Goal: Transaction & Acquisition: Purchase product/service

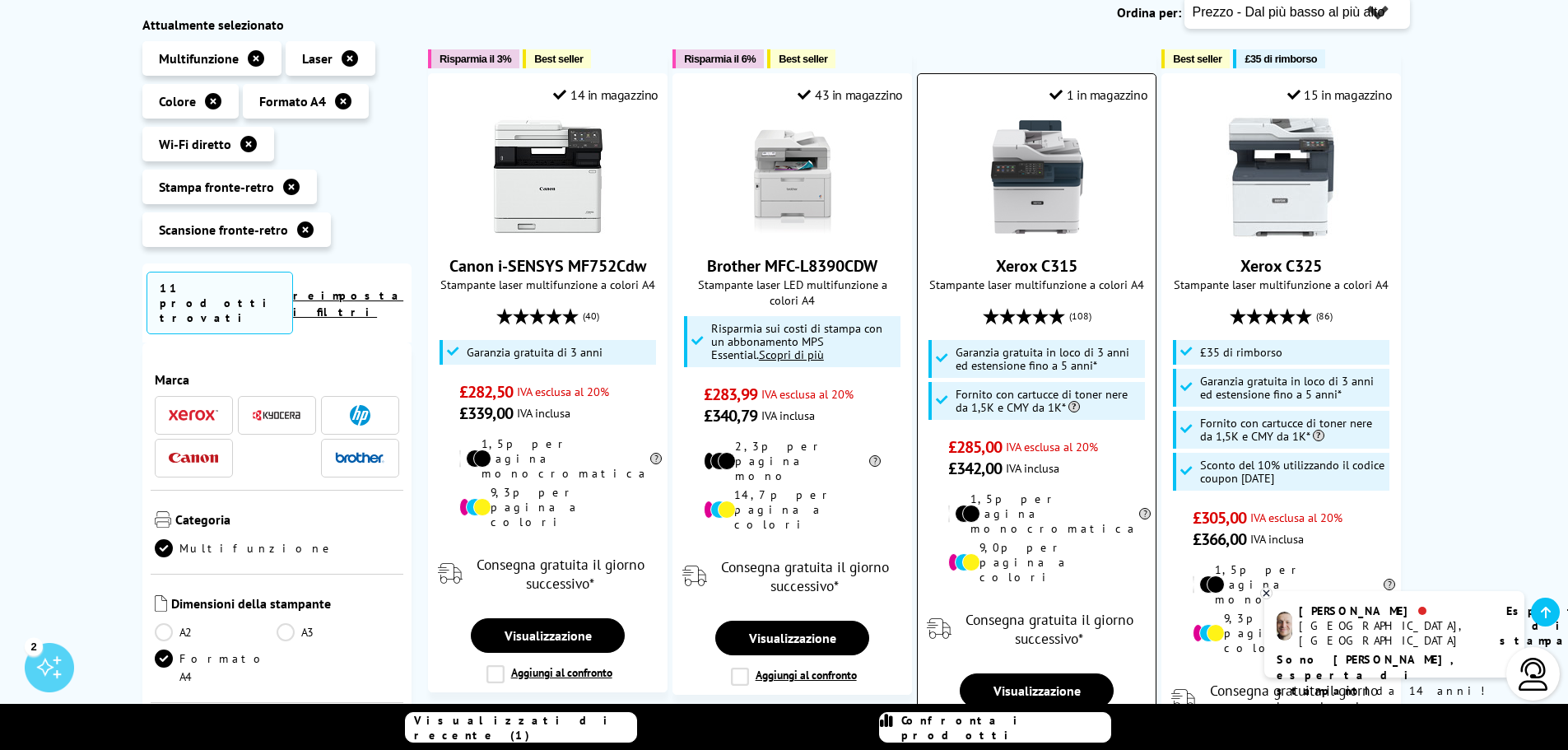
scroll to position [329, 0]
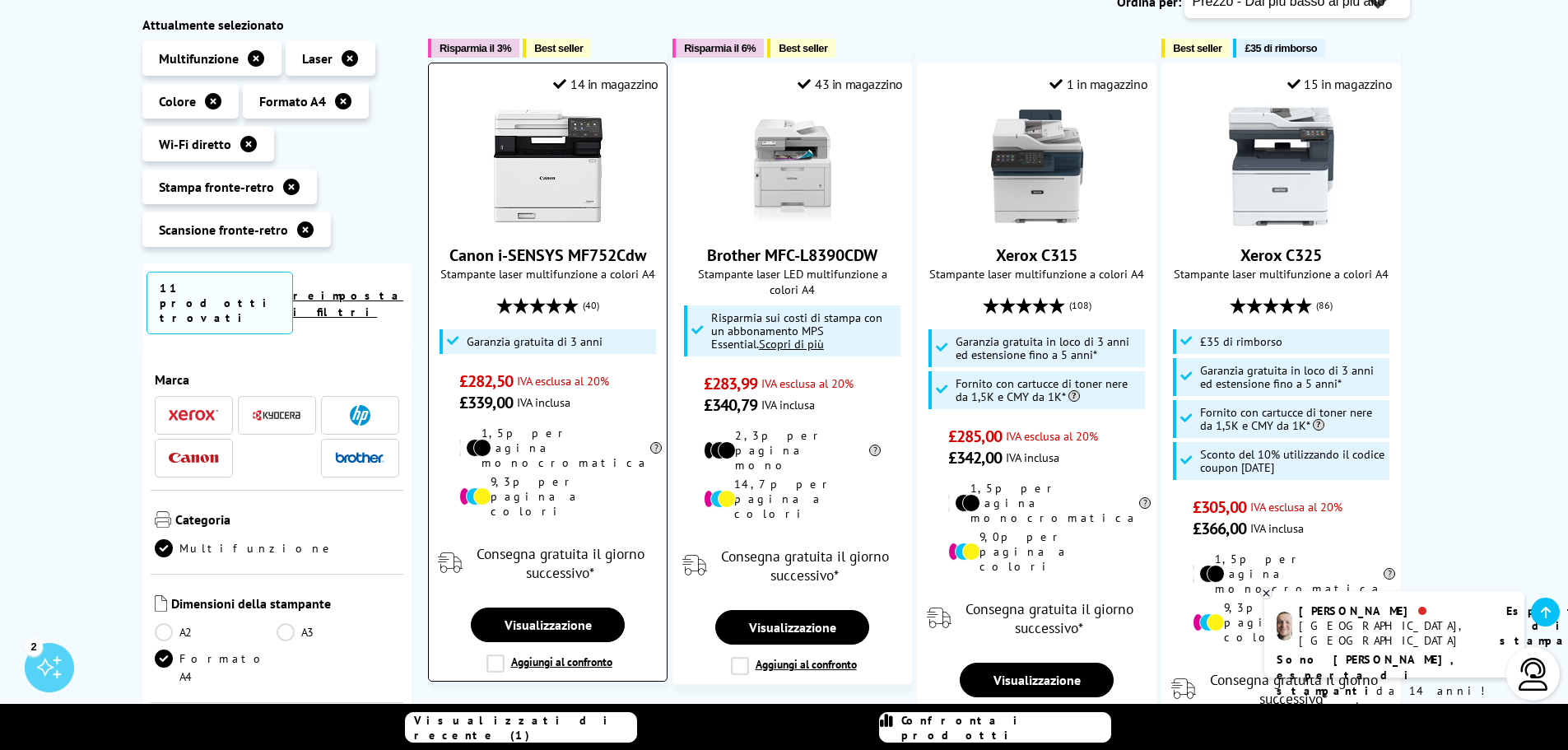
click at [536, 181] on img at bounding box center [548, 166] width 124 height 124
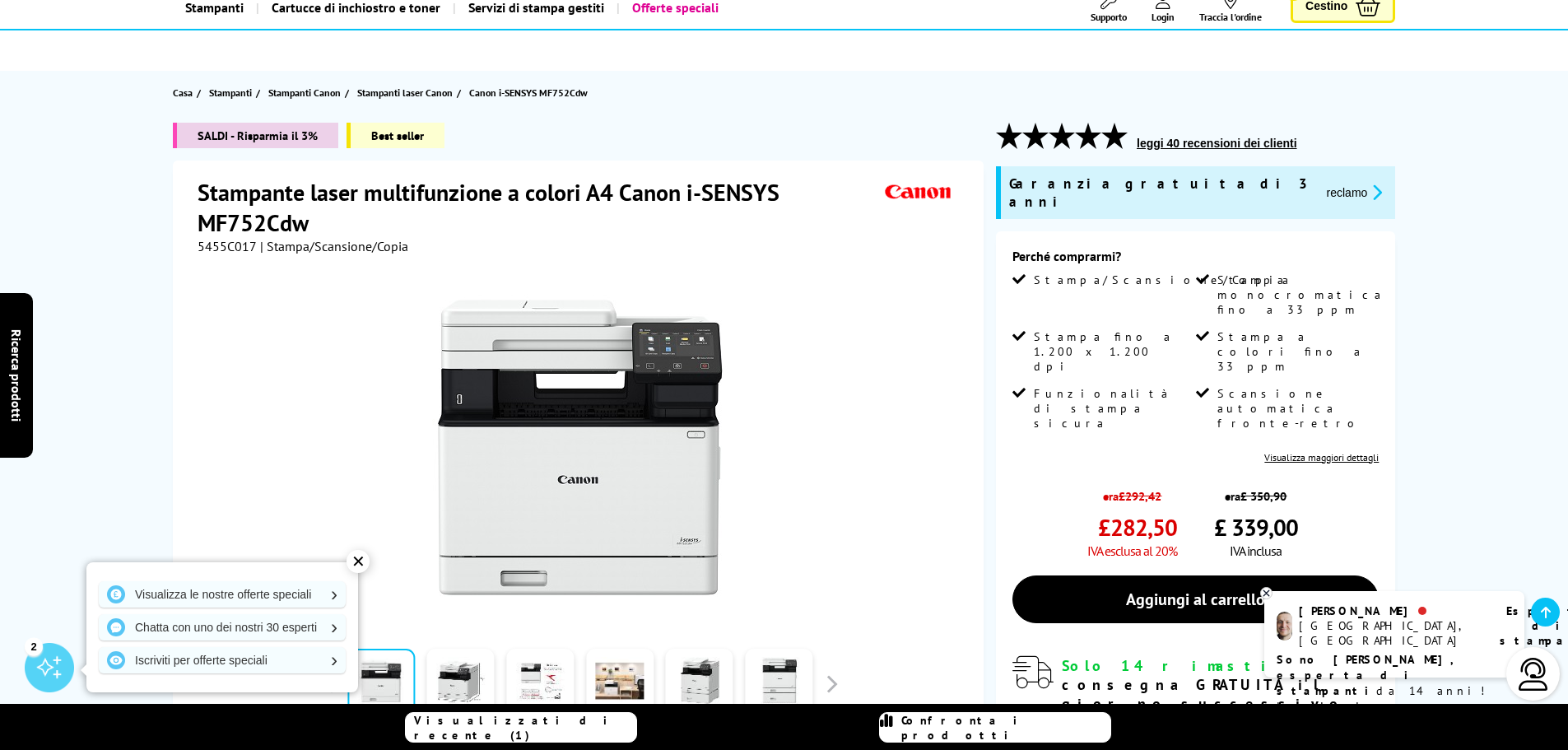
scroll to position [109, 0]
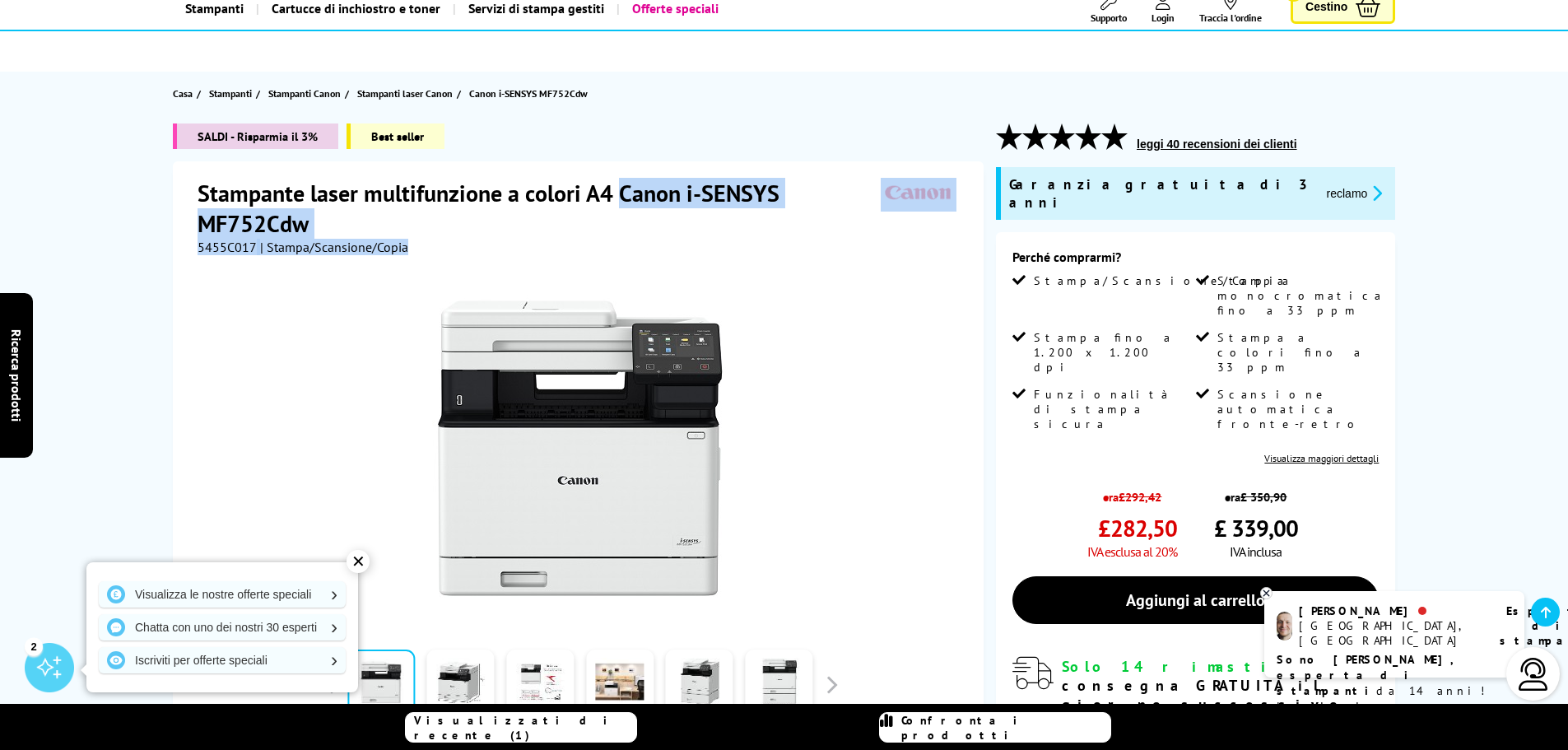
drag, startPoint x: 426, startPoint y: 239, endPoint x: 622, endPoint y: 200, distance: 199.8
click at [622, 200] on div "Stampante laser multifunzione a colori A4 Canon i-SENSYS MF752Cdw 5455C017 | St…" at bounding box center [580, 216] width 766 height 78
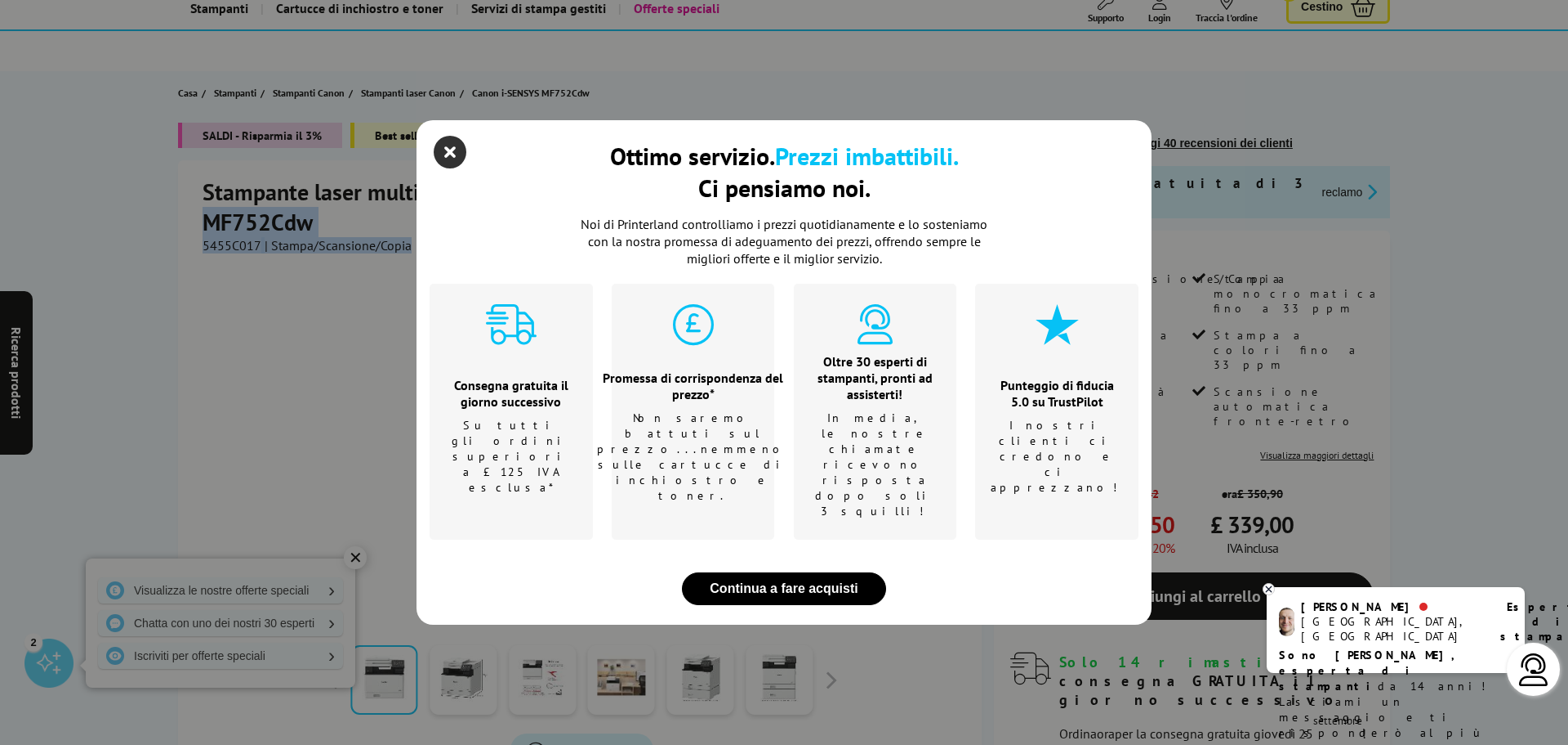
click at [451, 169] on icon "chiudi modale" at bounding box center [450, 152] width 33 height 33
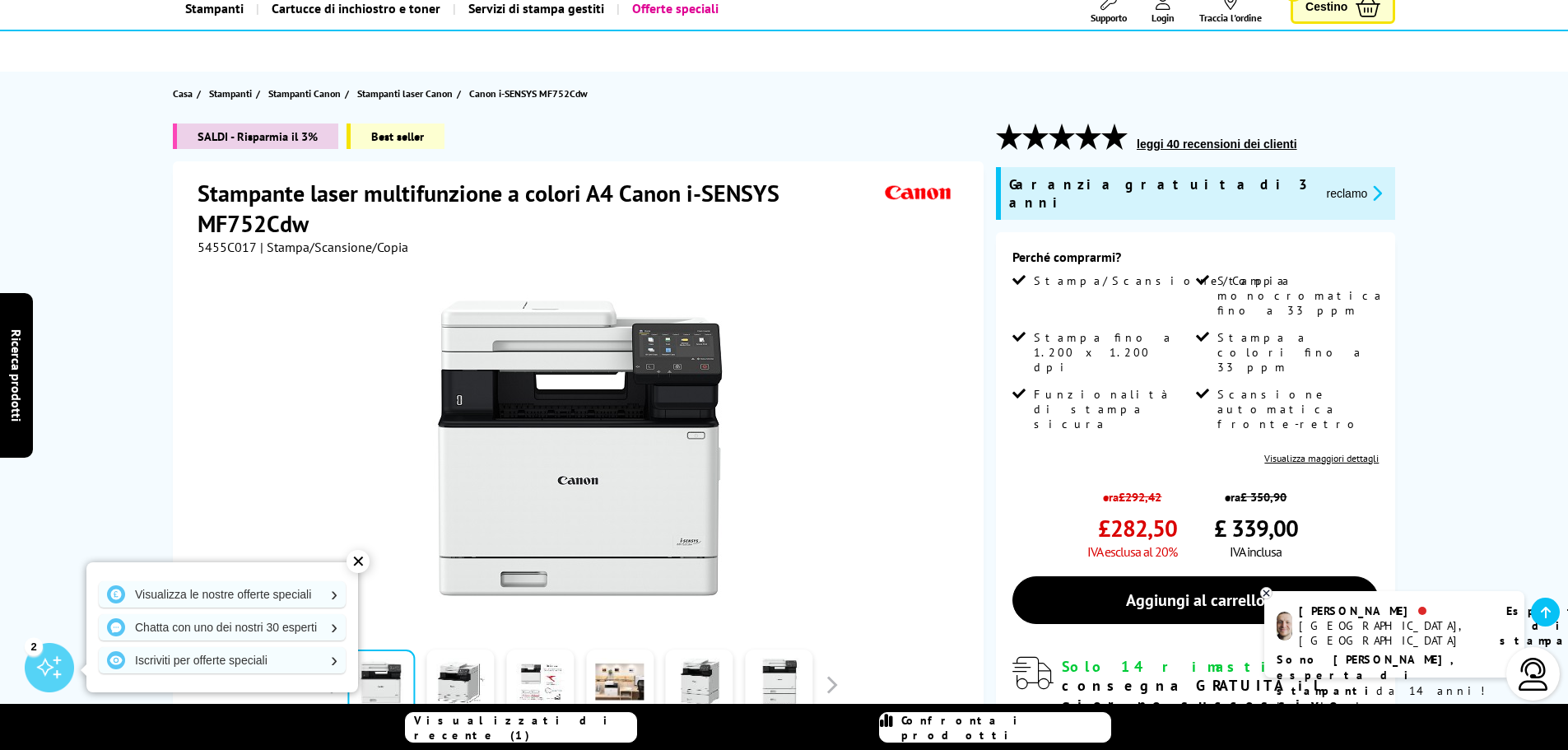
click at [376, 295] on div at bounding box center [579, 449] width 411 height 323
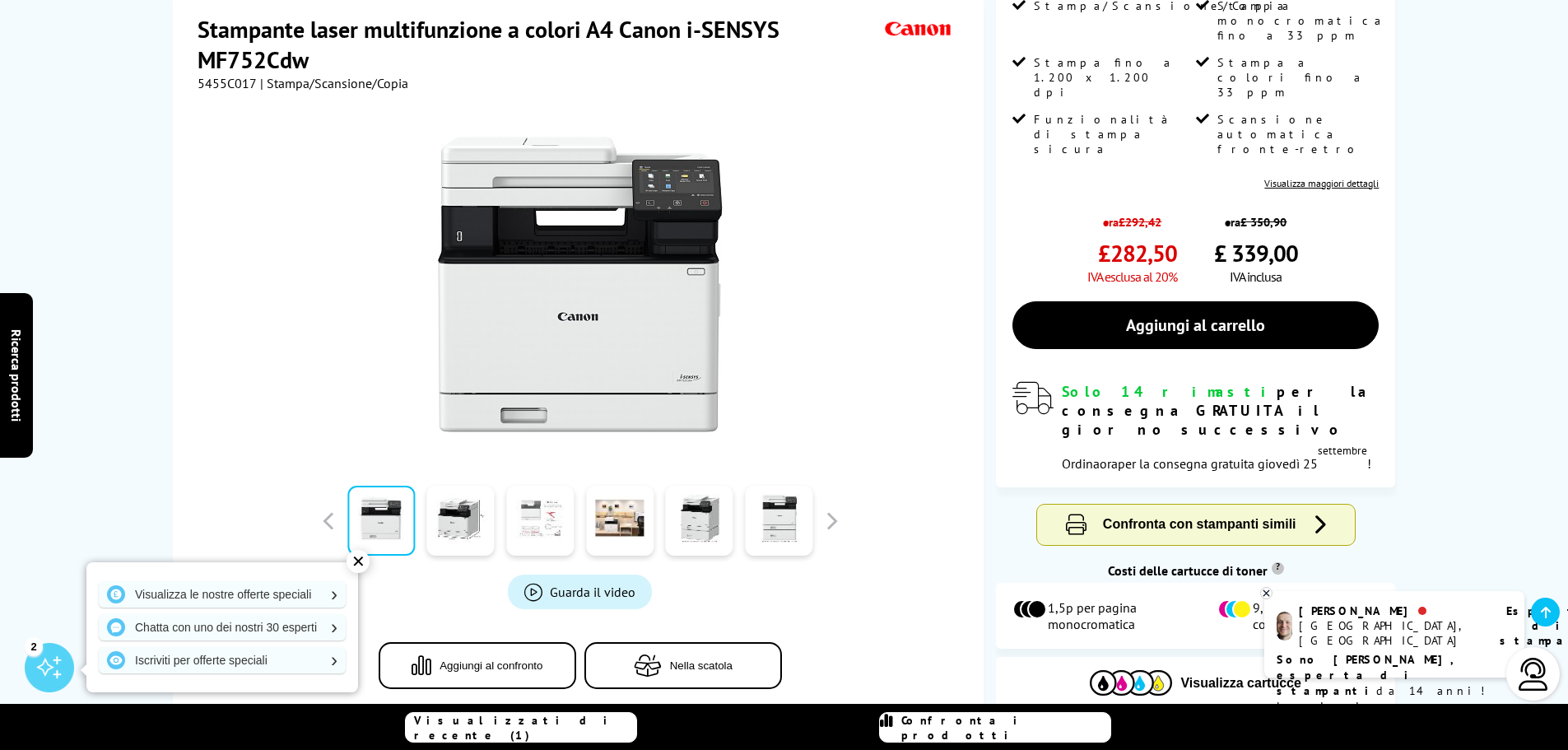
scroll to position [55, 0]
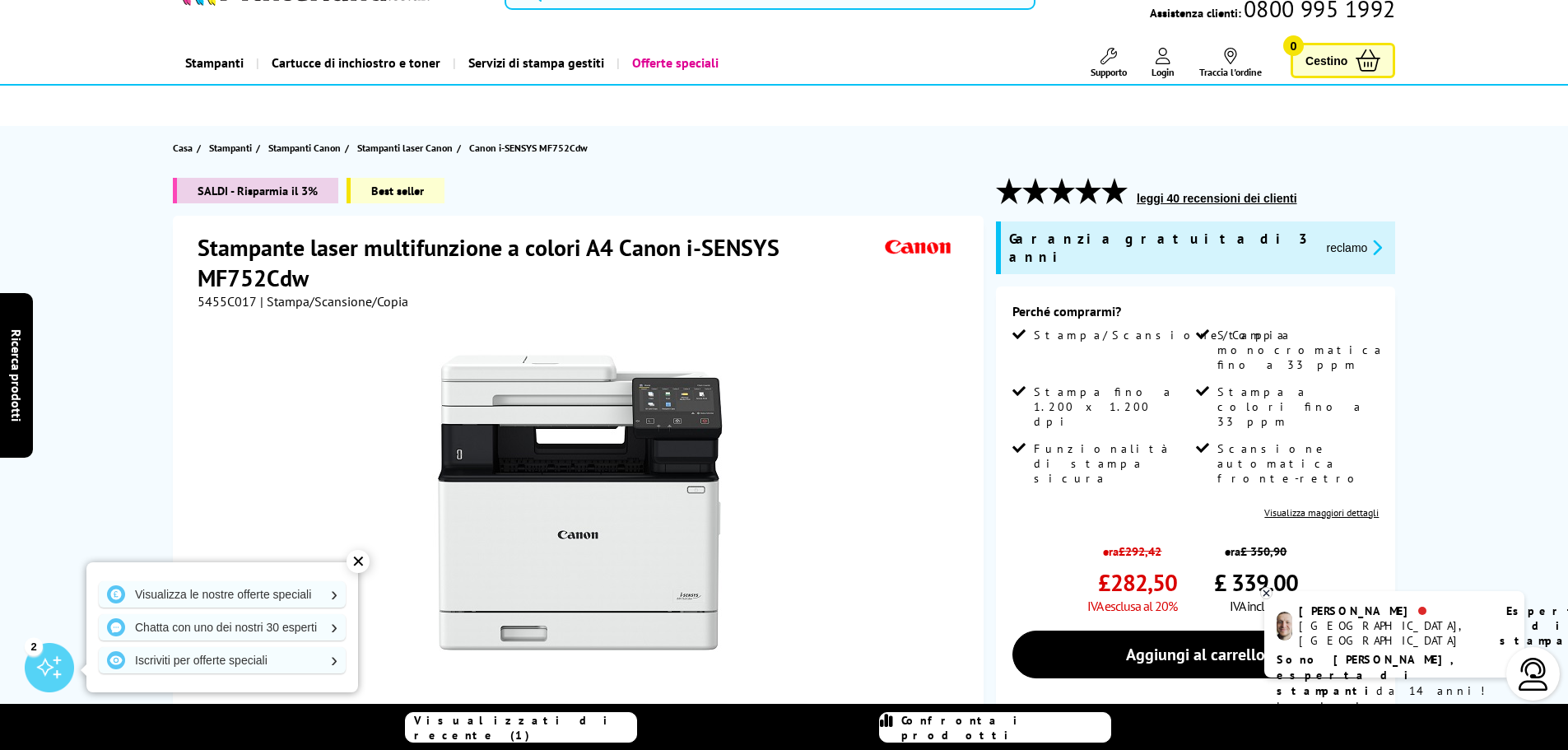
click at [1203, 195] on font "leggi 40 recensioni dei clienti" at bounding box center [1217, 197] width 160 height 13
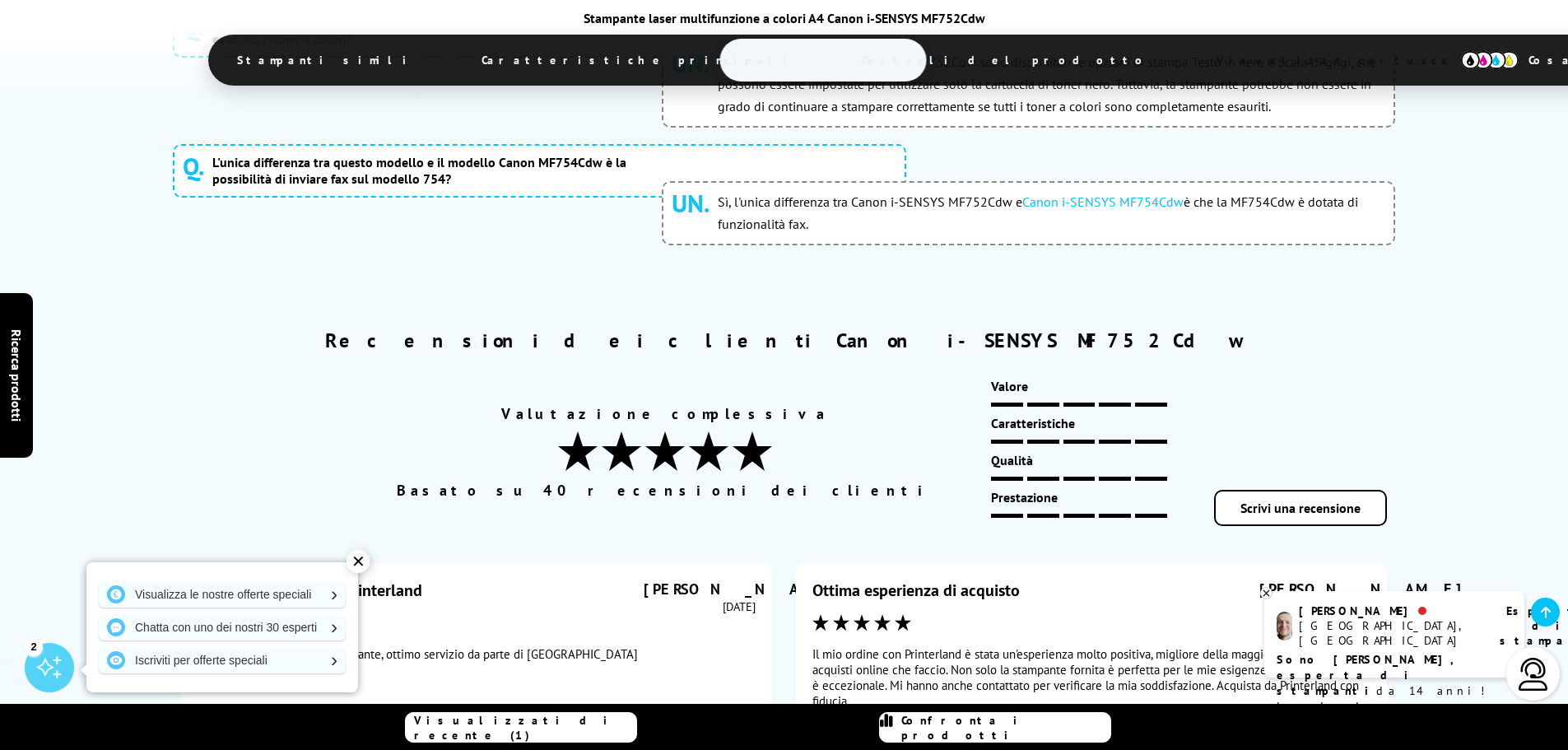
scroll to position [8972, 0]
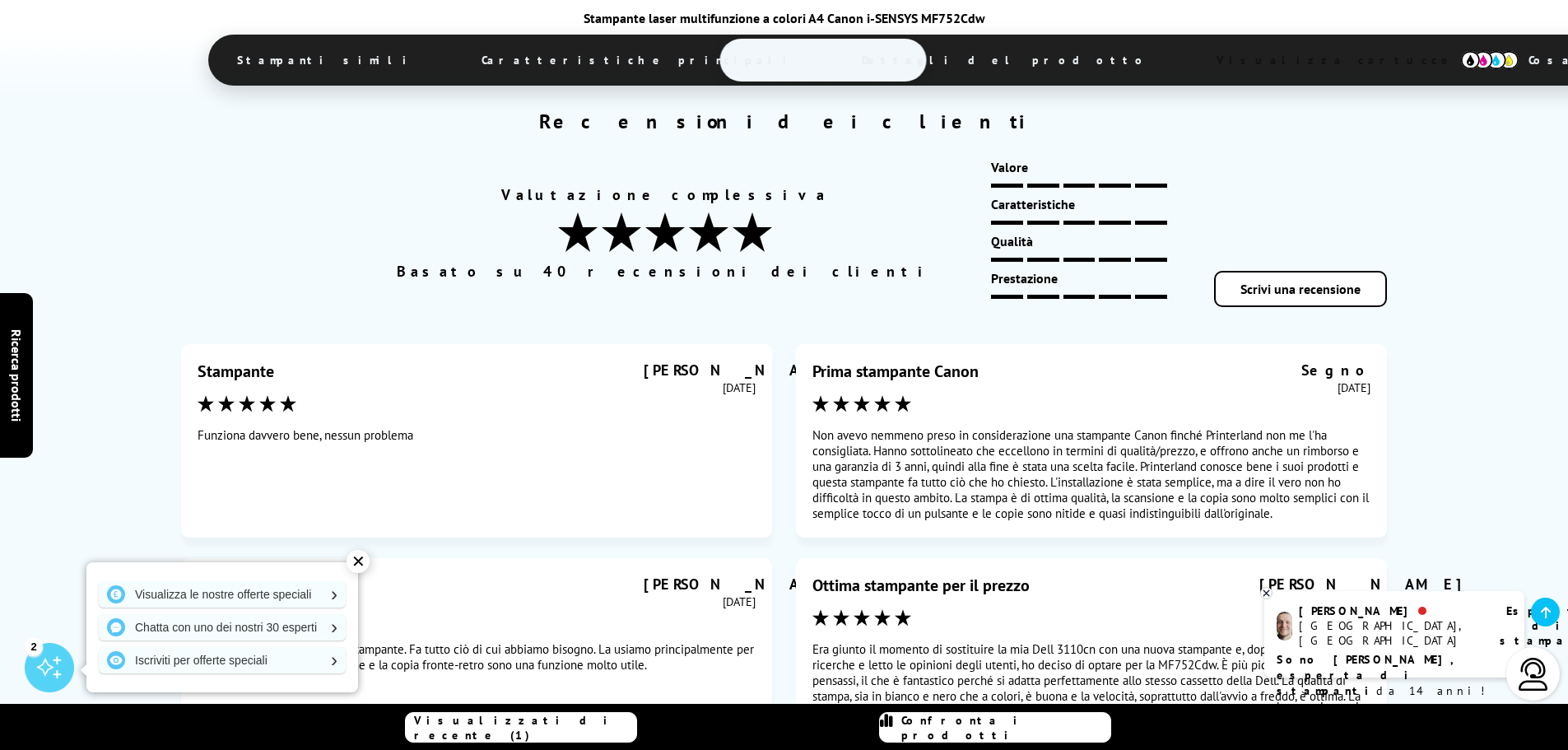
scroll to position [9260, 0]
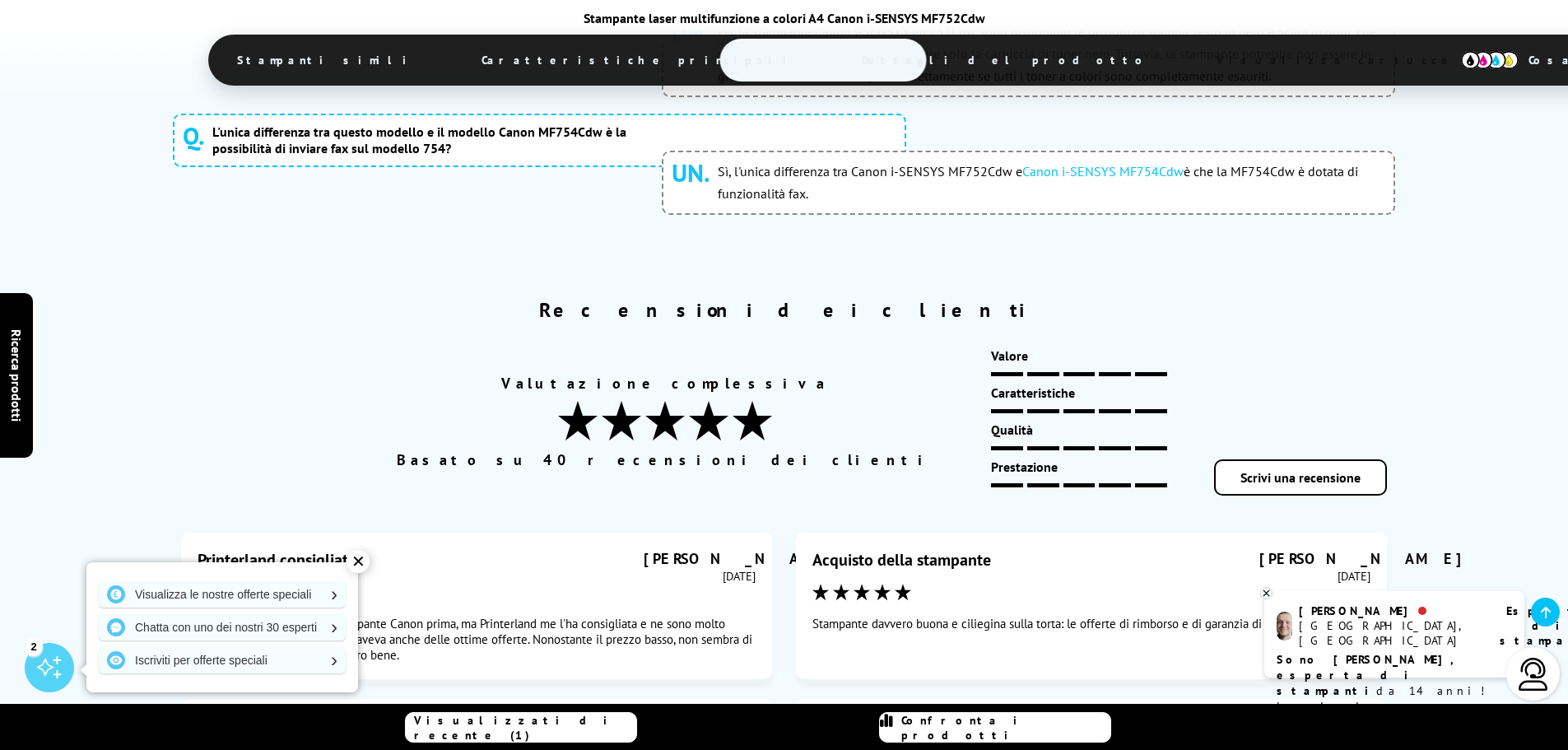
scroll to position [8875, 0]
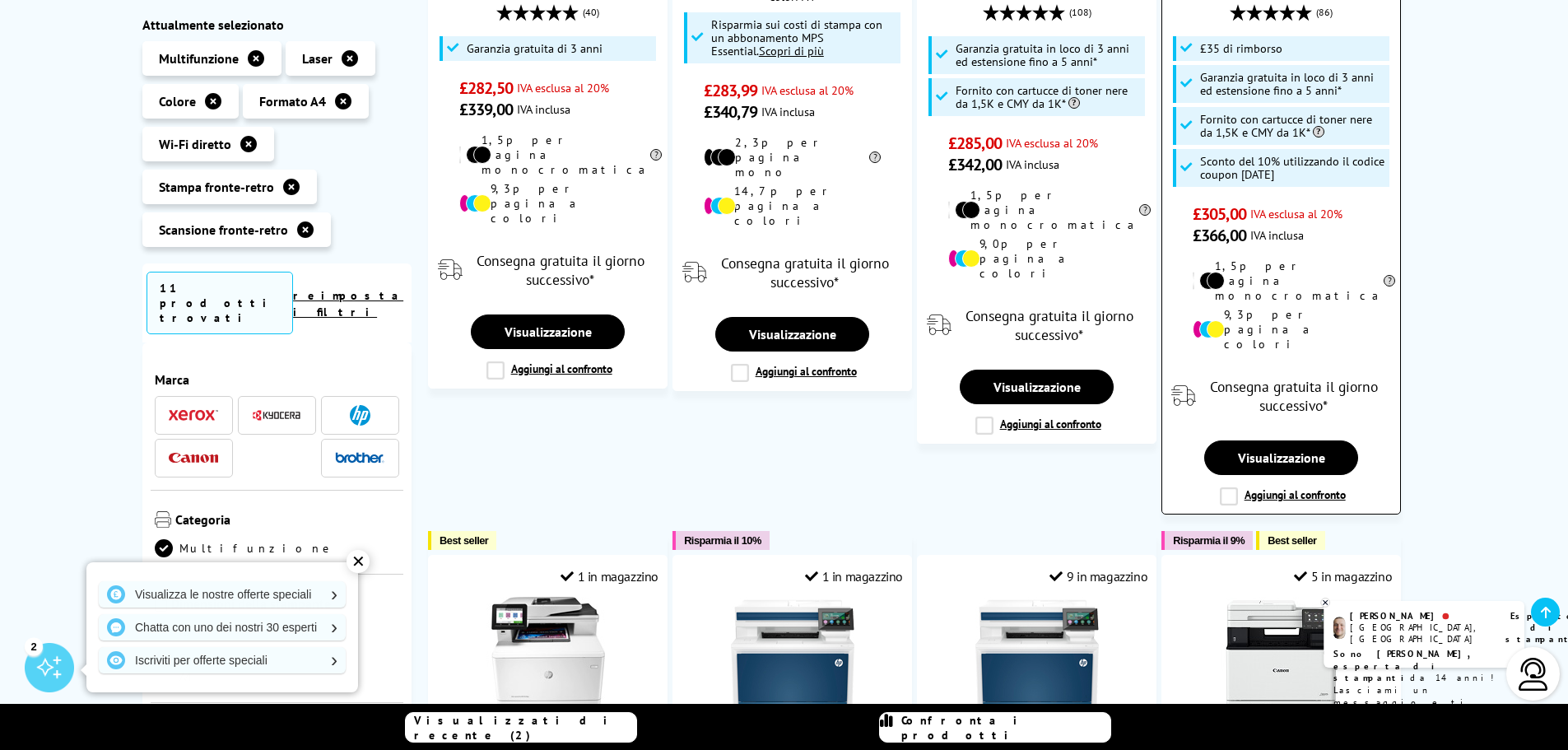
scroll to position [659, 0]
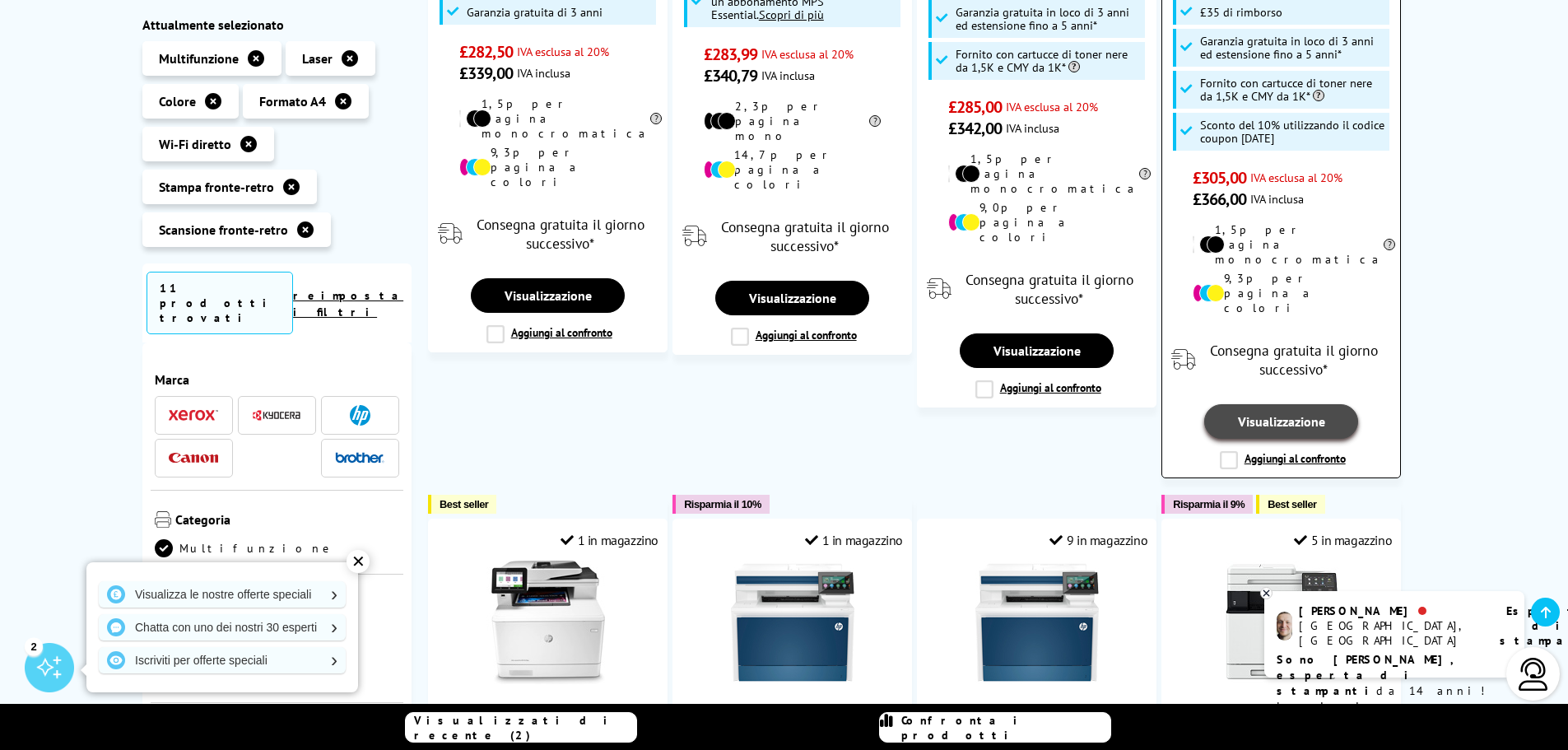
click at [1274, 413] on font "Visualizzazione" at bounding box center [1281, 421] width 87 height 17
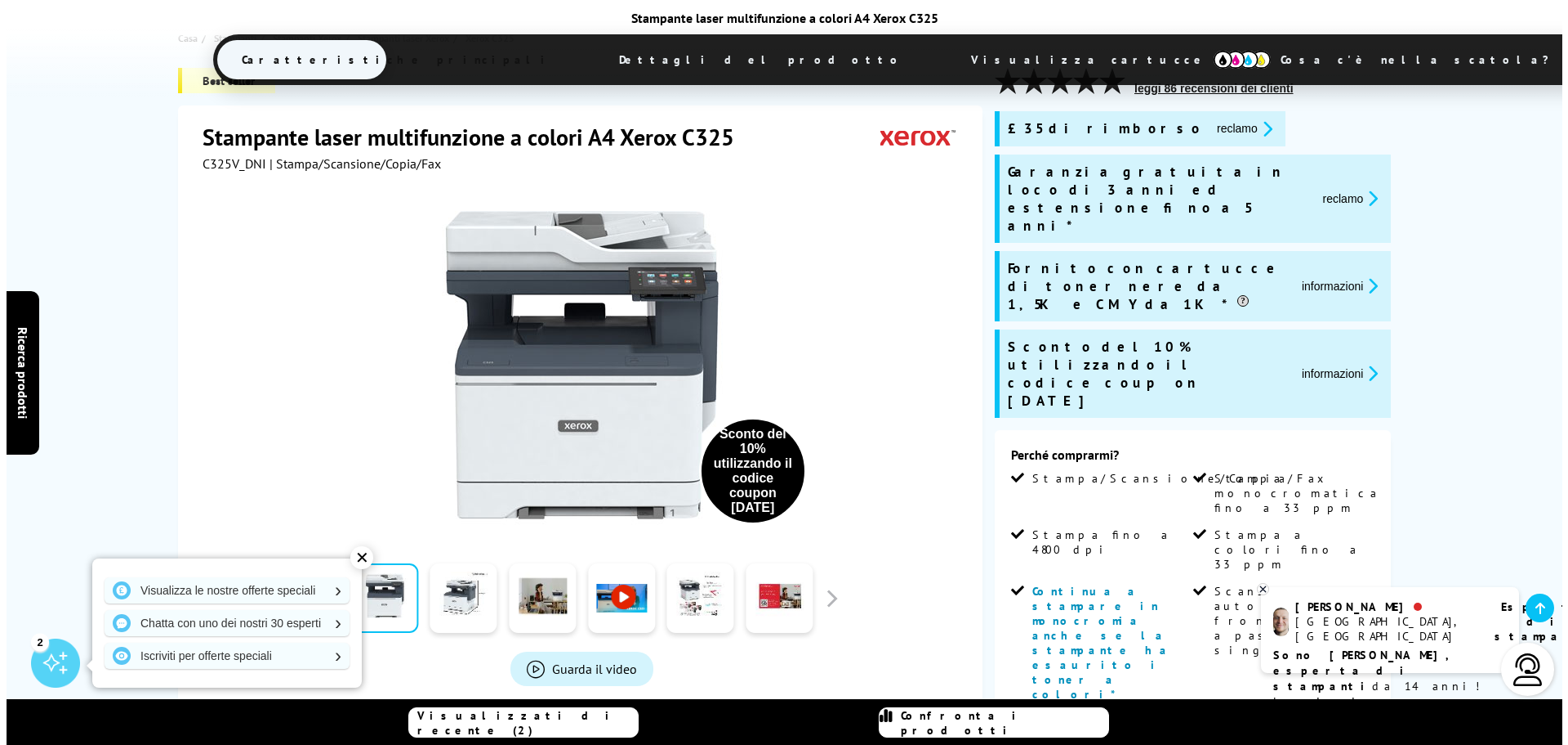
scroll to position [381, 0]
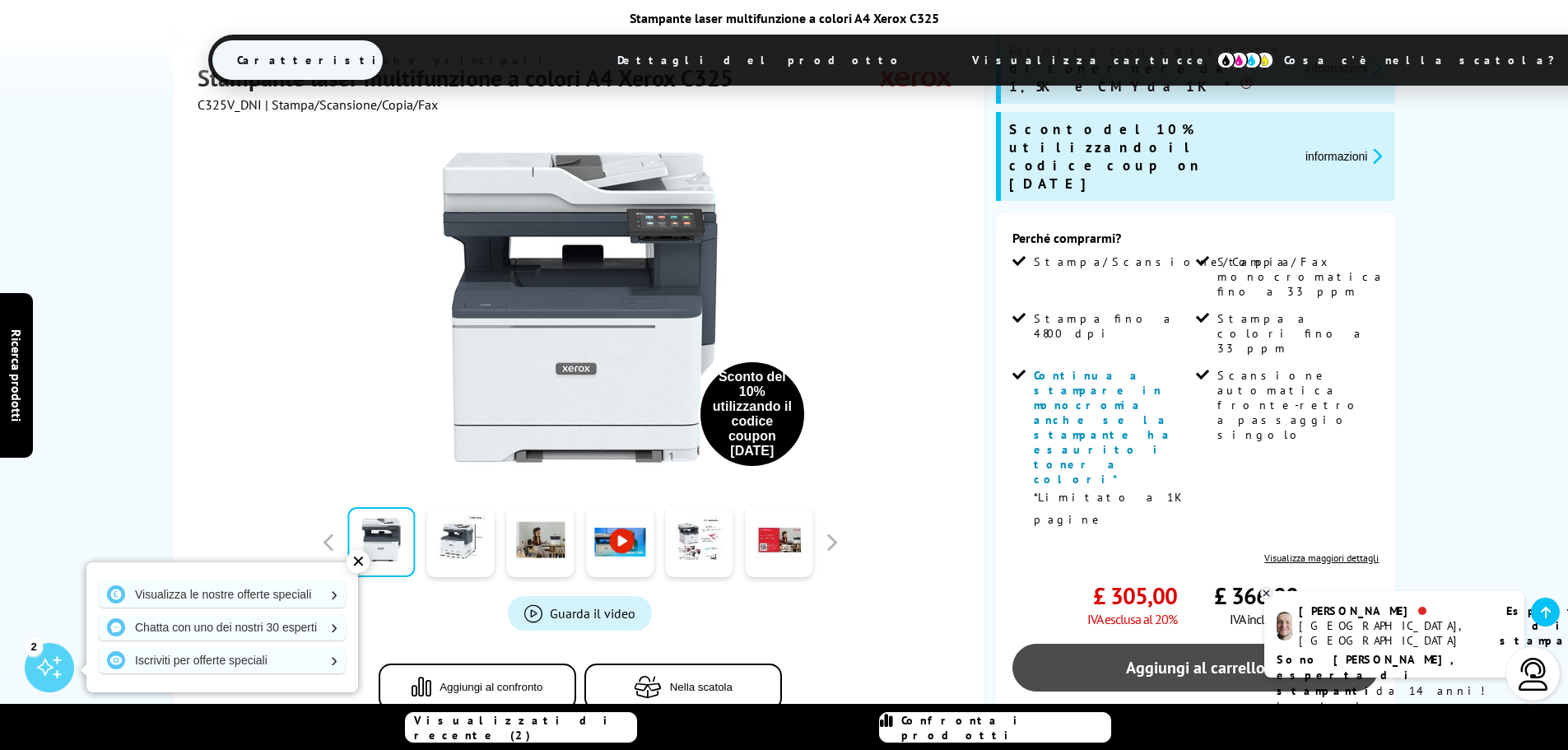
click at [1162, 657] on font "Aggiungi al carrello" at bounding box center [1196, 668] width 139 height 22
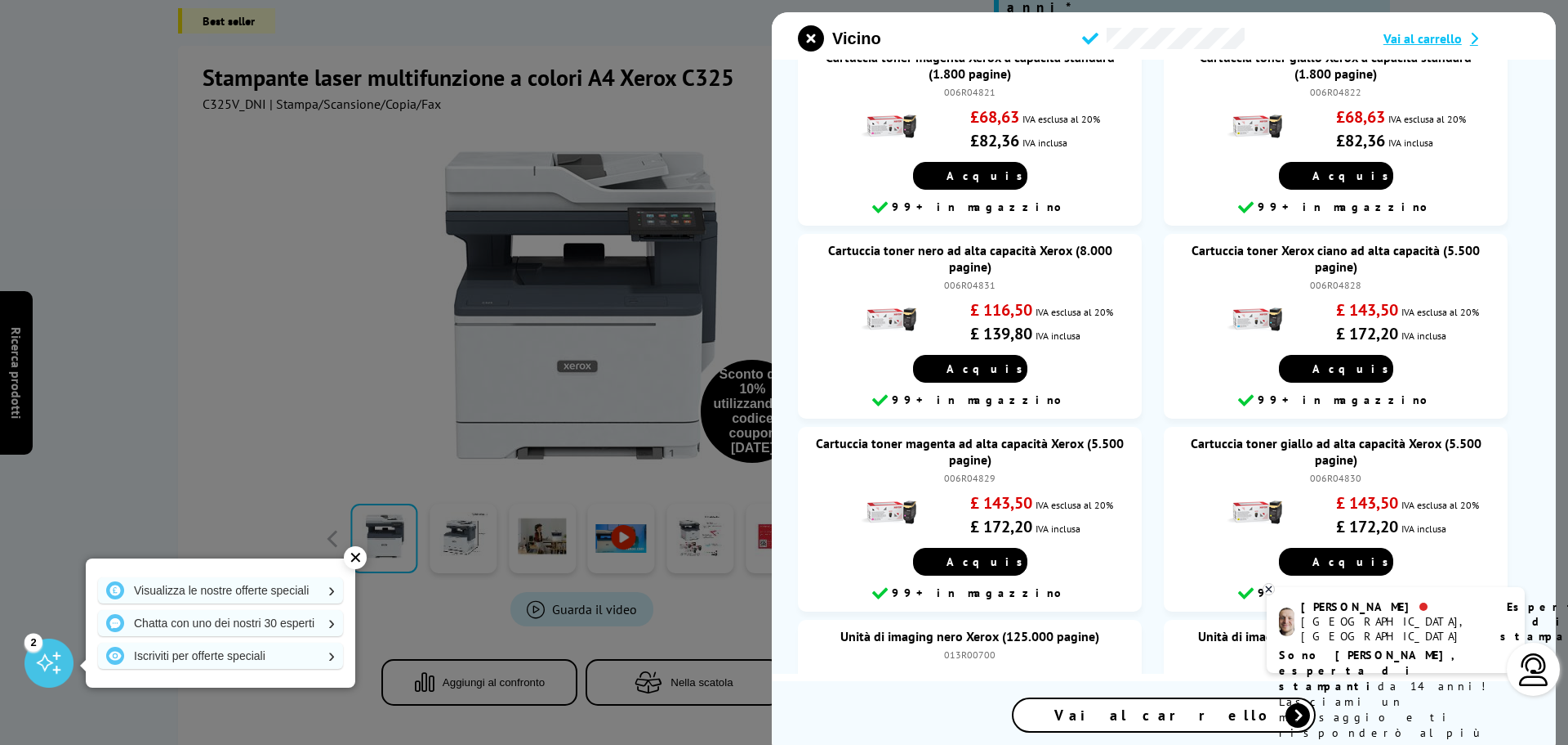
scroll to position [490, 0]
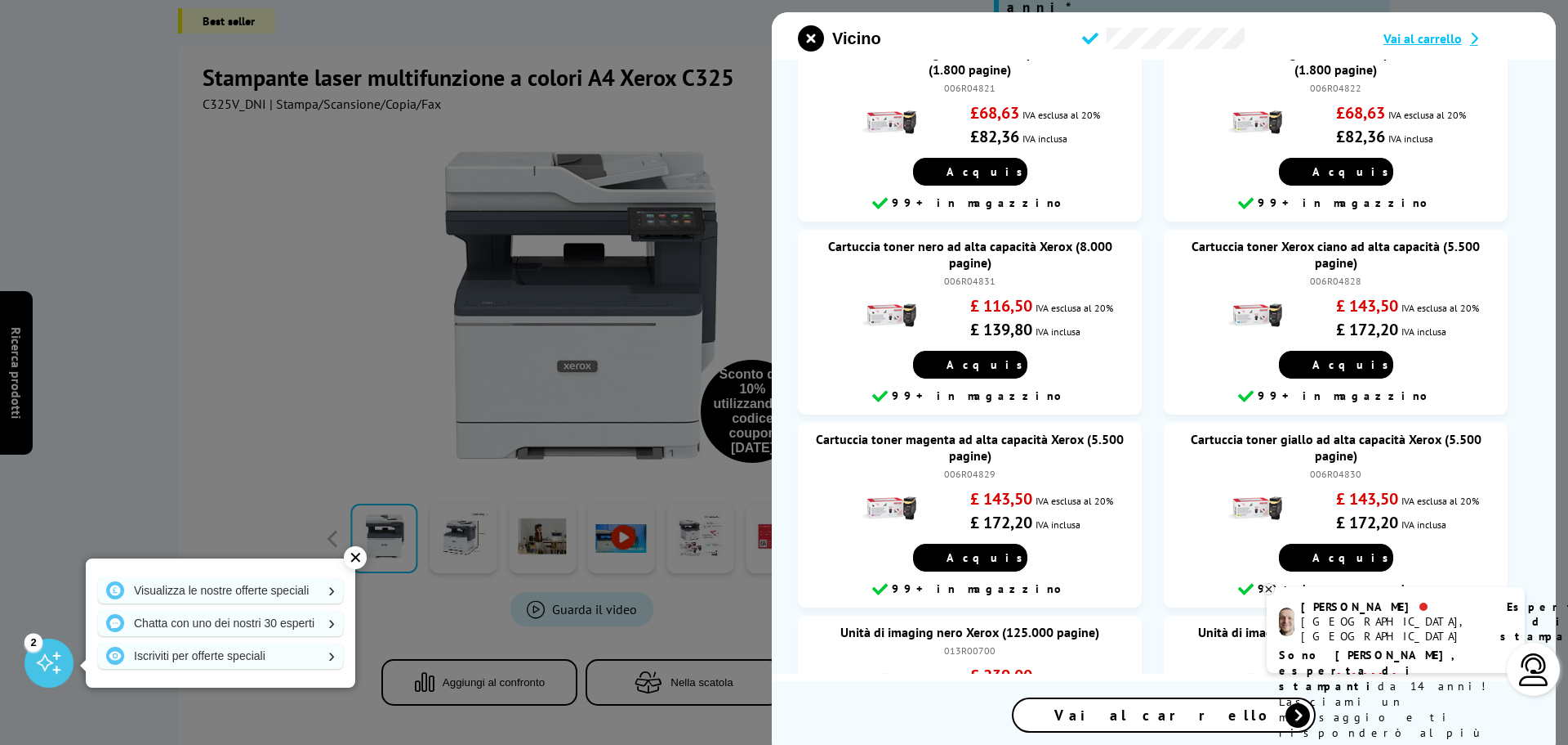
click at [1189, 720] on font "Vai al carrello" at bounding box center [1164, 714] width 219 height 19
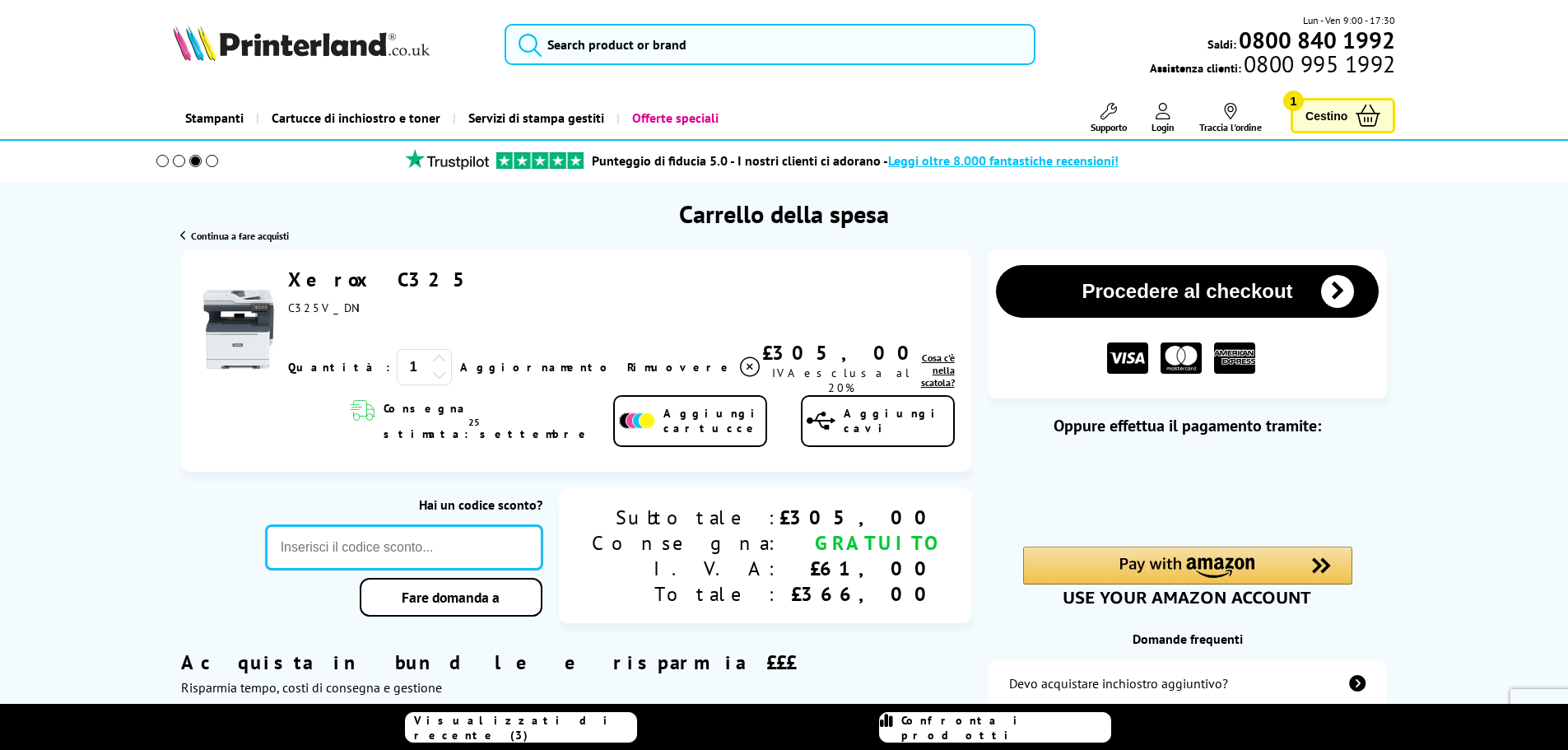
click at [444, 534] on input "text" at bounding box center [405, 547] width 277 height 44
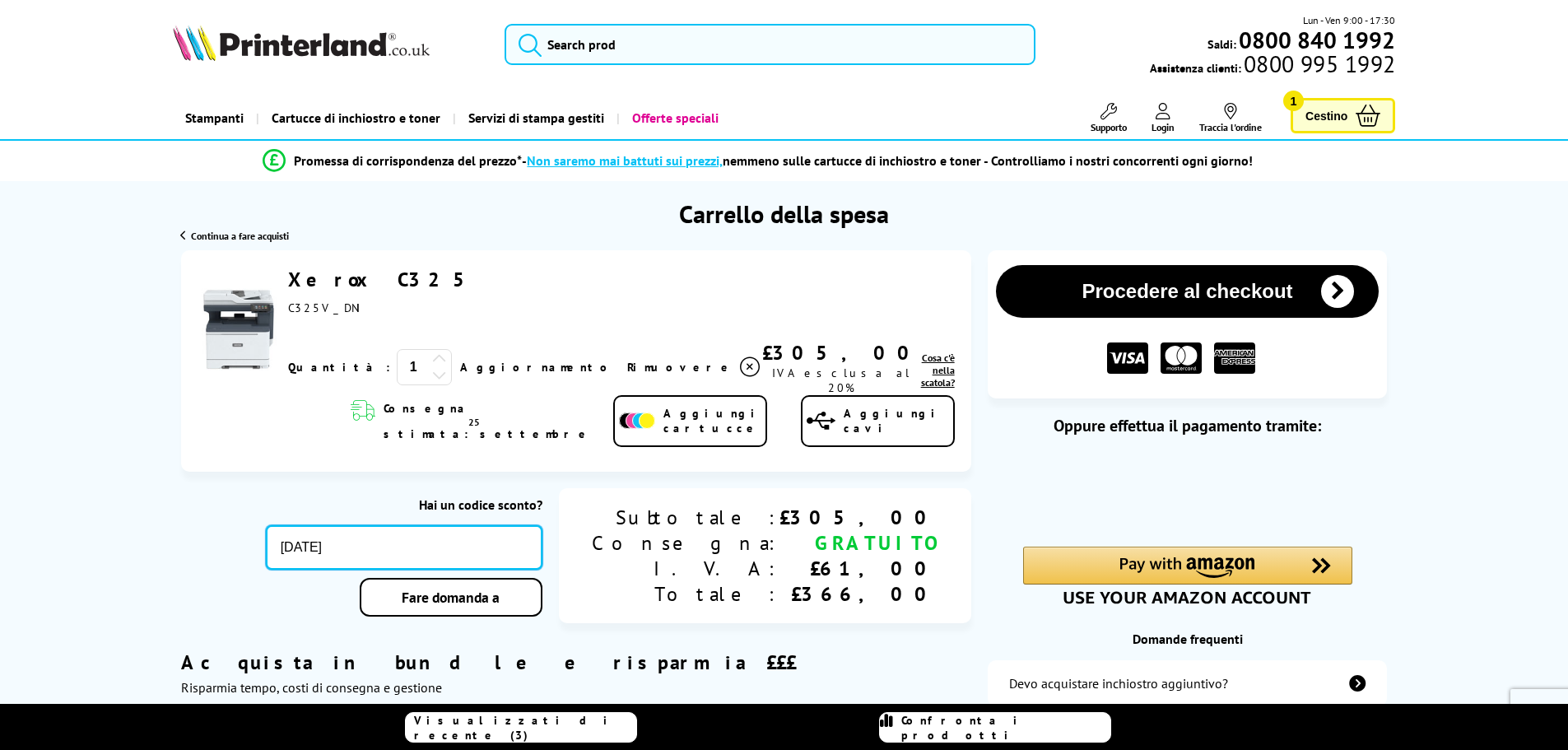
type input "sept10"
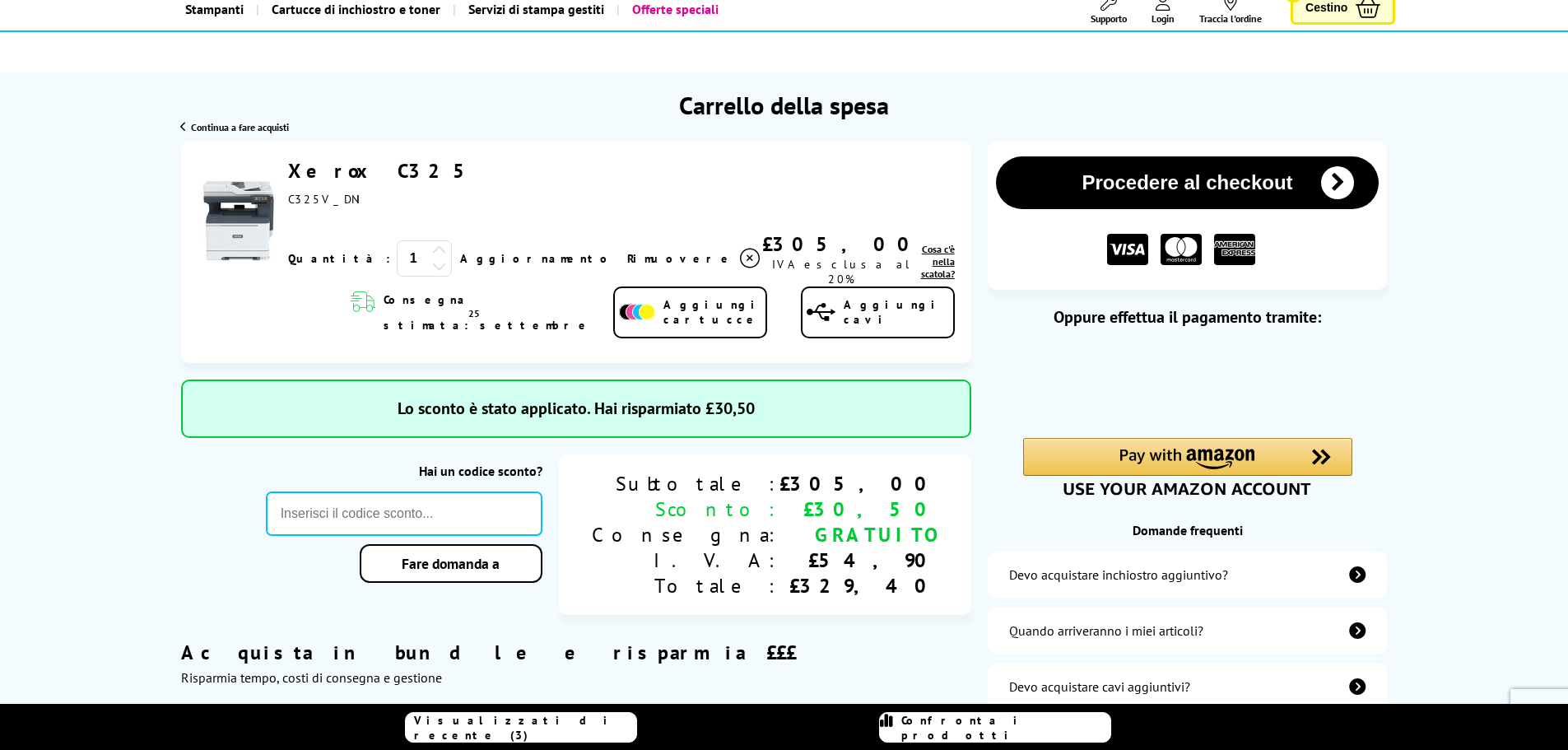
scroll to position [55, 0]
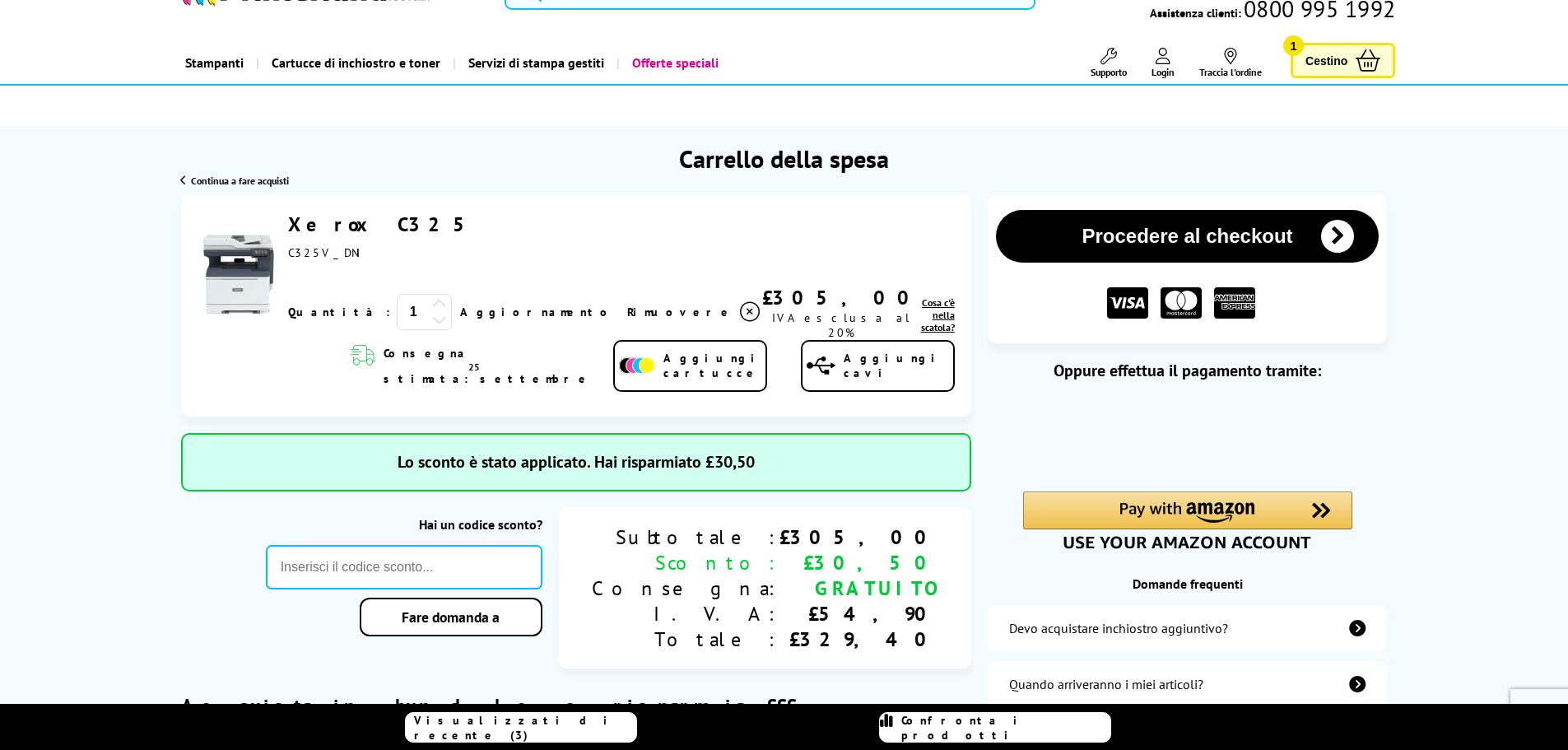
click at [921, 315] on font "Cosa c'è nella scatola?" at bounding box center [938, 315] width 33 height 37
click at [921, 317] on font "Cosa c'è nella scatola?" at bounding box center [938, 315] width 33 height 37
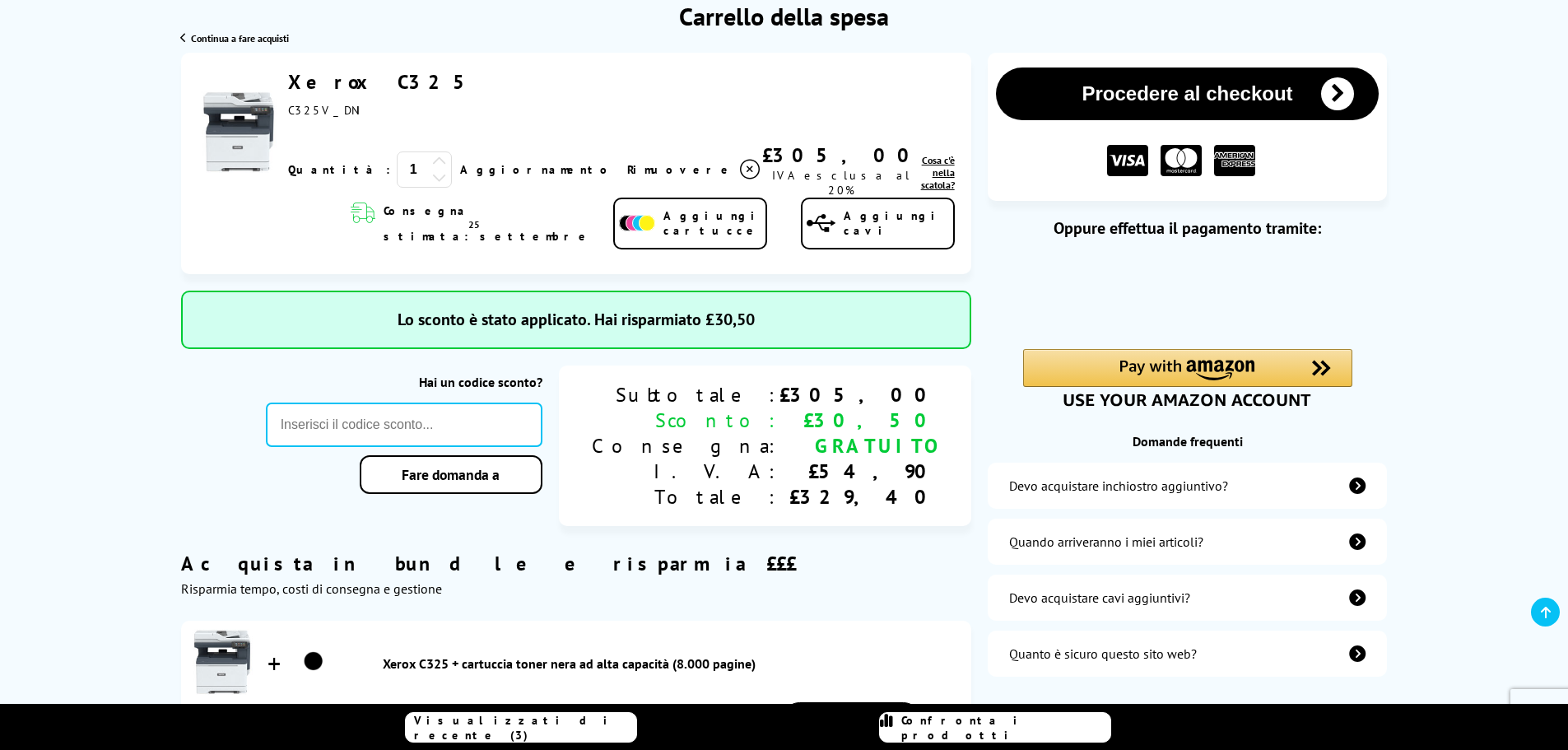
scroll to position [220, 0]
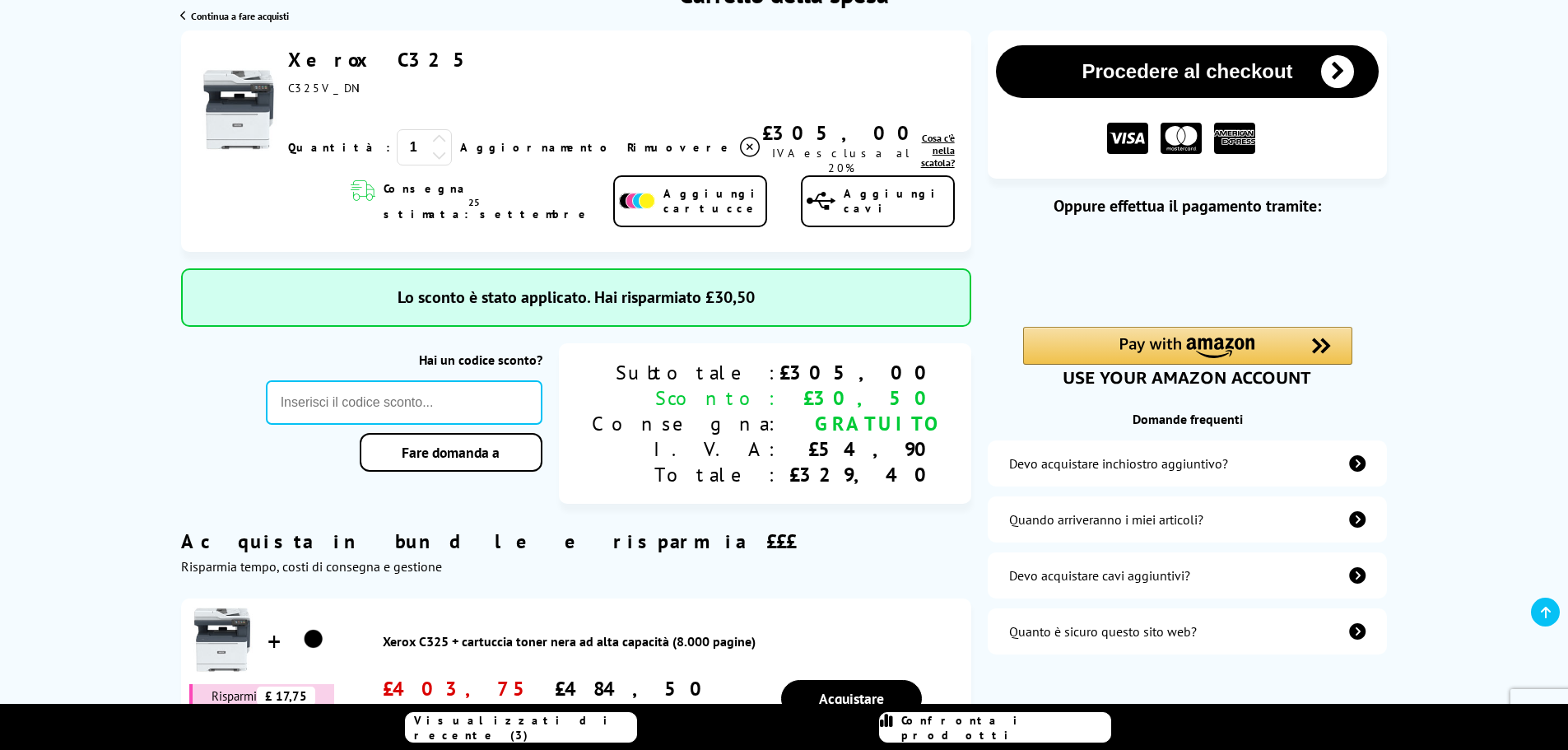
click at [921, 151] on font "Cosa c'è nella scatola?" at bounding box center [938, 150] width 33 height 37
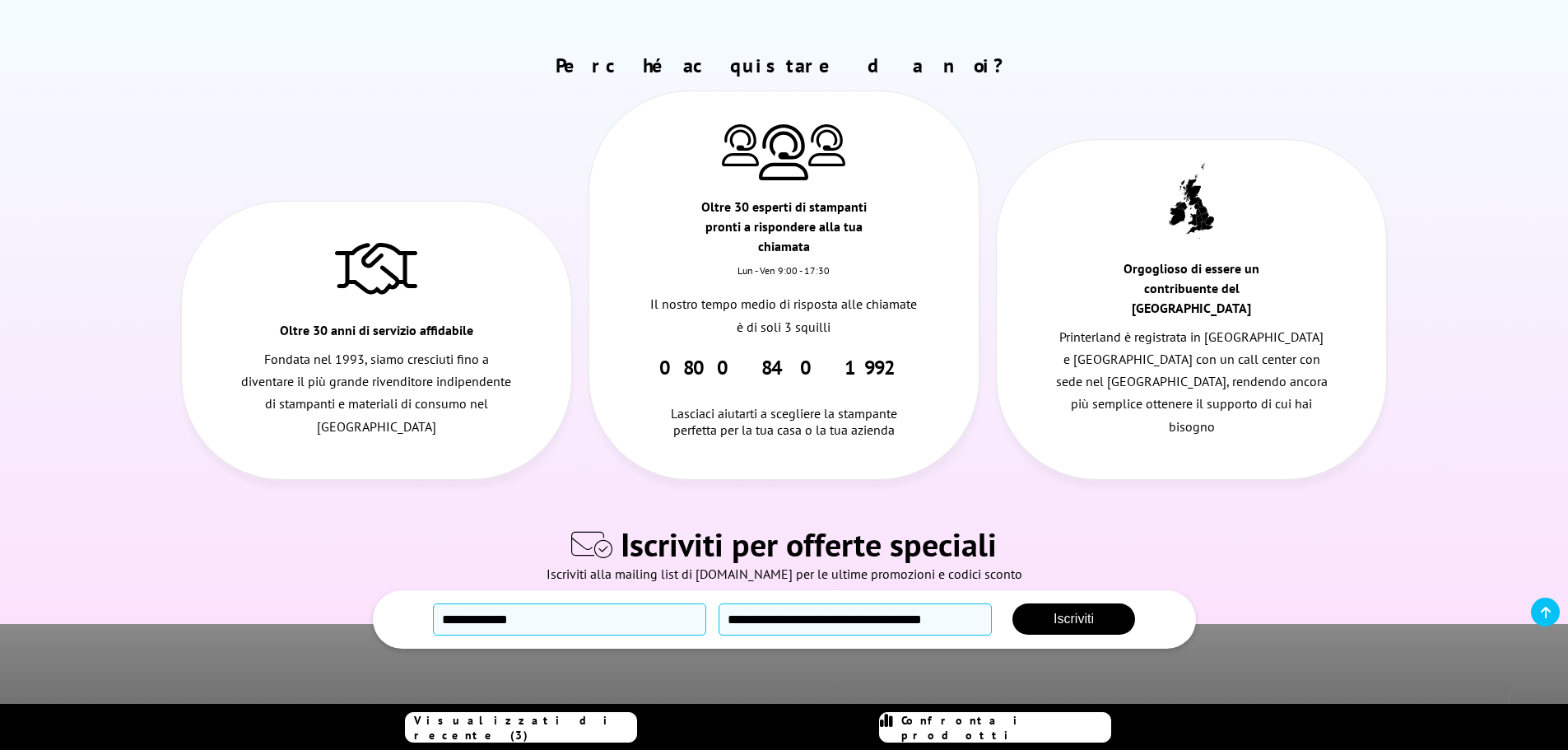
scroll to position [0, 0]
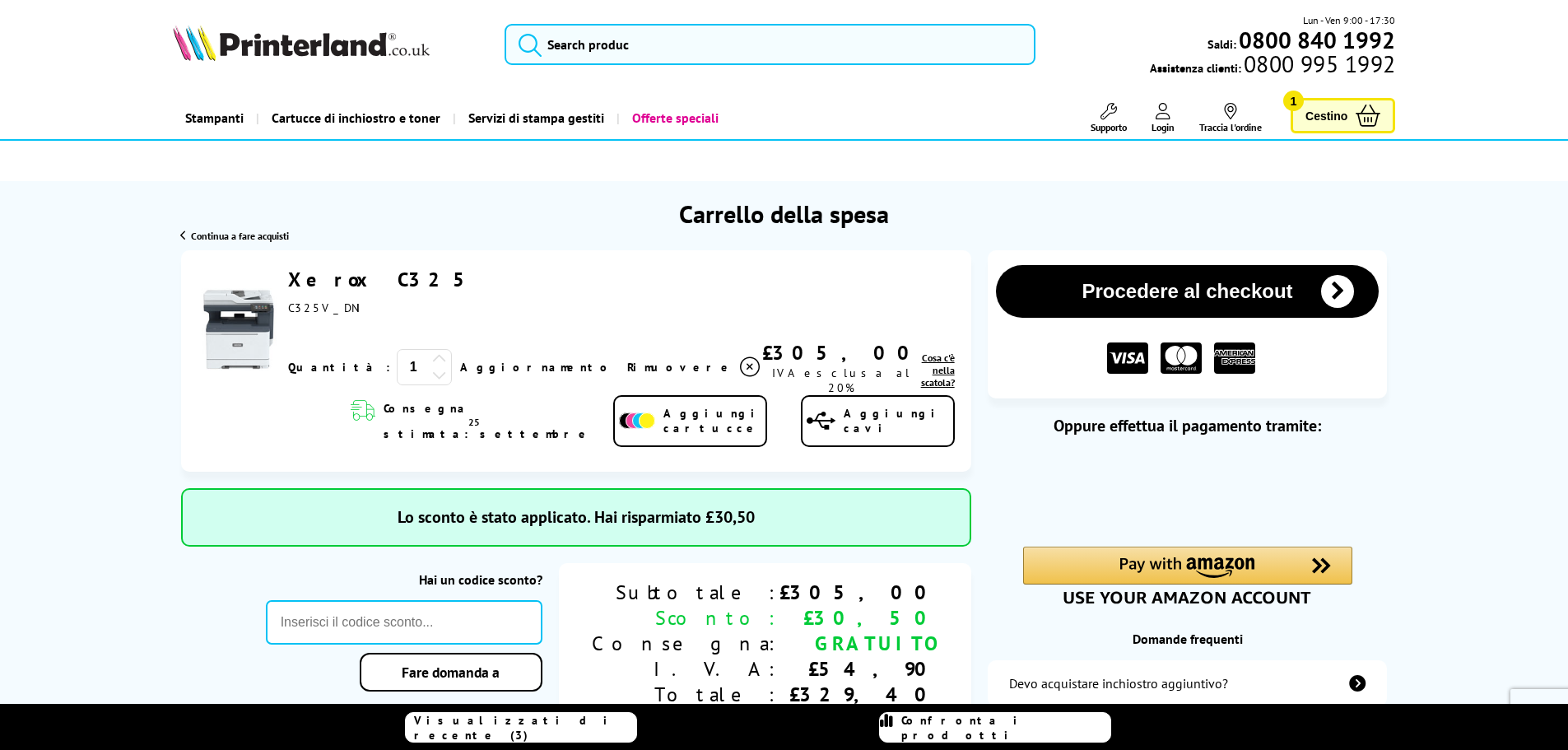
drag, startPoint x: 892, startPoint y: 384, endPoint x: 876, endPoint y: 178, distance: 206.6
click at [921, 373] on font "Cosa c'è nella scatola?" at bounding box center [938, 370] width 33 height 37
click at [861, 413] on font "Aggiungi cavi" at bounding box center [892, 420] width 99 height 29
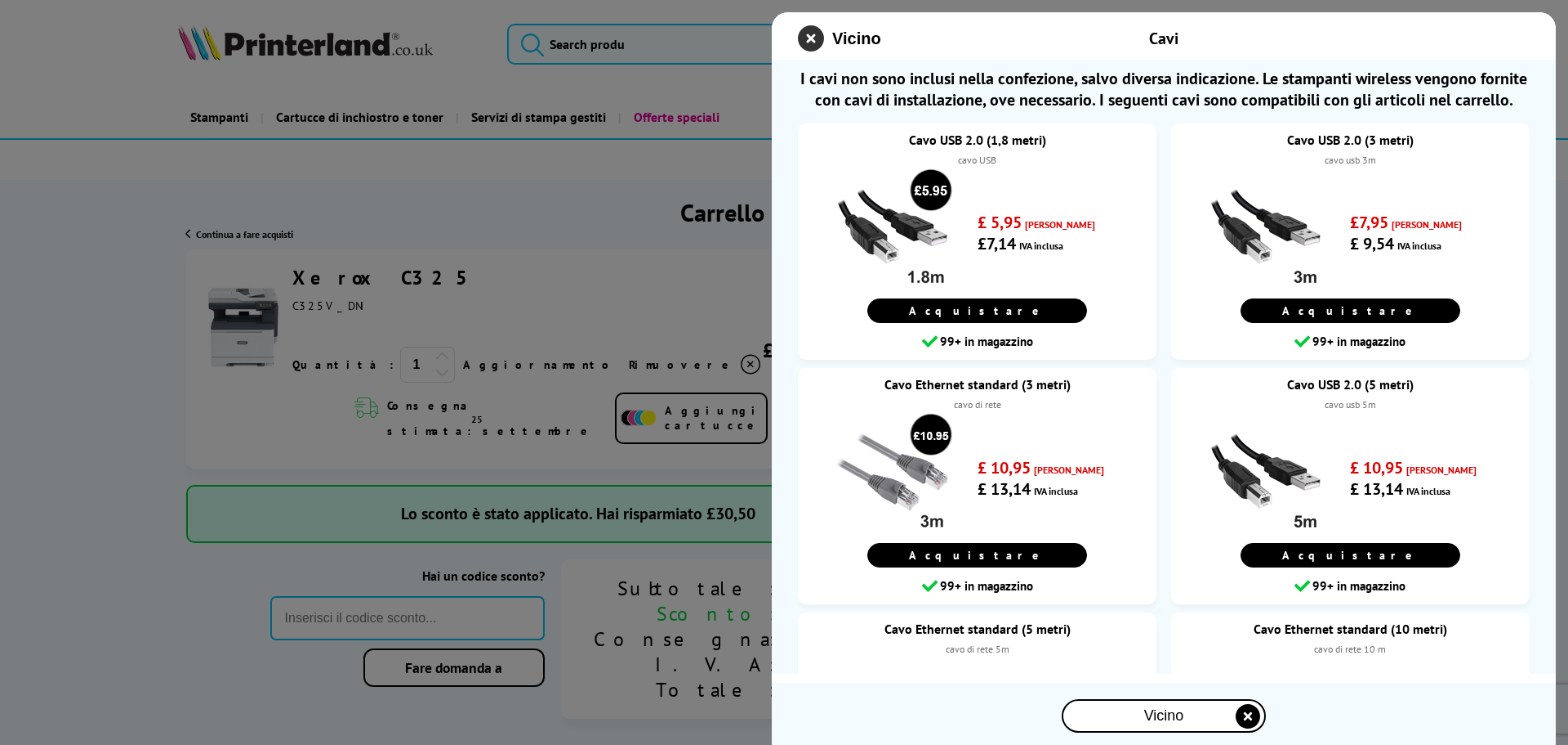
click at [815, 37] on icon "chiudi modale" at bounding box center [811, 38] width 26 height 26
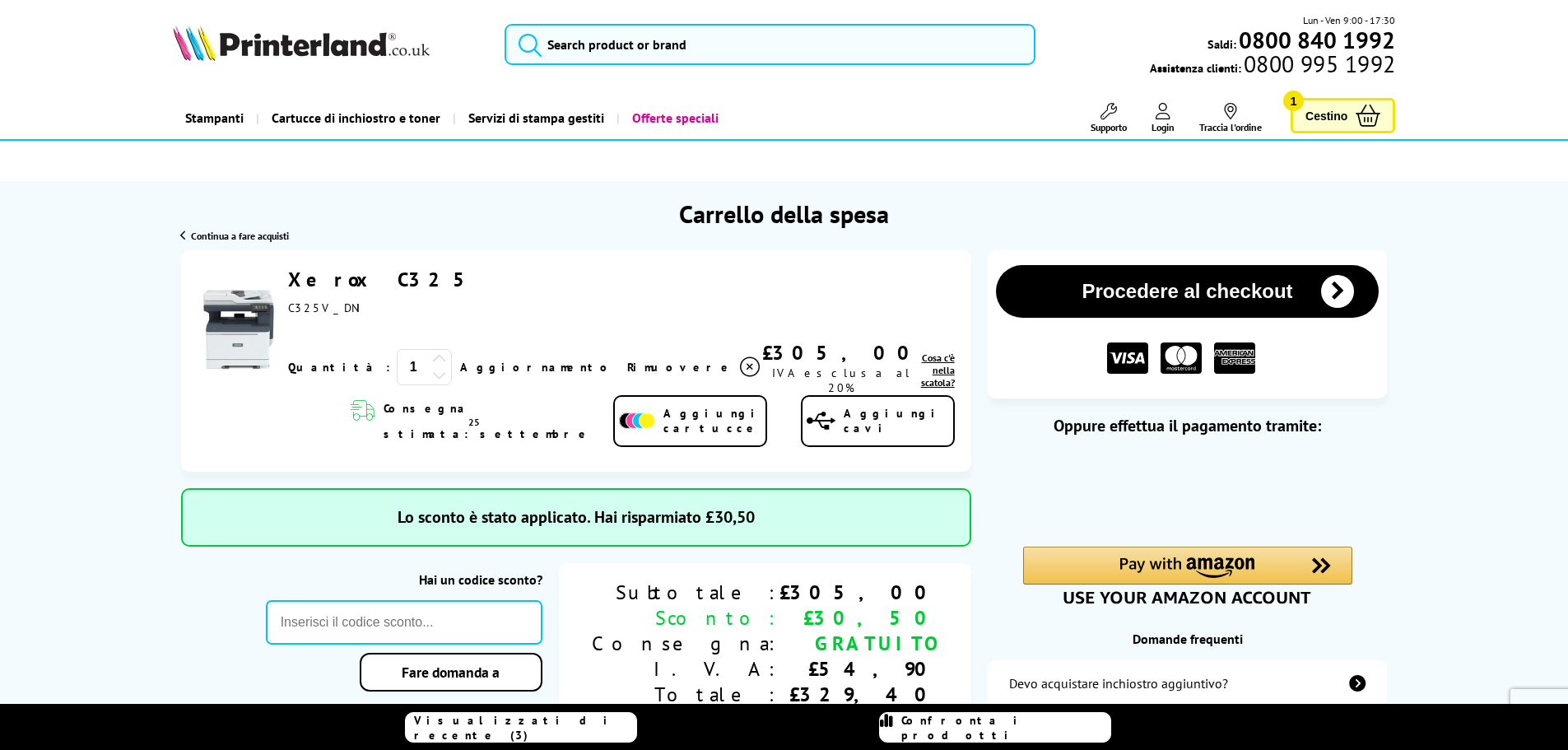
click at [705, 410] on font "Aggiungi cartucce" at bounding box center [713, 420] width 99 height 29
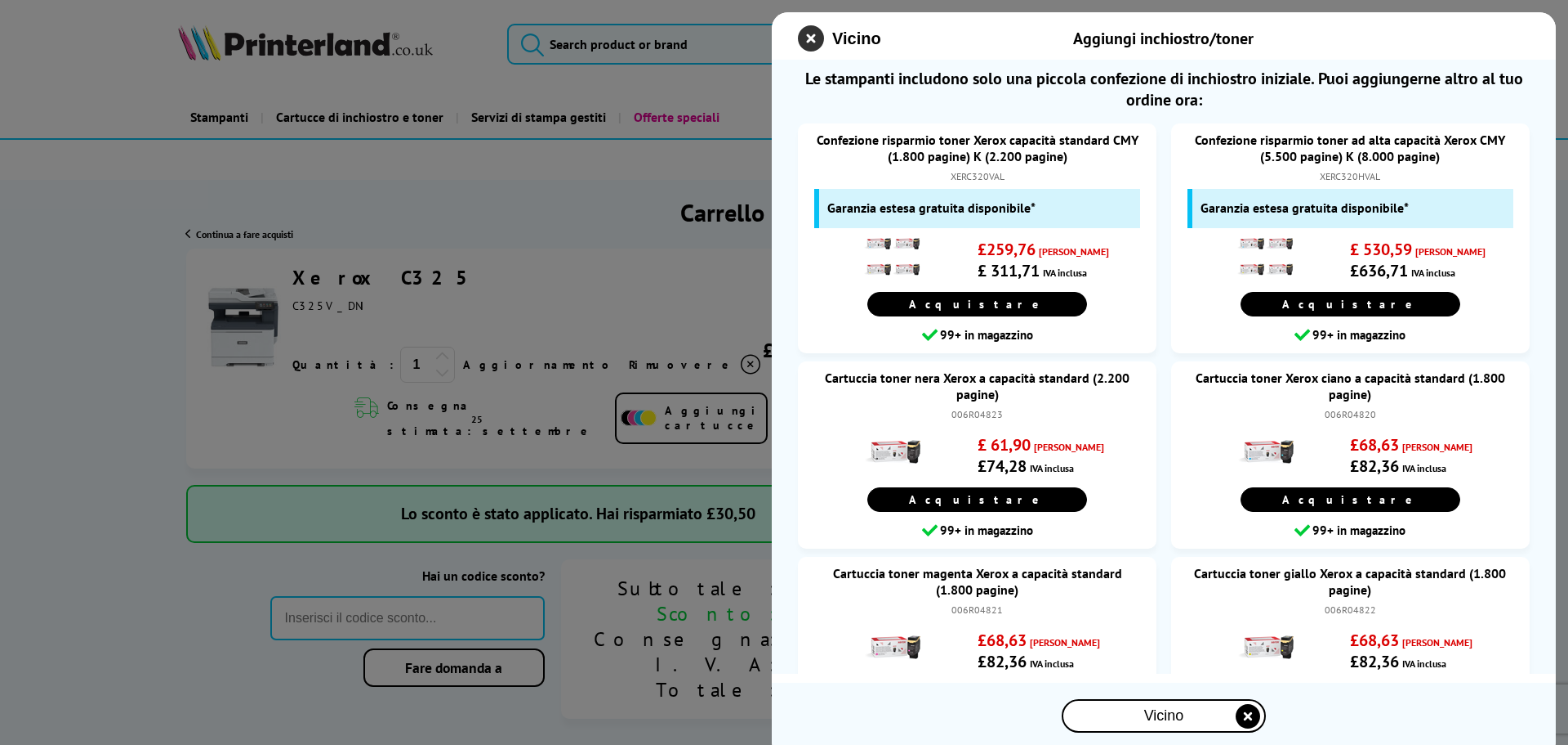
click at [817, 36] on icon "chiudi modale" at bounding box center [811, 38] width 26 height 26
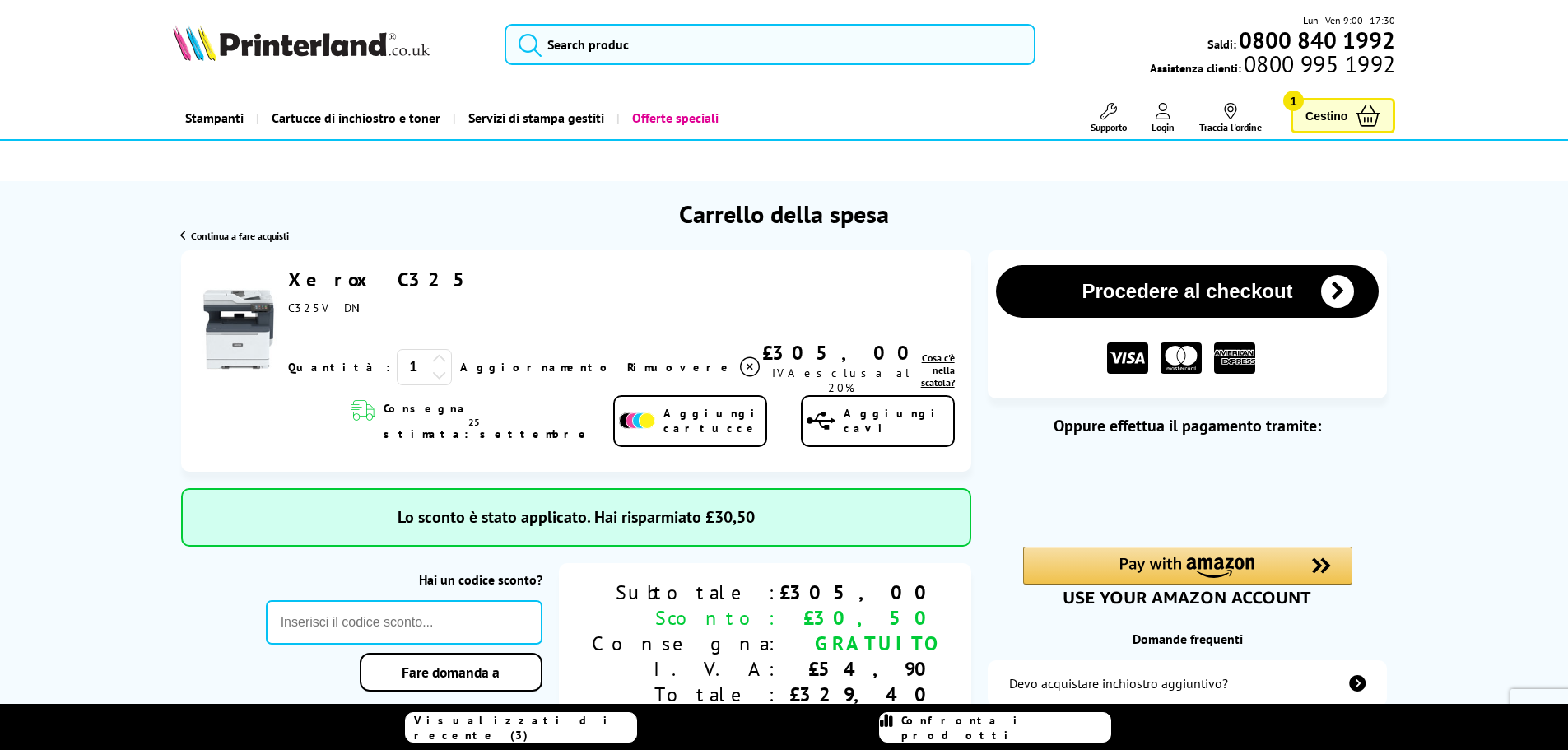
click at [357, 413] on icon at bounding box center [362, 420] width 25 height 40
click at [921, 366] on font "Cosa c'è nella scatola?" at bounding box center [938, 370] width 33 height 37
click at [921, 372] on font "Cosa c'è nella scatola?" at bounding box center [938, 370] width 33 height 37
click at [923, 373] on font "Cosa c'è nella scatola?" at bounding box center [938, 370] width 33 height 37
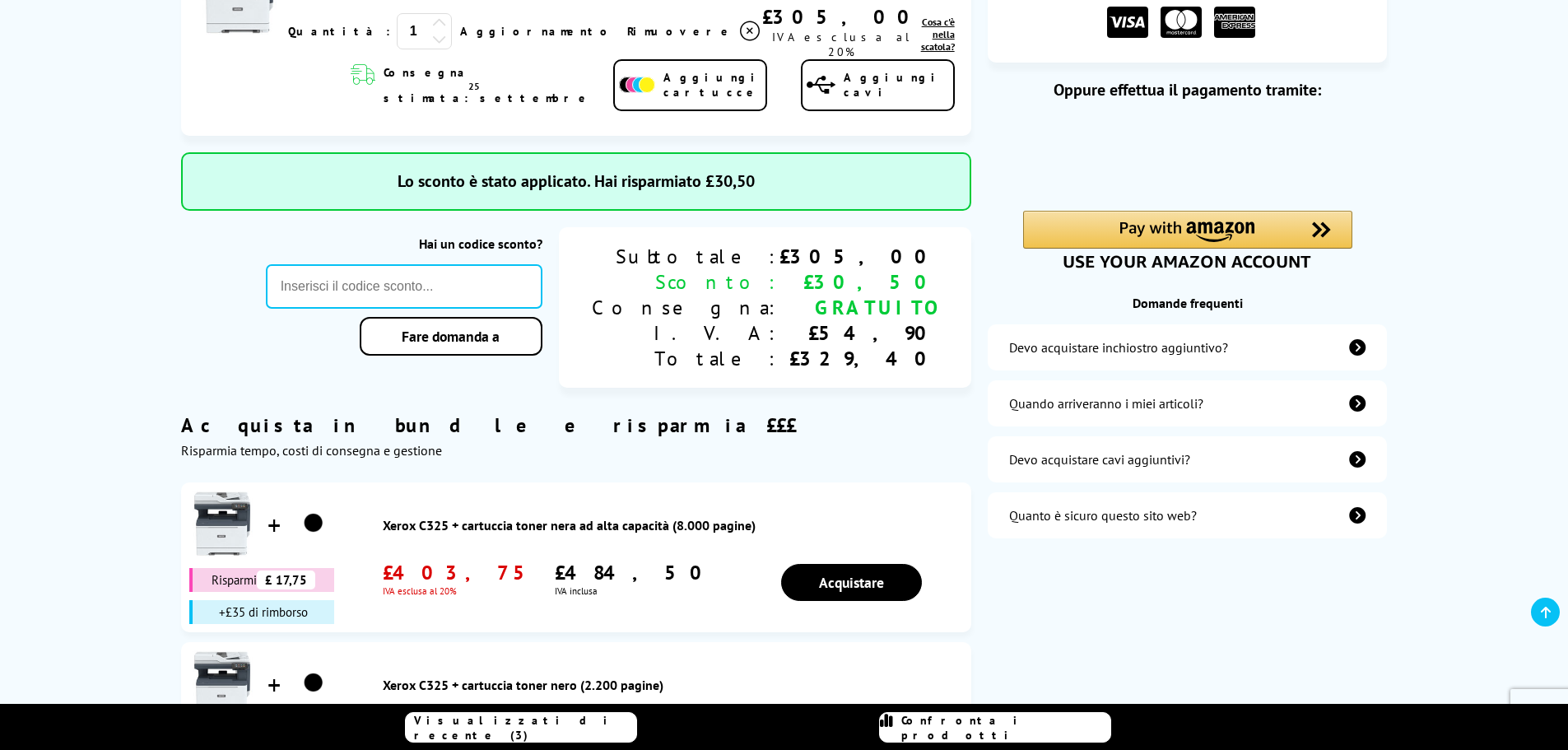
scroll to position [329, 0]
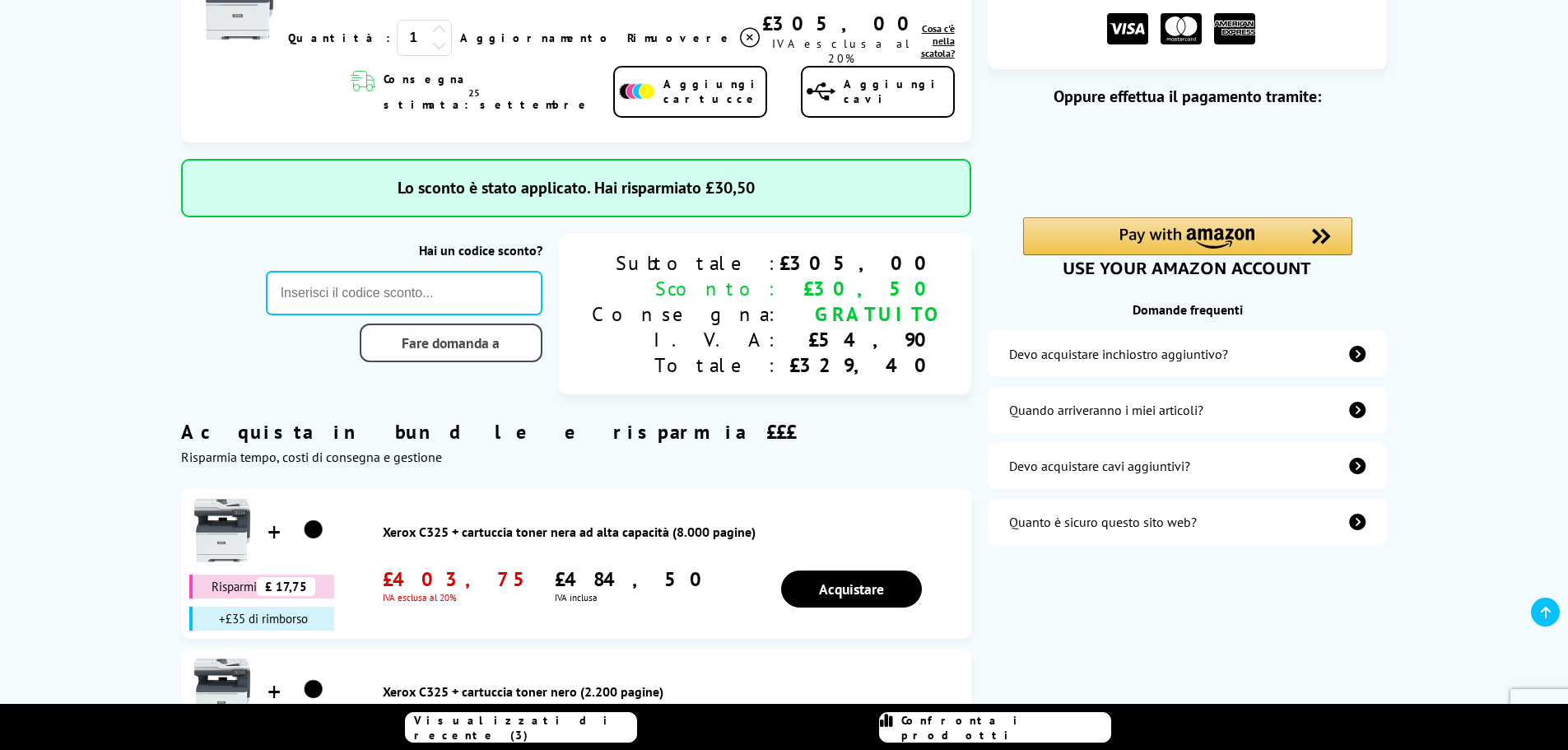
click at [500, 336] on font "Fare domanda a" at bounding box center [451, 342] width 98 height 19
click at [500, 333] on font "Fare domanda a" at bounding box center [451, 342] width 98 height 19
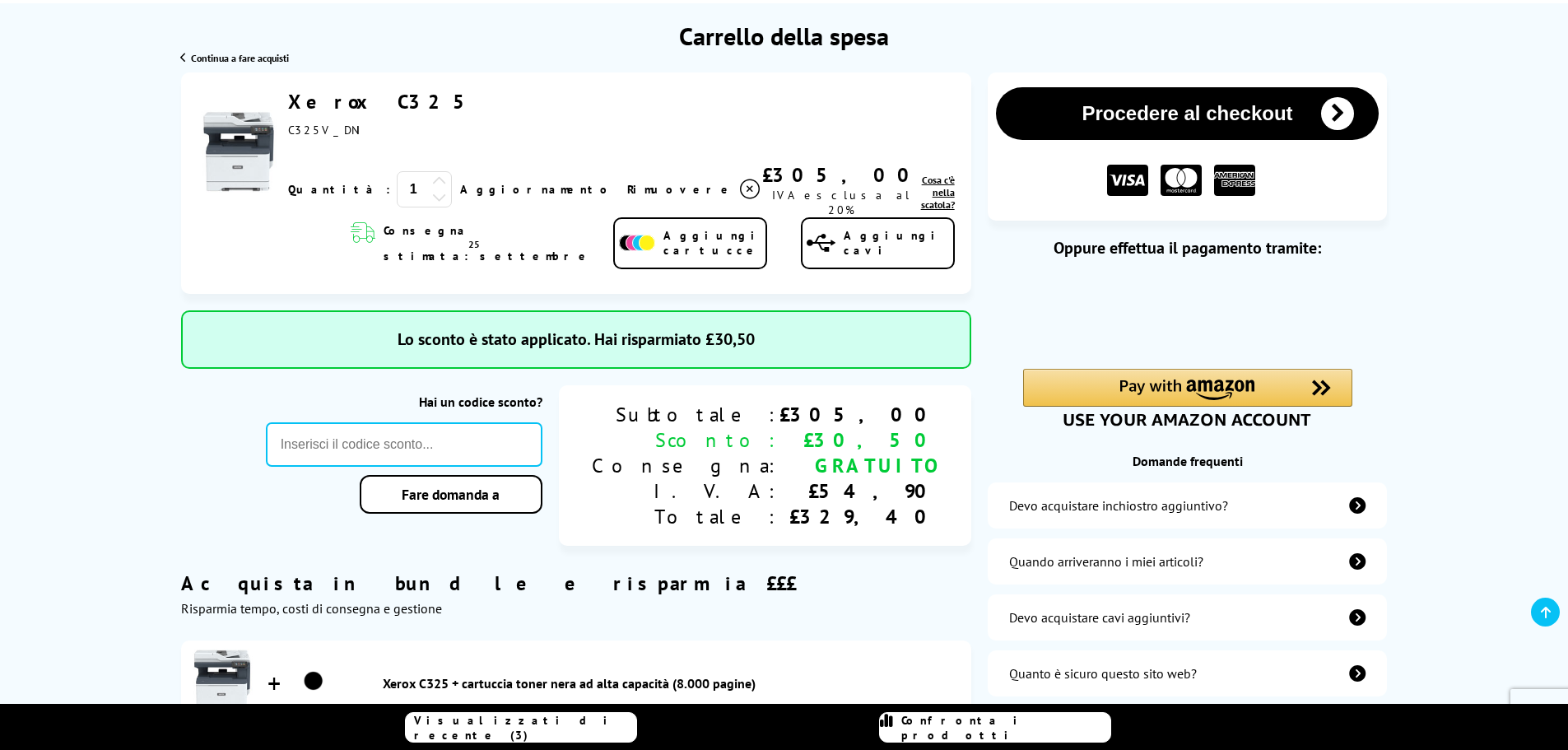
scroll to position [165, 0]
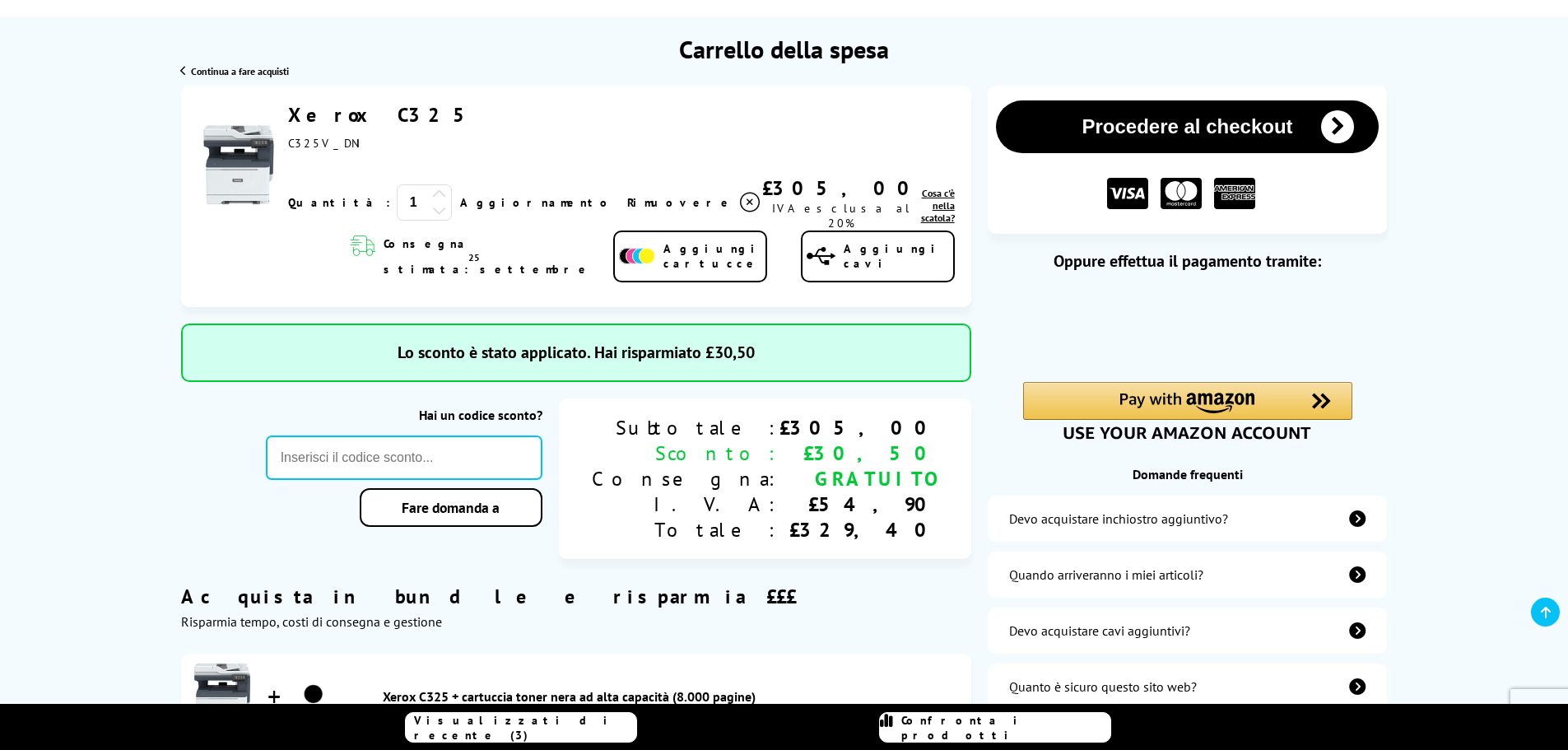
click at [542, 406] on font "Hai un codice sconto?" at bounding box center [481, 414] width 124 height 17
click at [542, 438] on input "text" at bounding box center [405, 456] width 277 height 44
click at [587, 342] on font "Lo sconto è stato applicato. Hai risparmiato £30,50" at bounding box center [576, 352] width 357 height 22
click at [740, 193] on icon at bounding box center [750, 202] width 20 height 20
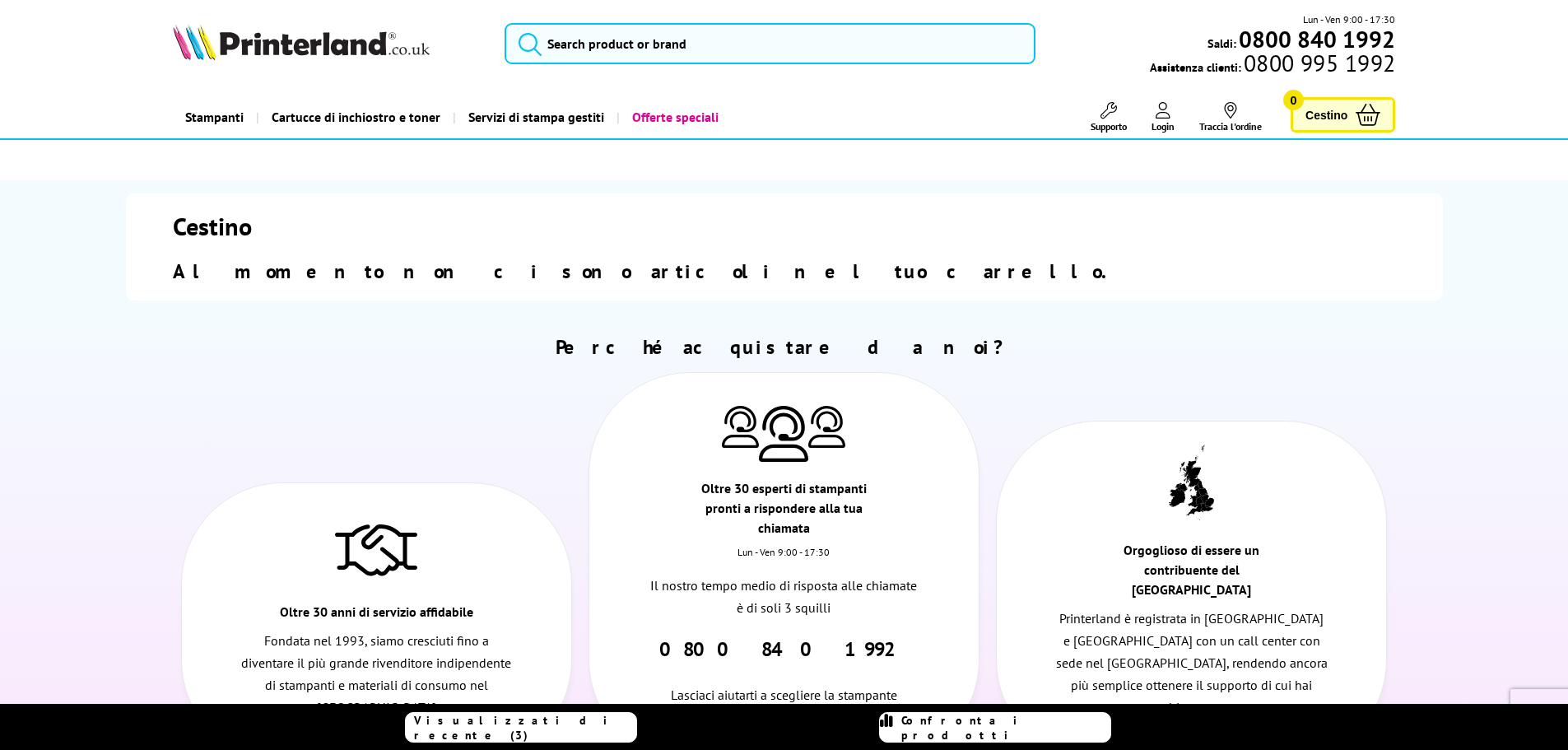
scroll to position [0, 0]
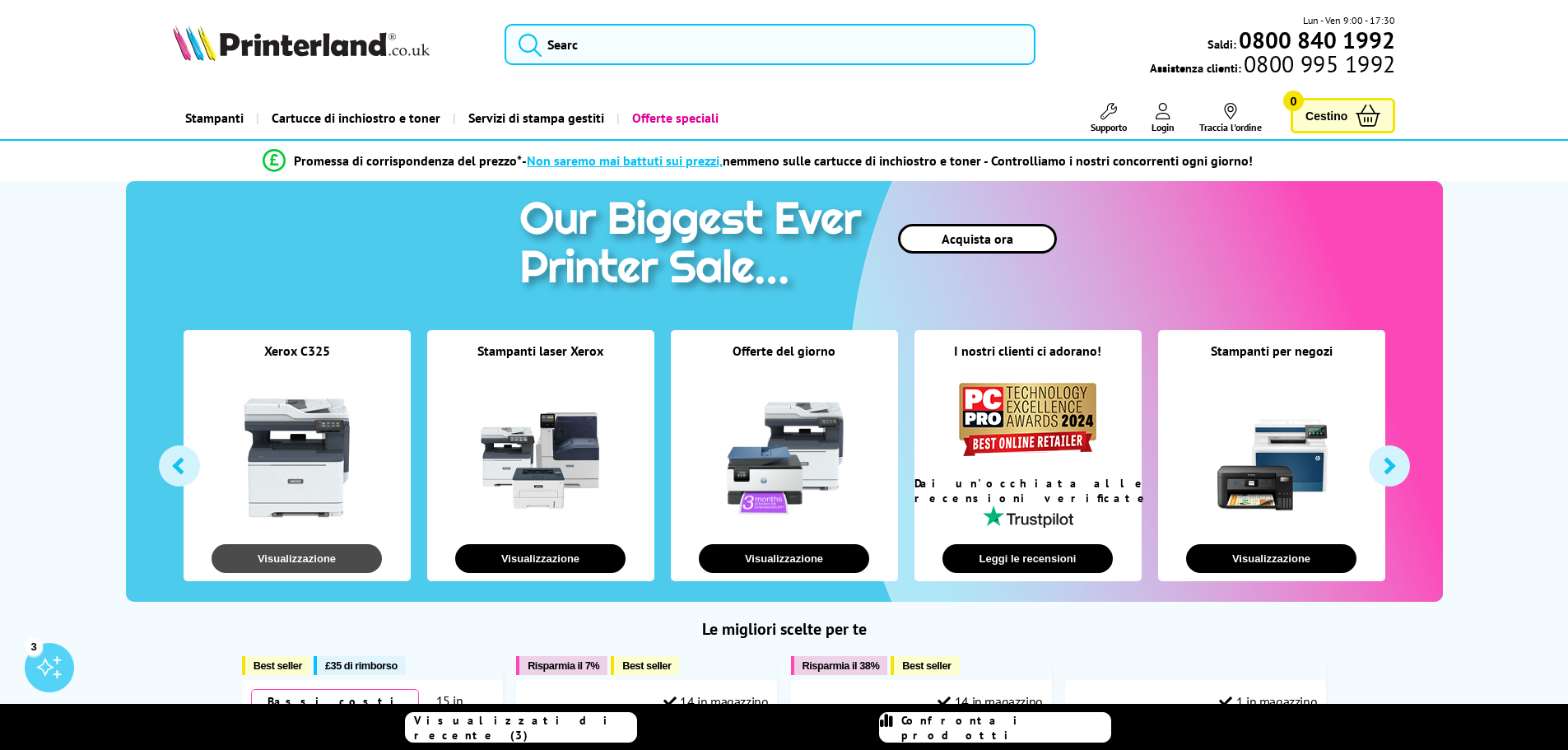
click at [285, 555] on font "Visualizzazione" at bounding box center [297, 558] width 79 height 13
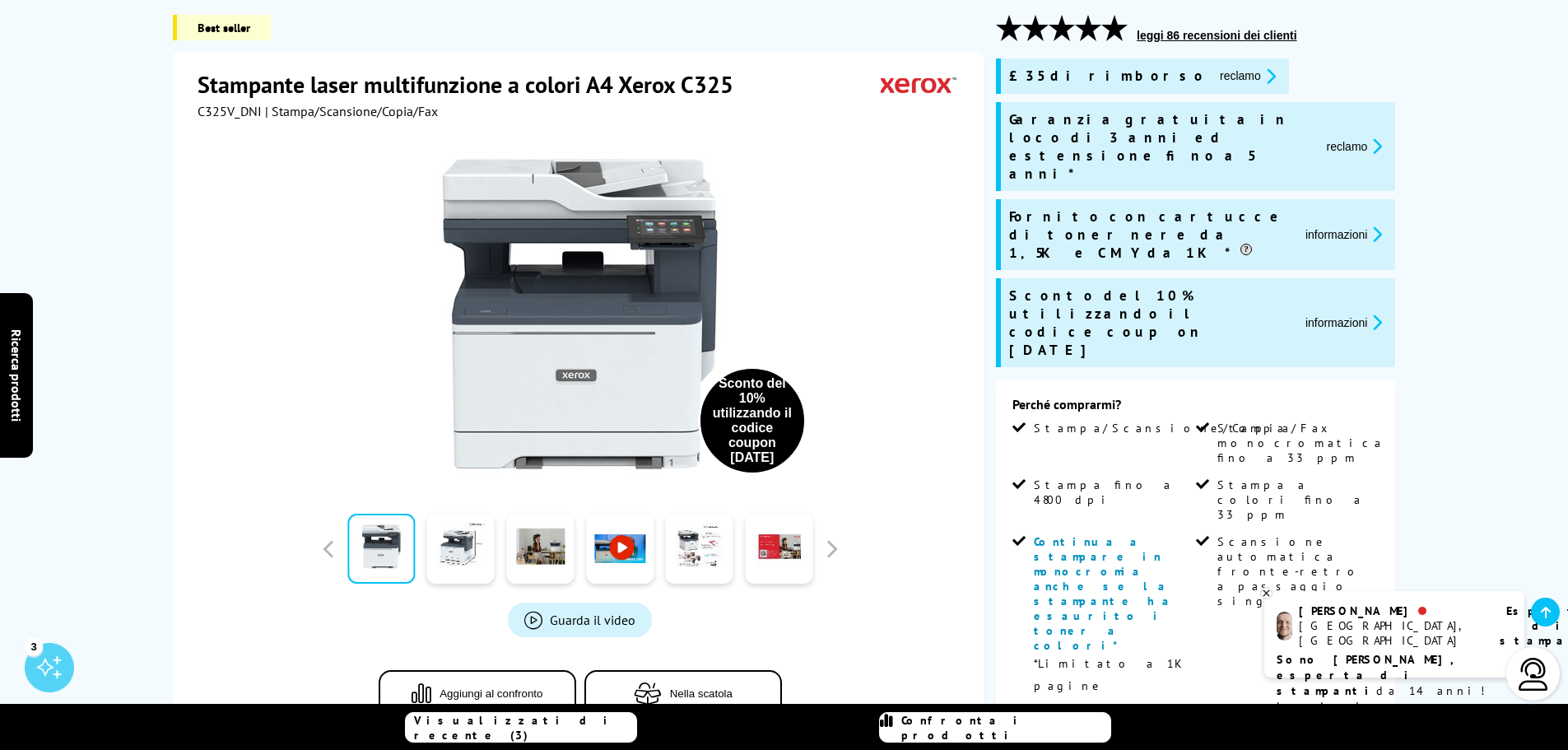
scroll to position [274, 0]
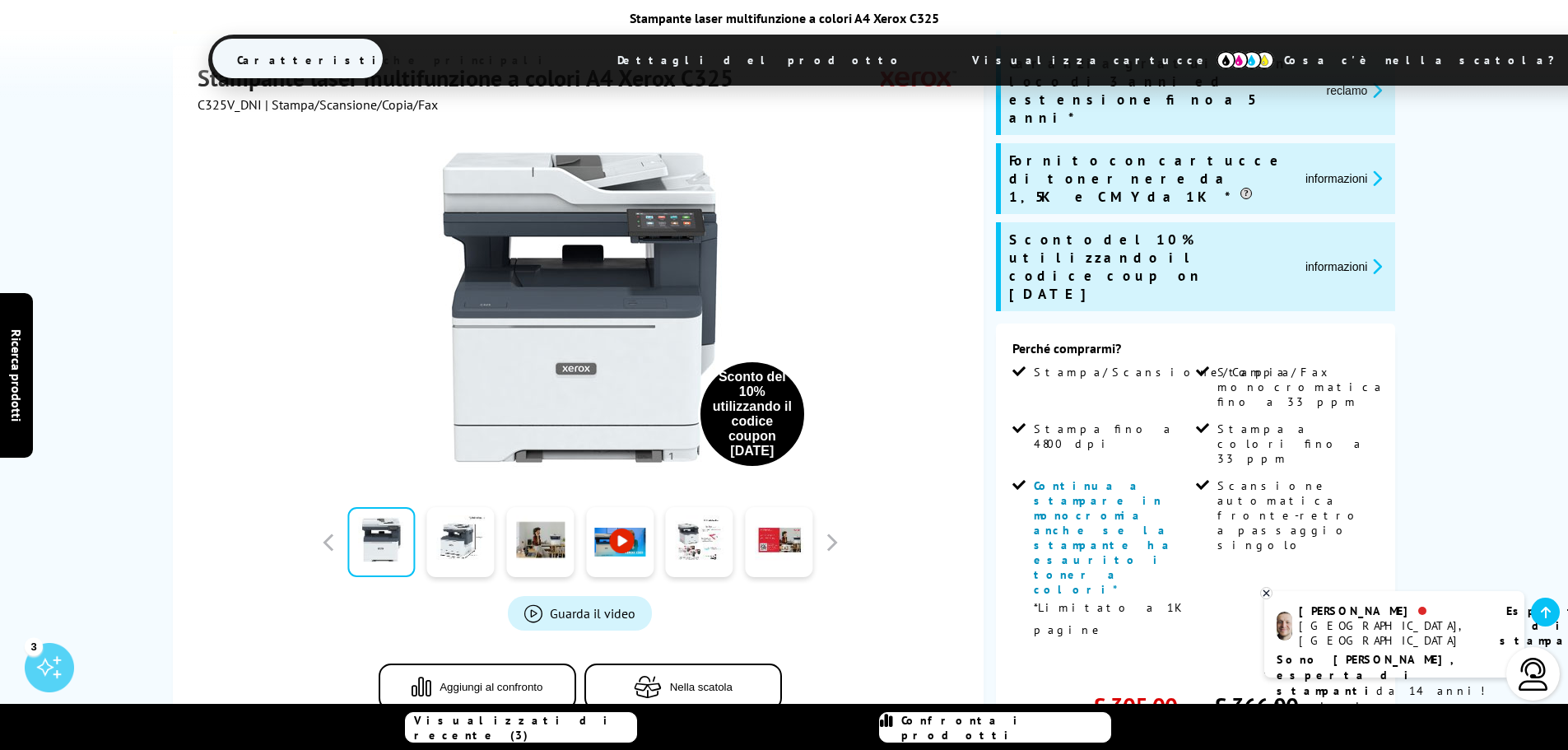
click at [1284, 59] on font "Cosa c'è nella scatola?" at bounding box center [1428, 60] width 287 height 15
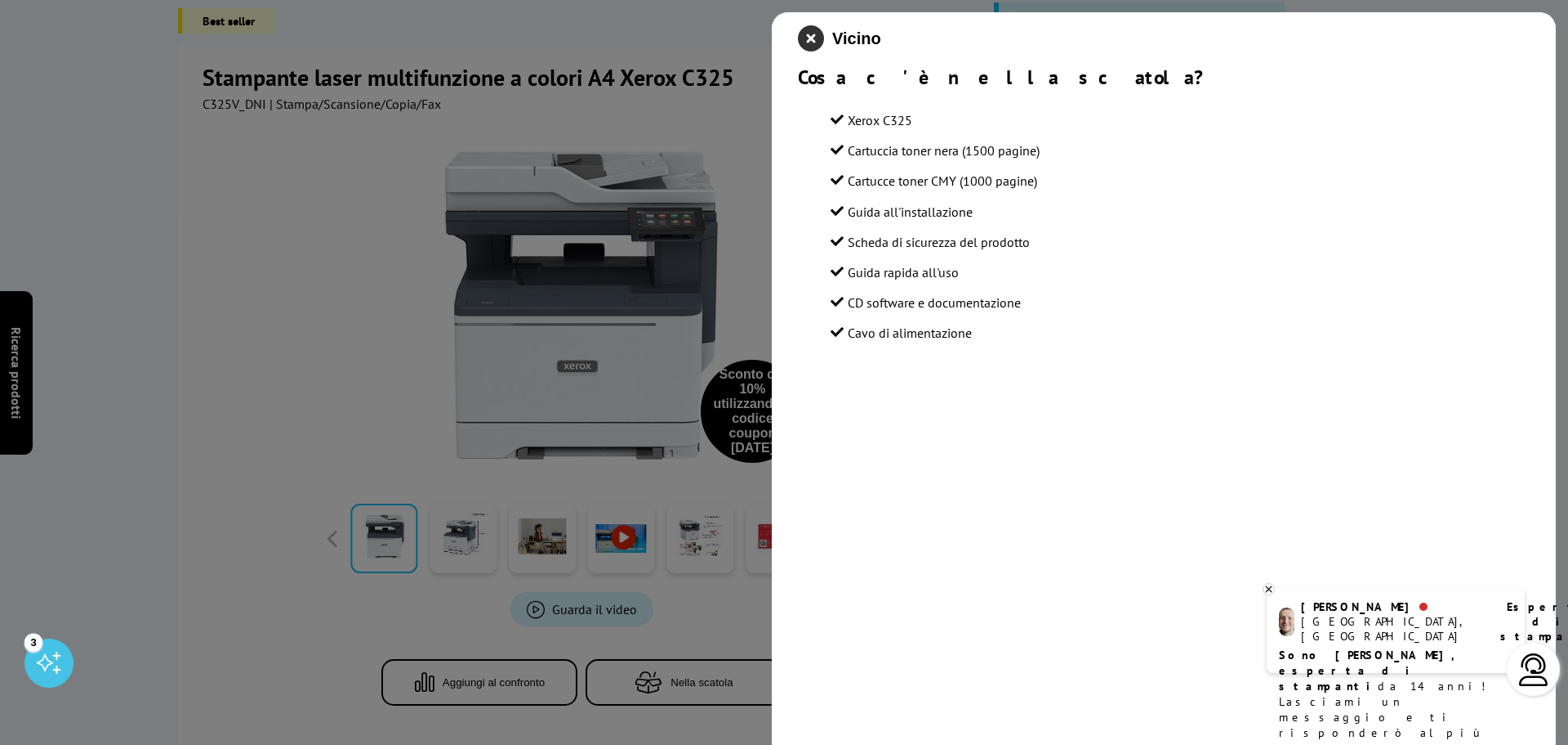
click at [815, 35] on icon "chiudi modale" at bounding box center [811, 38] width 26 height 26
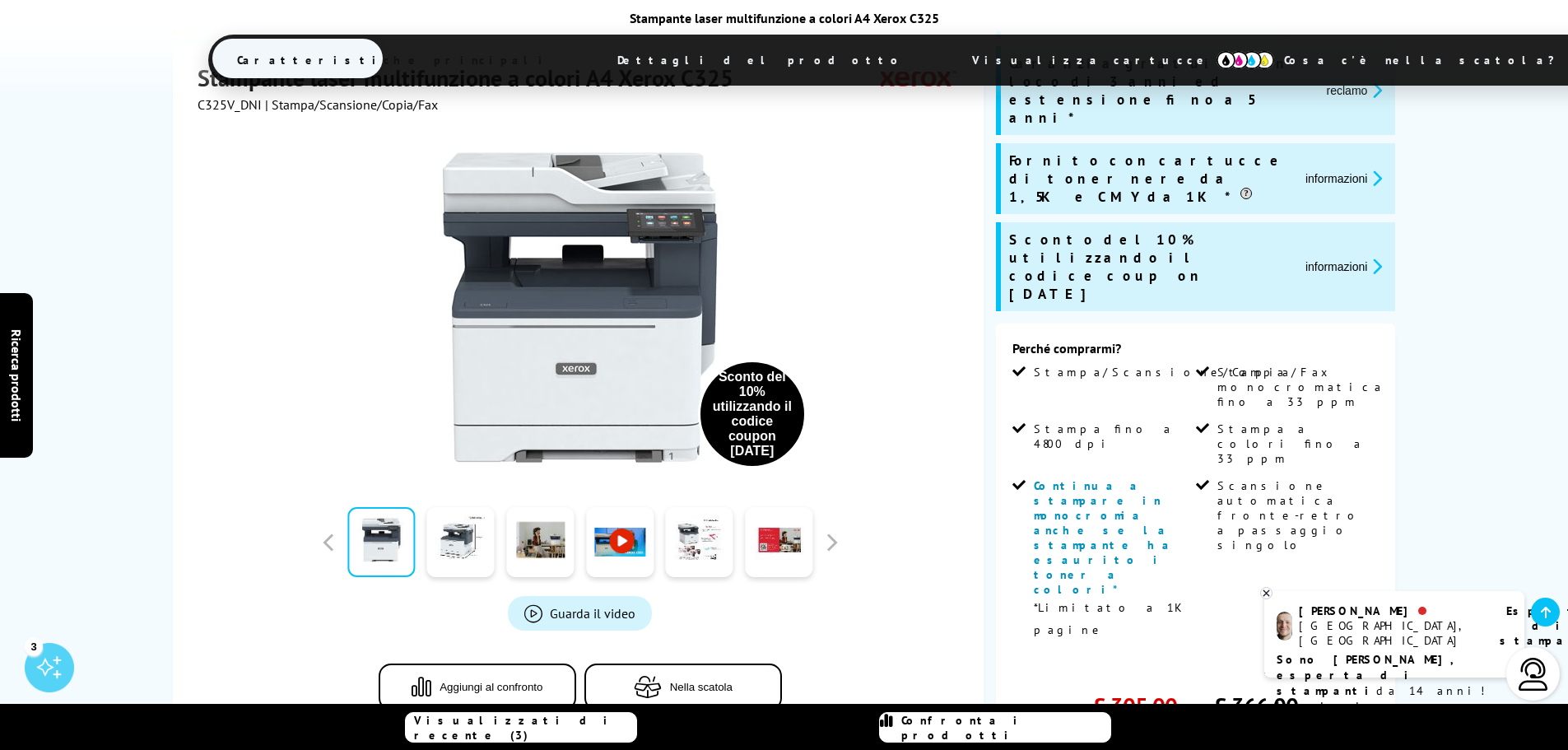
click at [972, 56] on font "Visualizza cartucce" at bounding box center [1091, 60] width 238 height 15
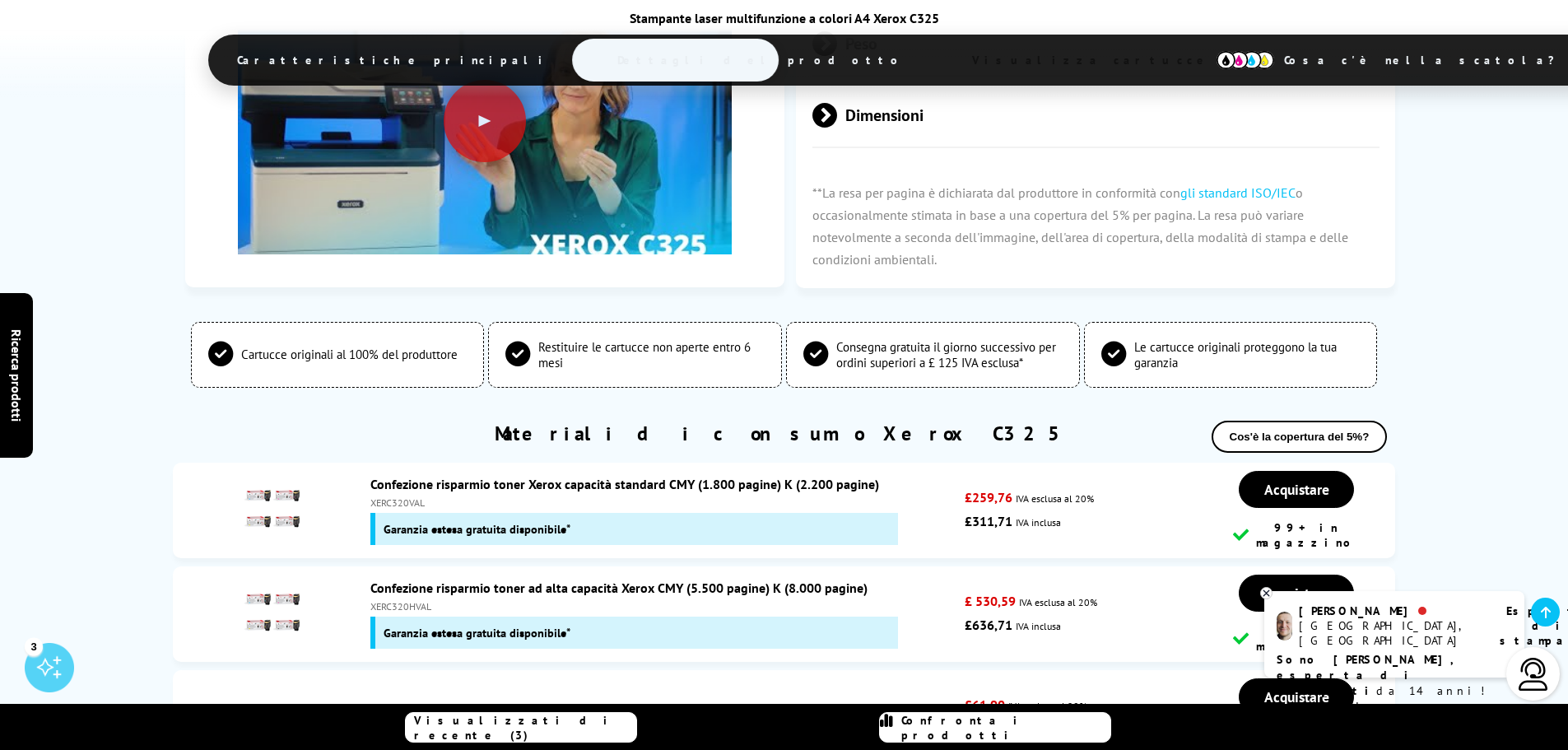
scroll to position [5683, 0]
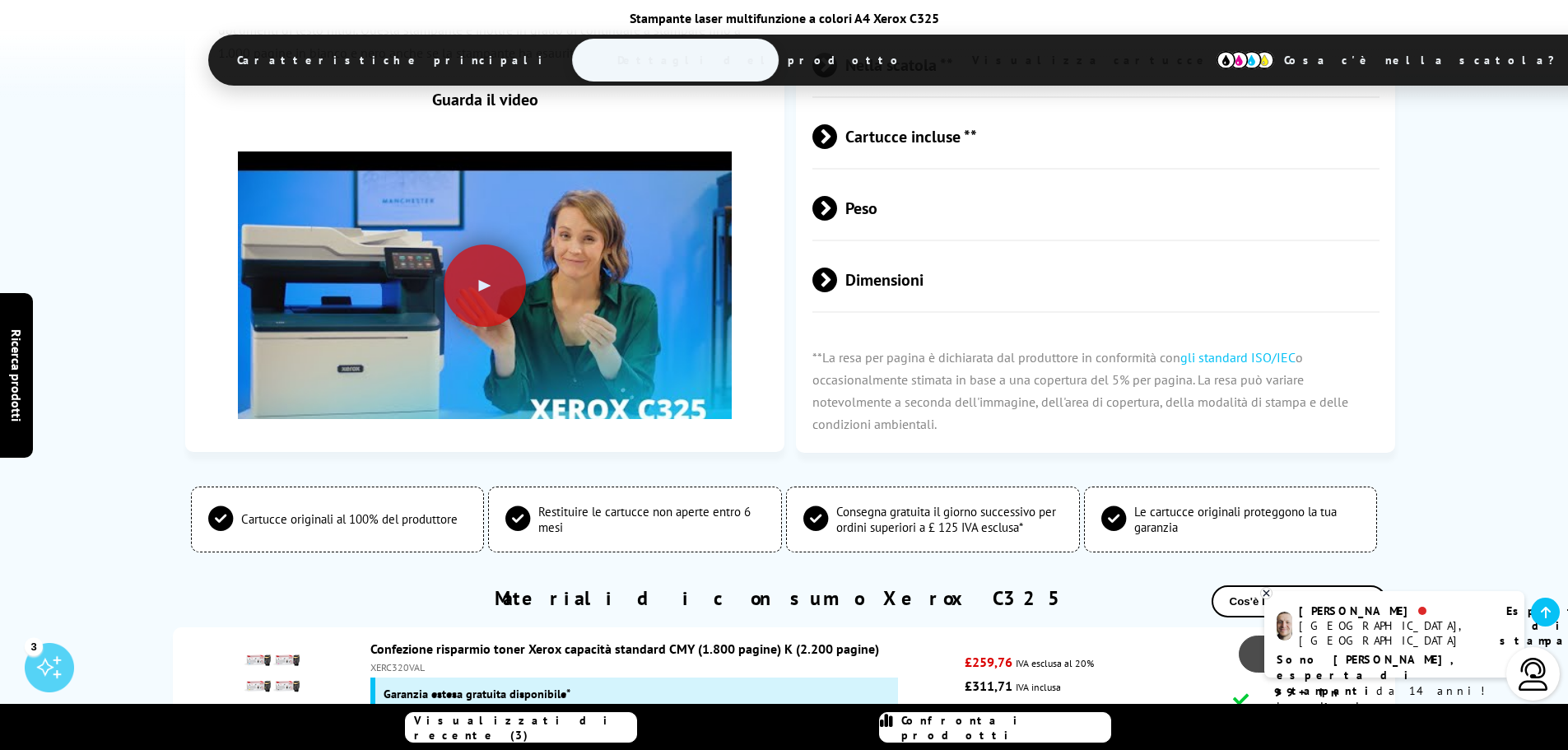
click at [1295, 644] on font "Acquistare" at bounding box center [1296, 653] width 65 height 19
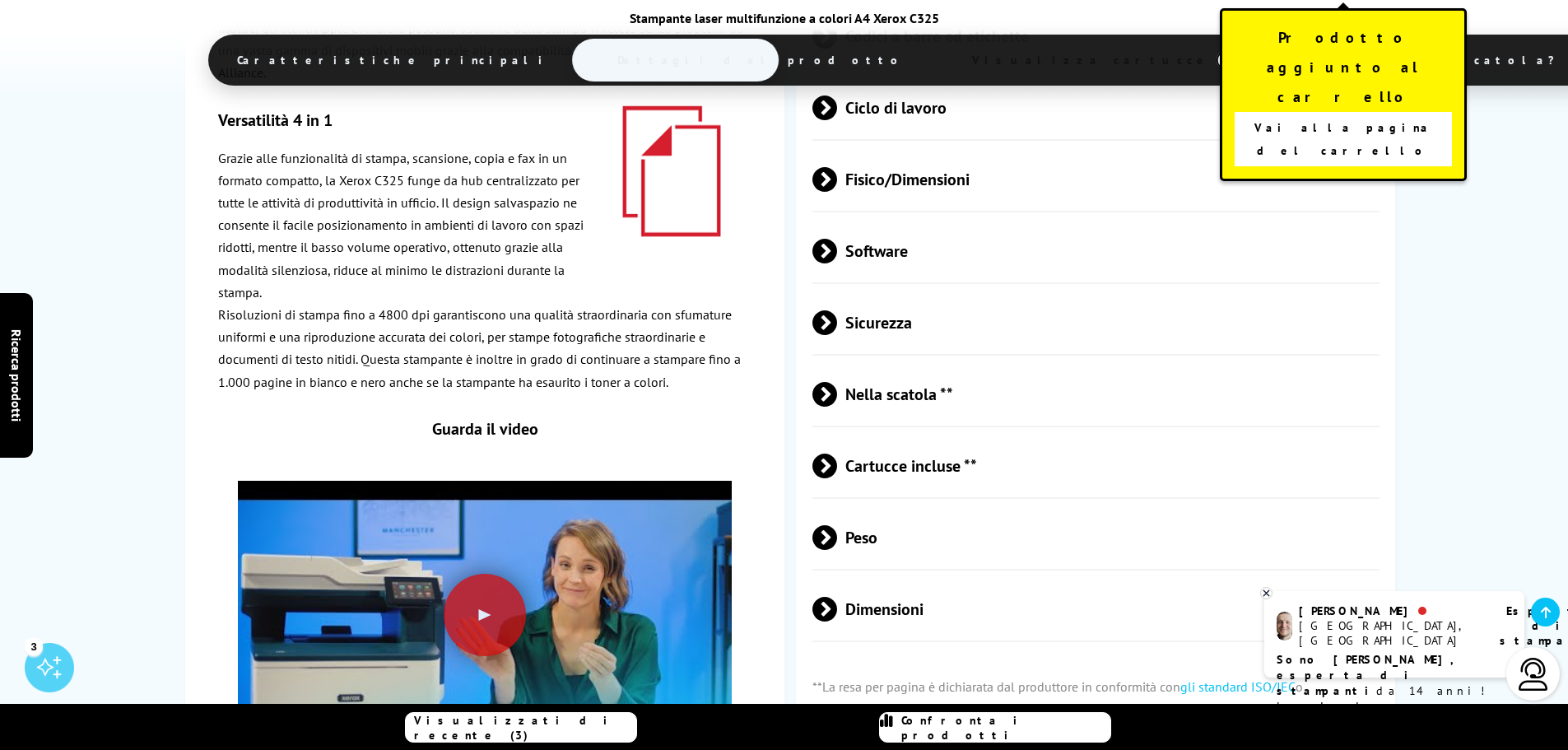
scroll to position [5080, 0]
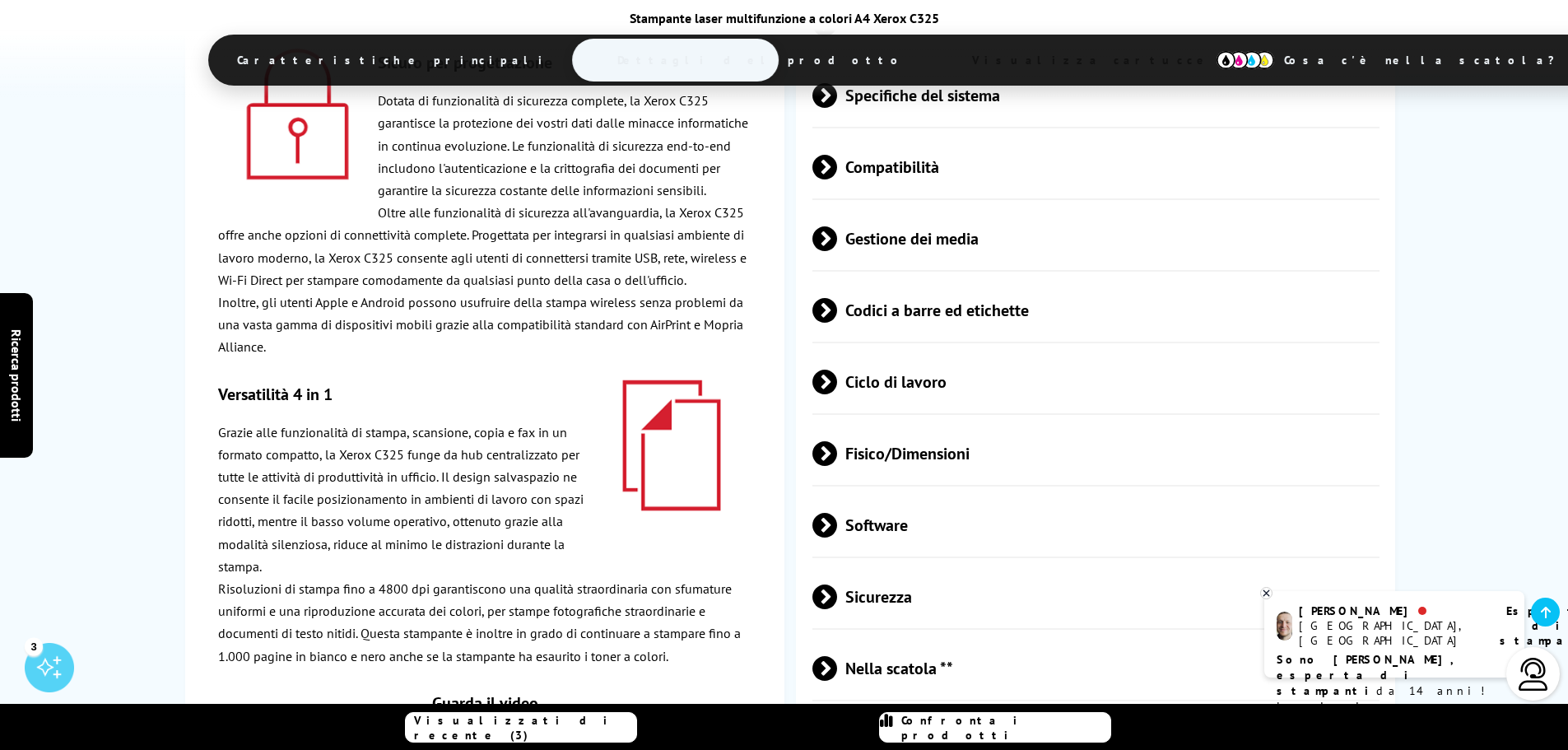
click at [435, 64] on font "Caratteristiche principali" at bounding box center [393, 60] width 313 height 15
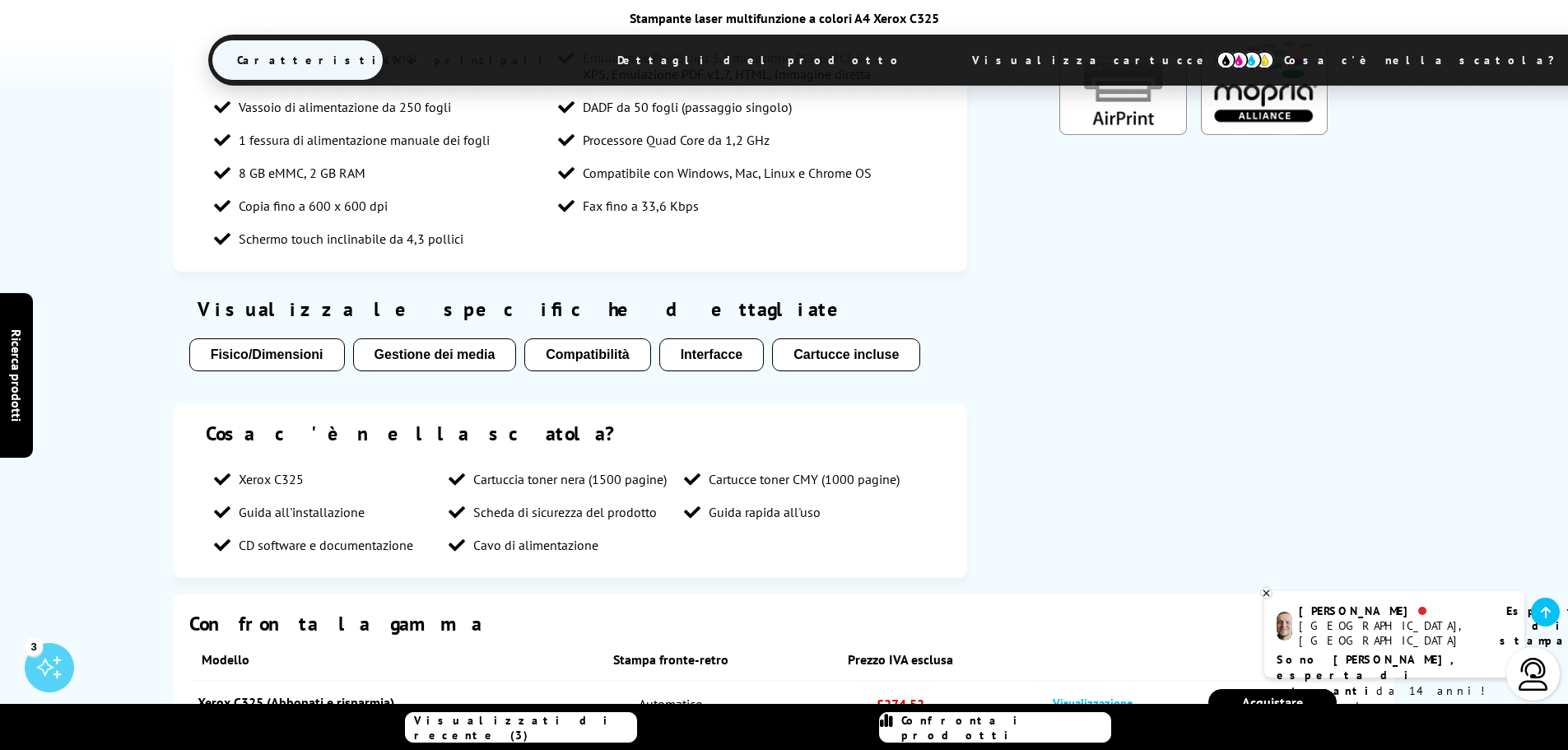
scroll to position [3206, 0]
click at [1271, 735] on font "Acquistare" at bounding box center [1272, 743] width 61 height 17
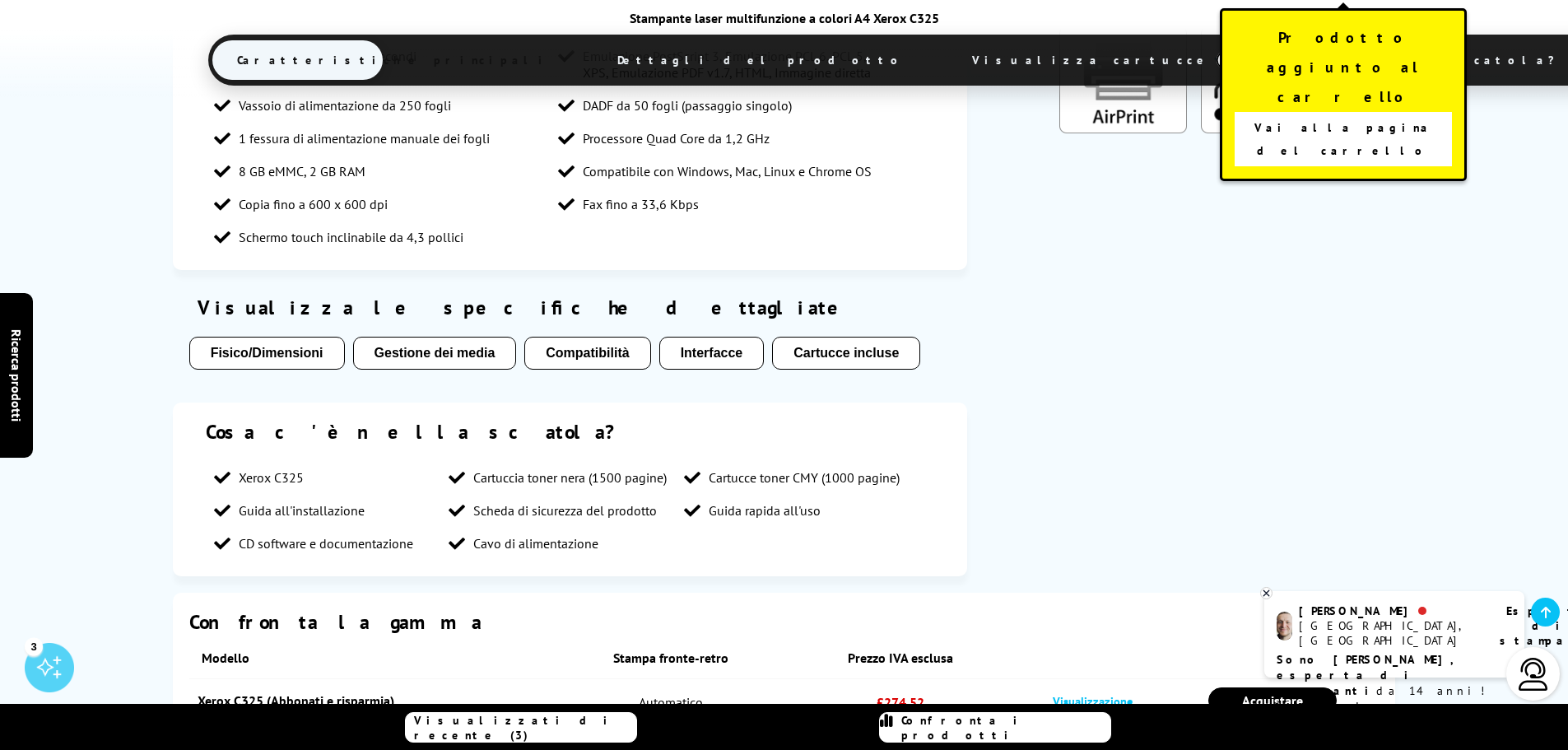
click at [1352, 120] on font "Vai alla pagina del carrello" at bounding box center [1342, 138] width 178 height 38
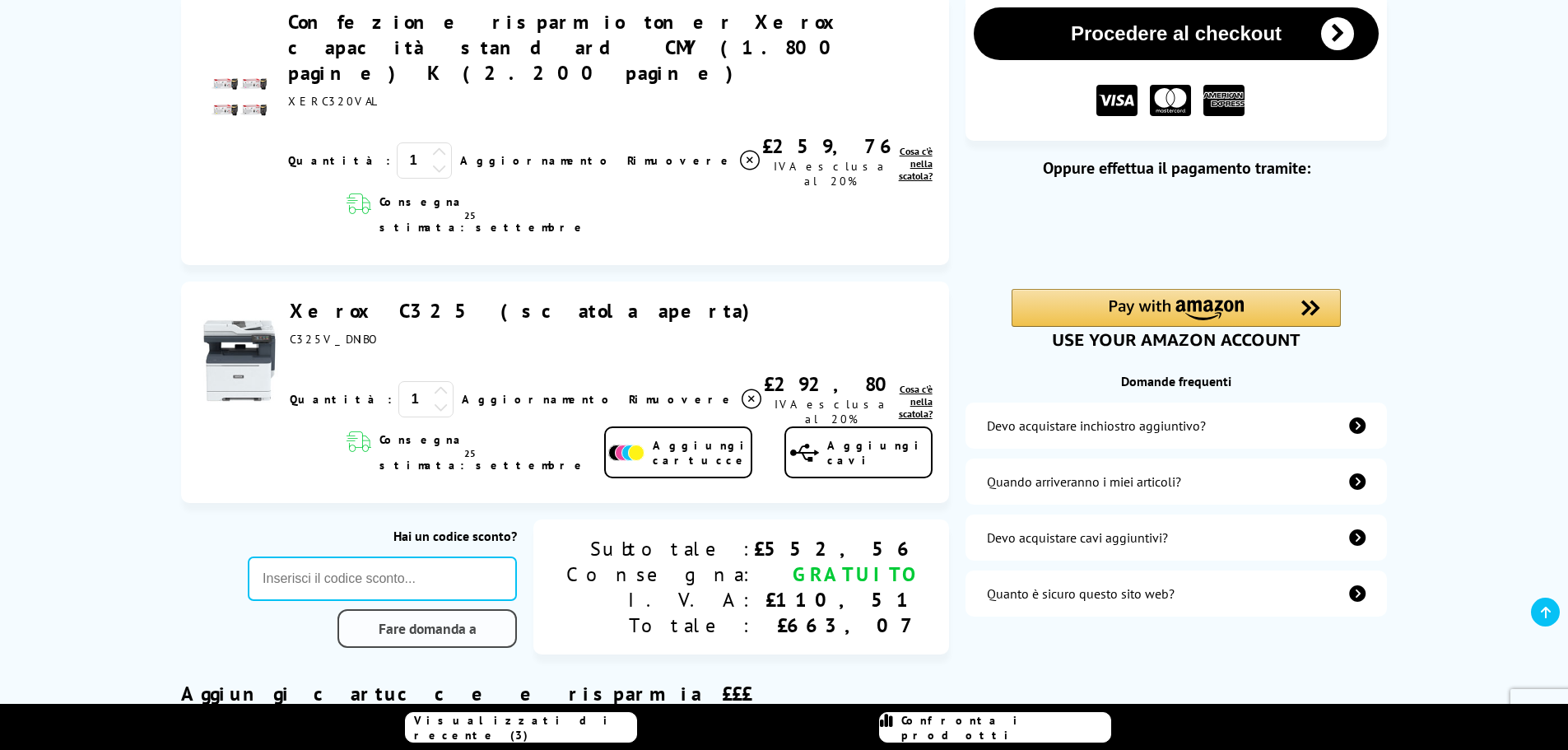
scroll to position [274, 0]
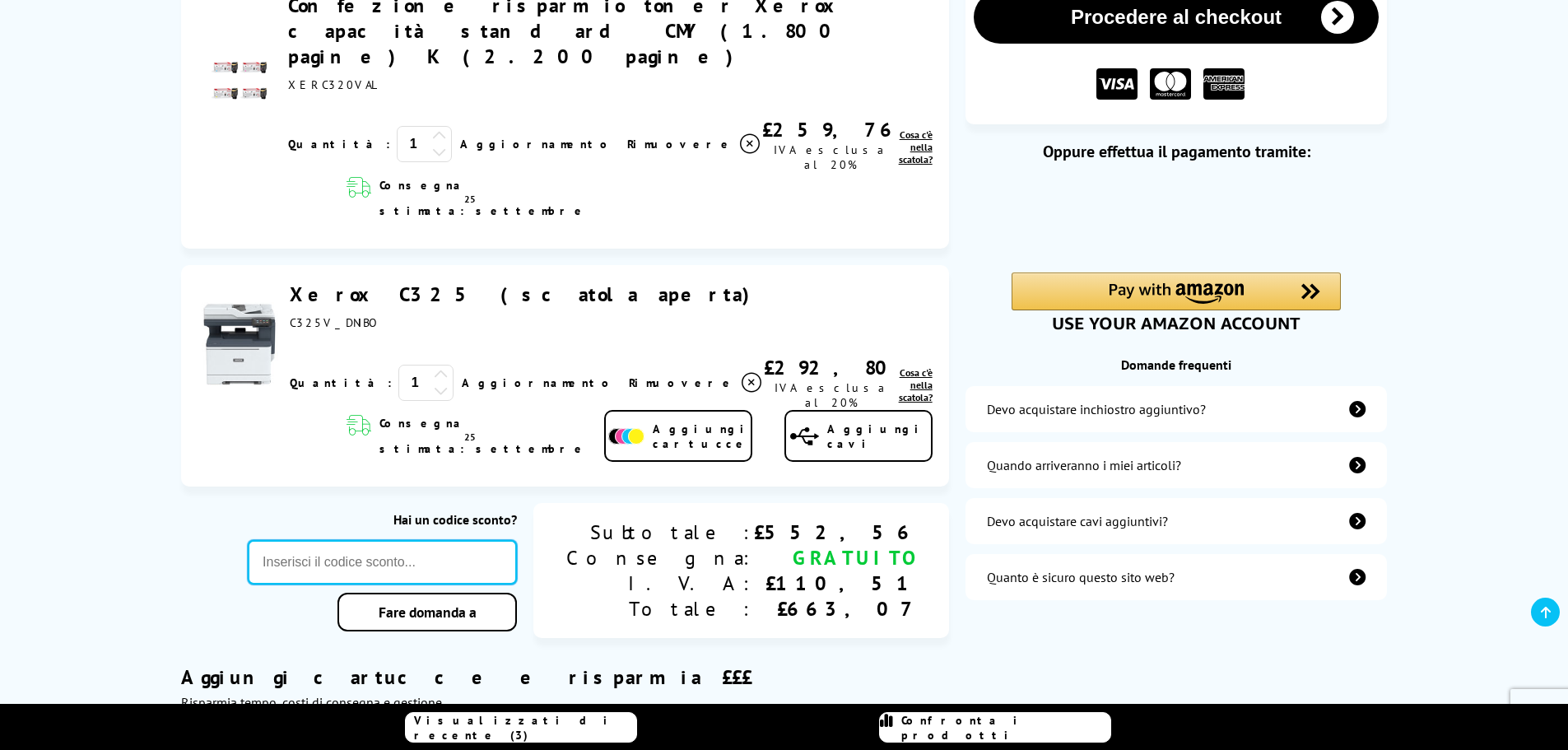
click at [468, 540] on input "text" at bounding box center [382, 562] width 269 height 44
type input "sept10"
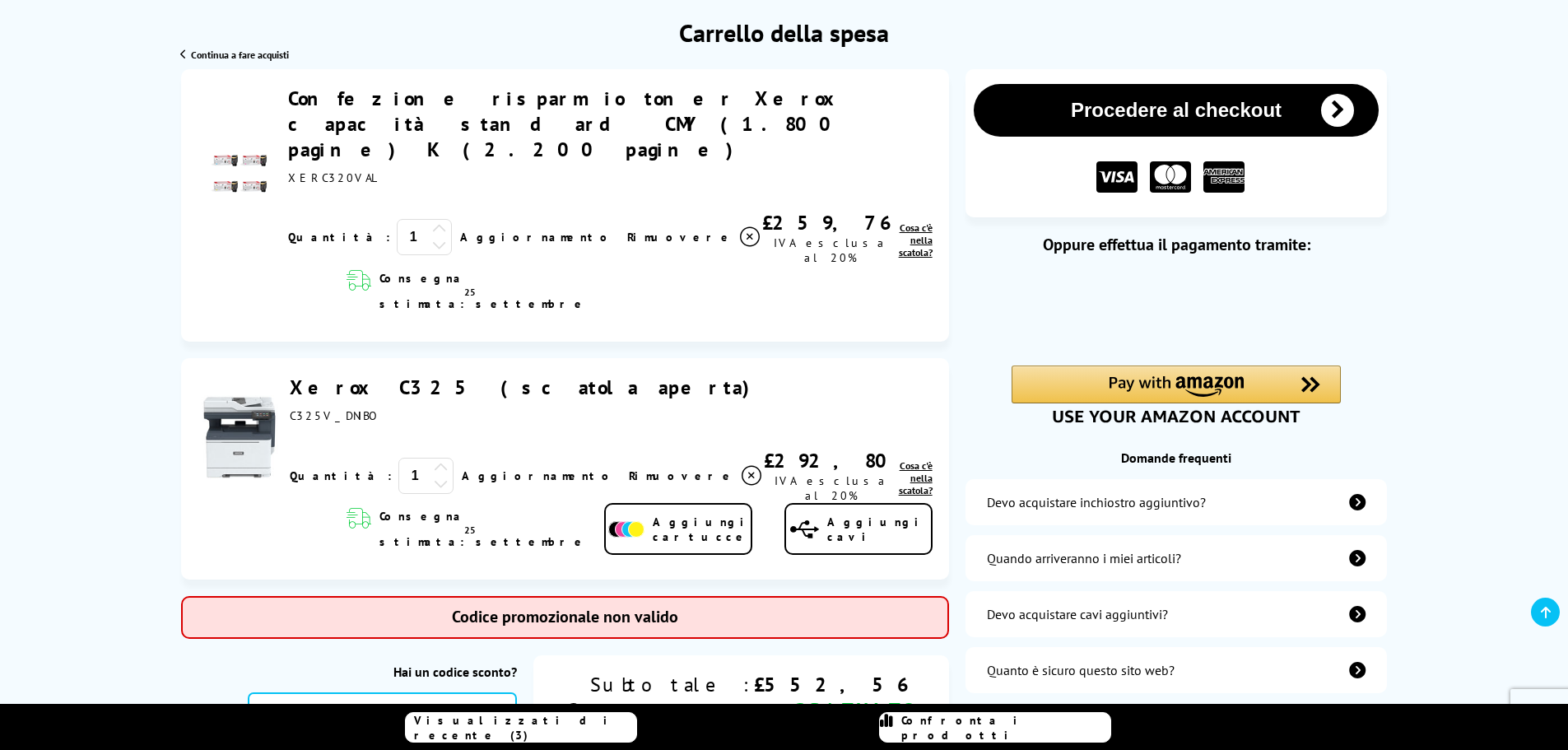
scroll to position [165, 0]
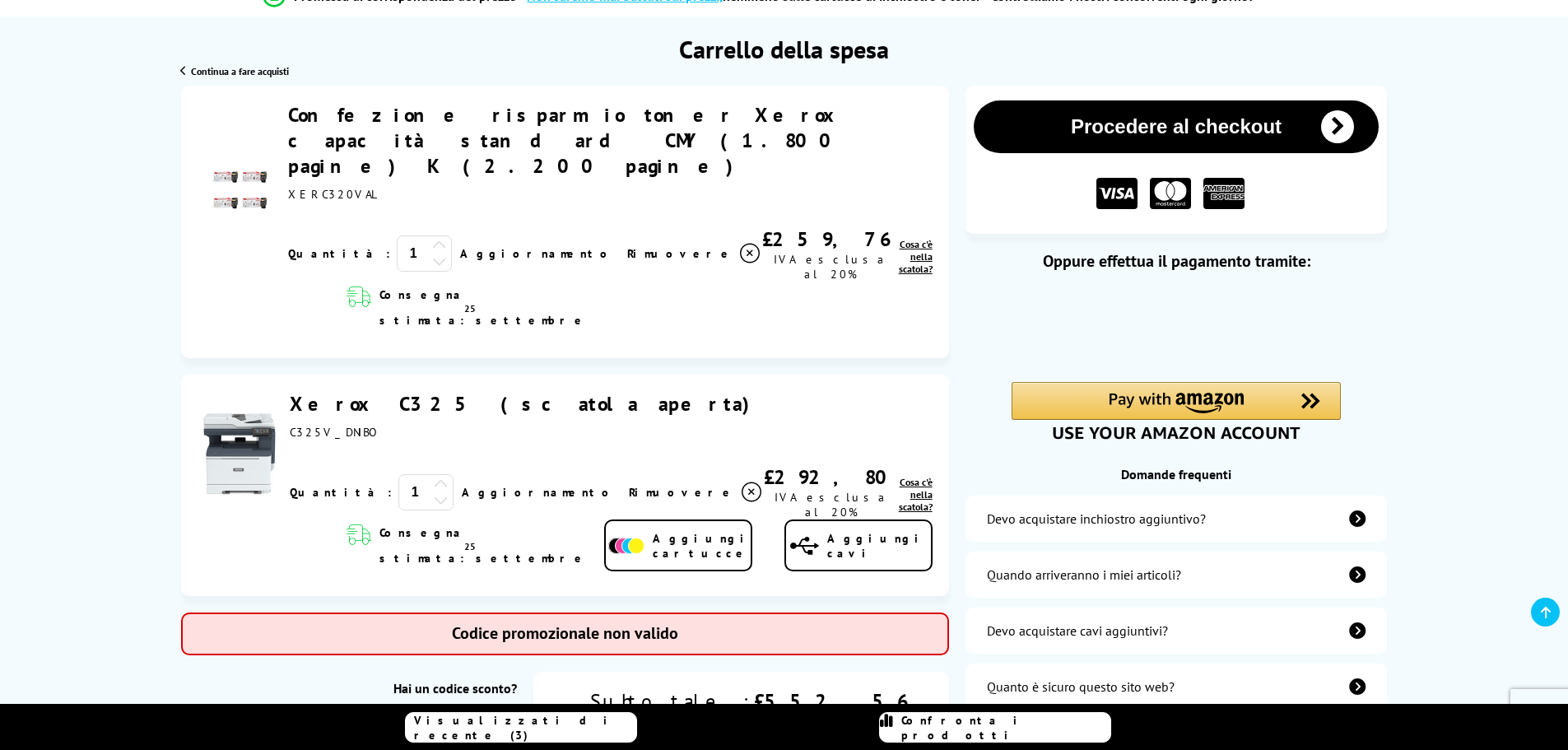
click at [741, 482] on icon at bounding box center [751, 492] width 20 height 20
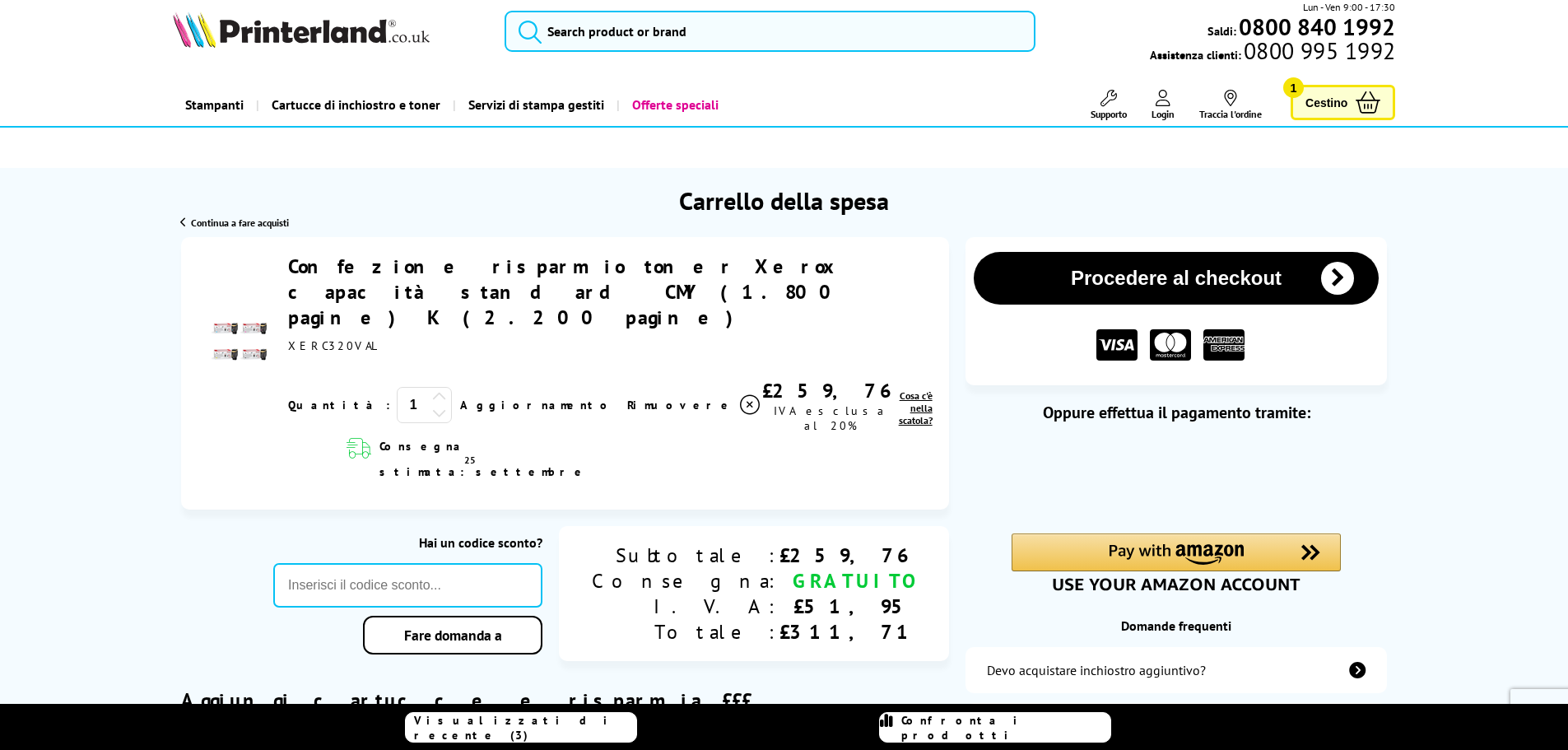
scroll to position [0, 0]
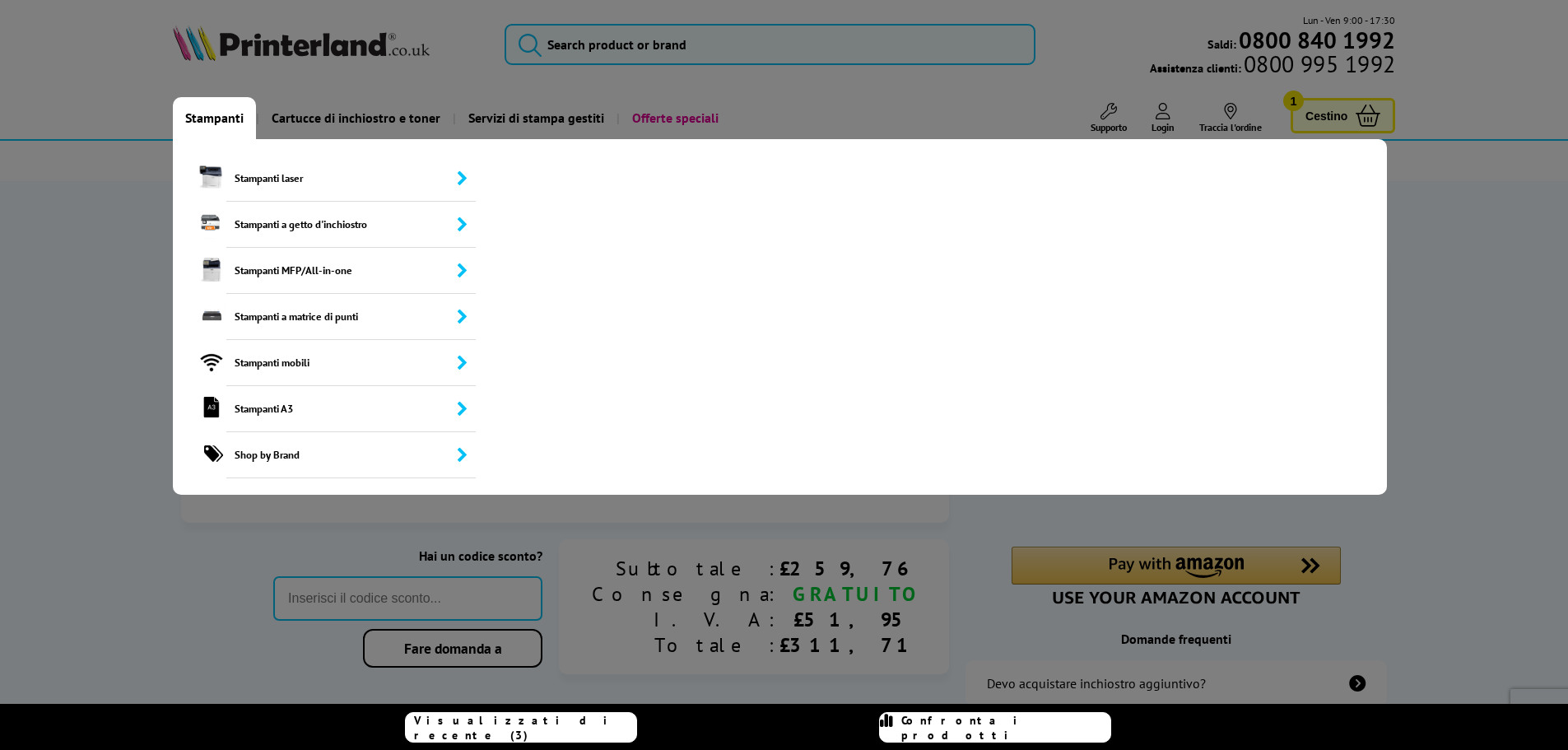
click at [211, 116] on font "Stampanti" at bounding box center [215, 117] width 59 height 17
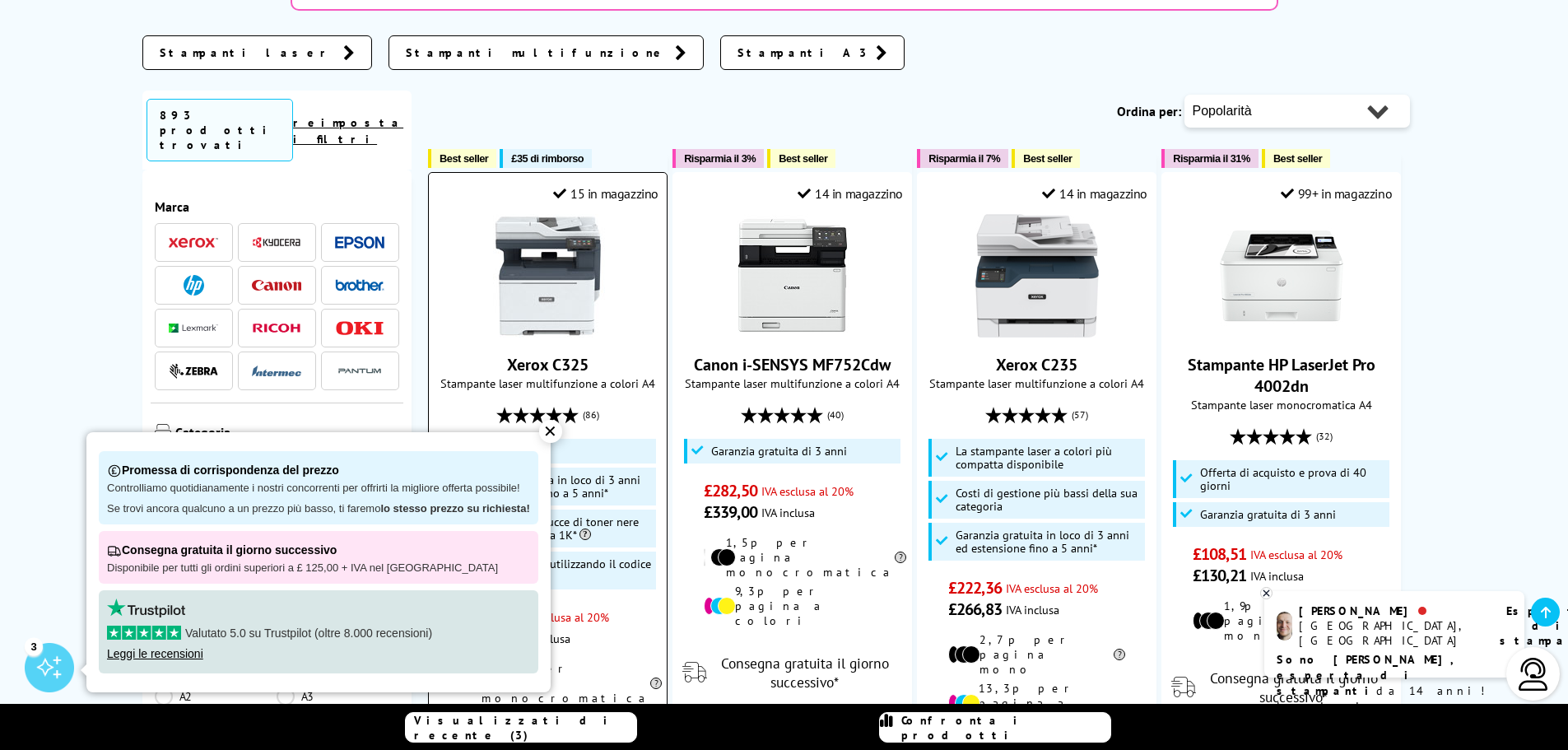
scroll to position [603, 0]
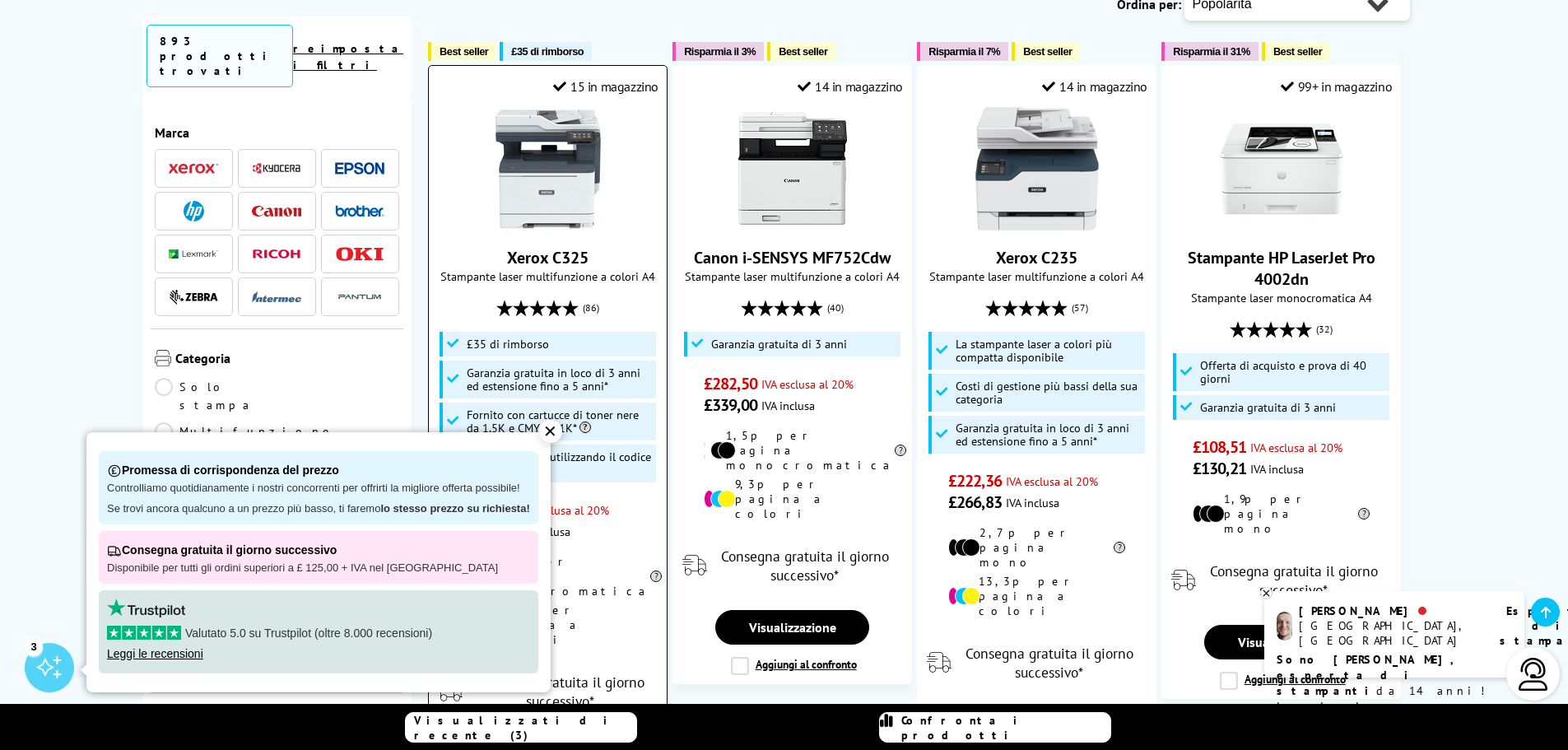
click at [529, 205] on img at bounding box center [548, 169] width 124 height 124
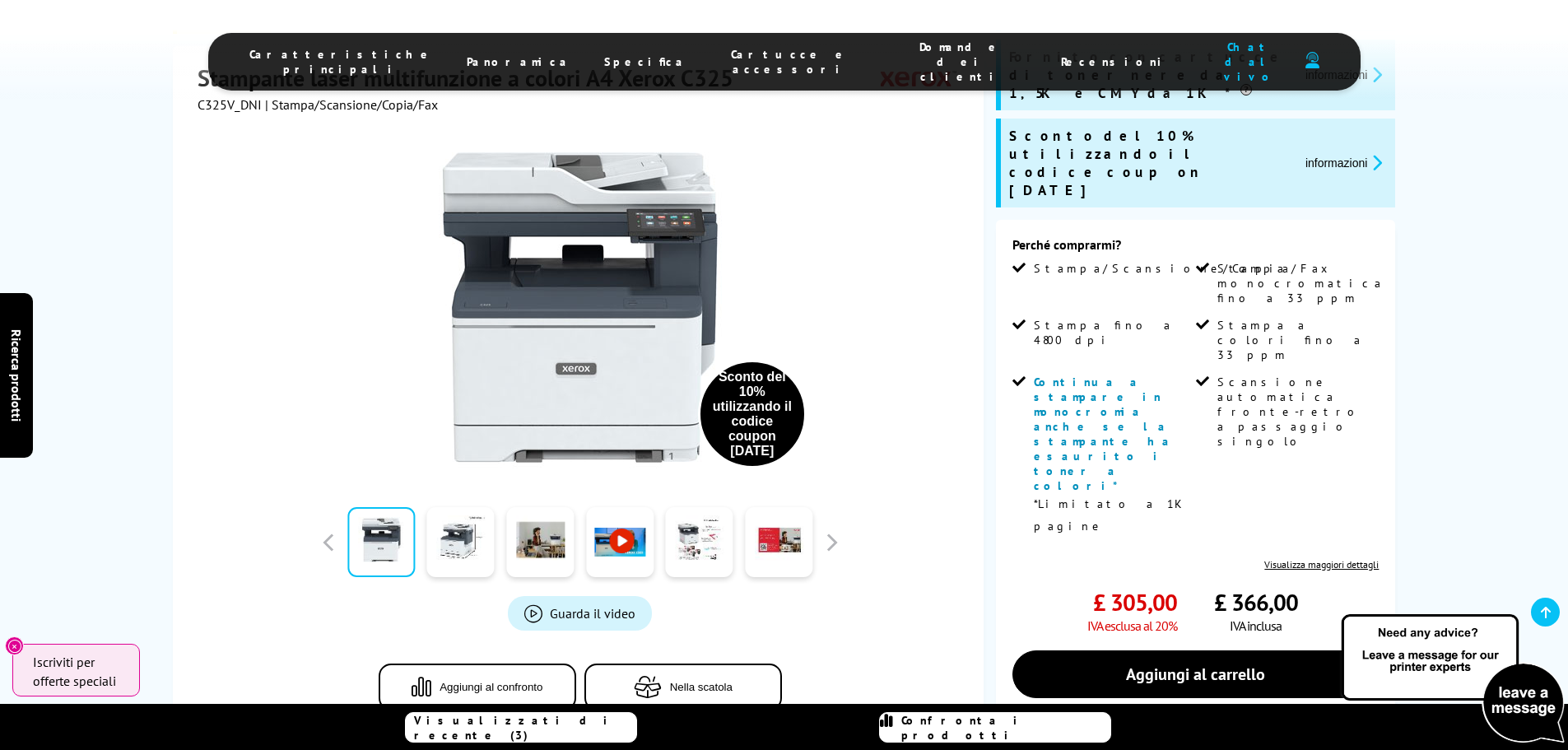
scroll to position [384, 0]
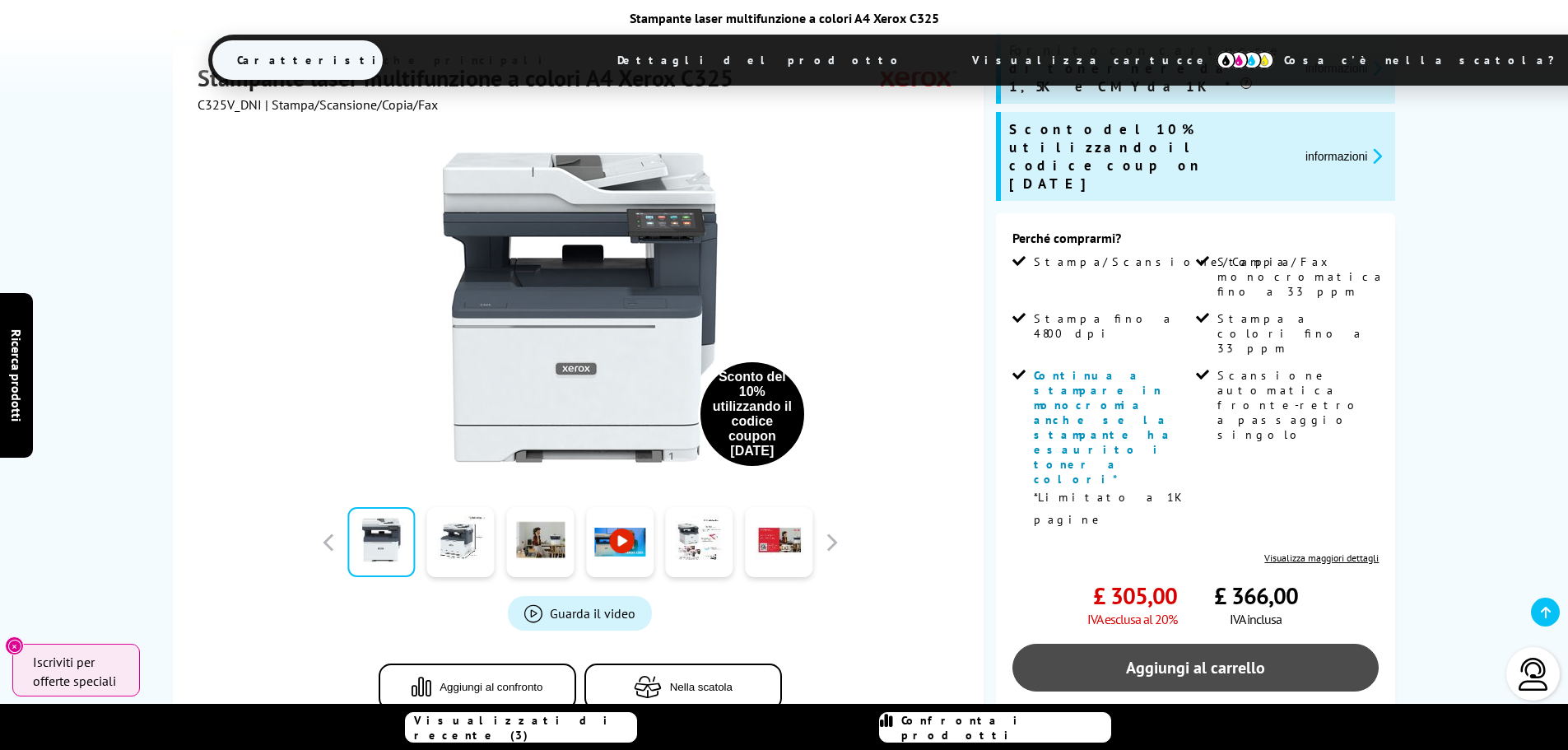
click at [1194, 657] on font "Aggiungi al carrello" at bounding box center [1196, 668] width 139 height 22
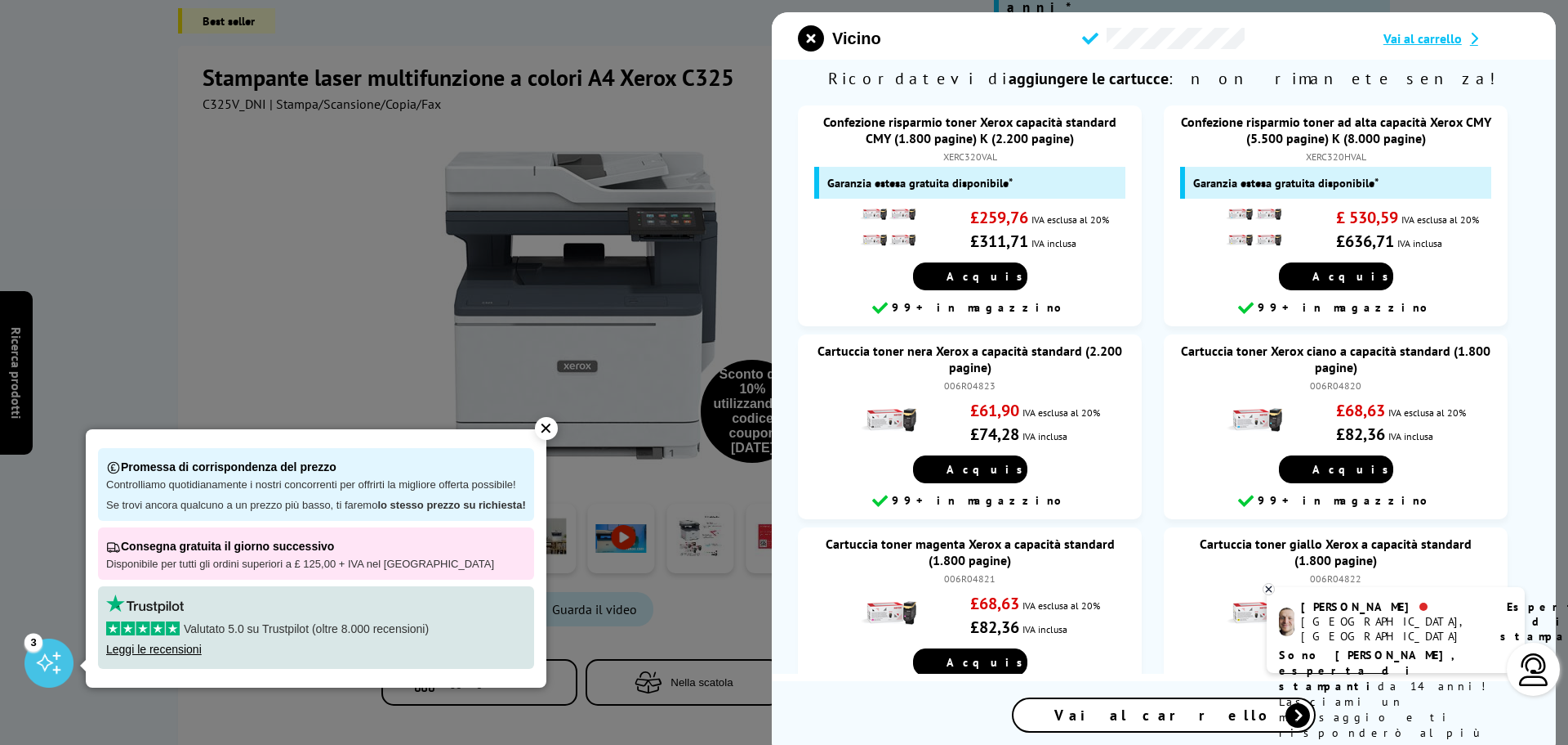
click at [550, 427] on font "✕" at bounding box center [546, 428] width 14 height 18
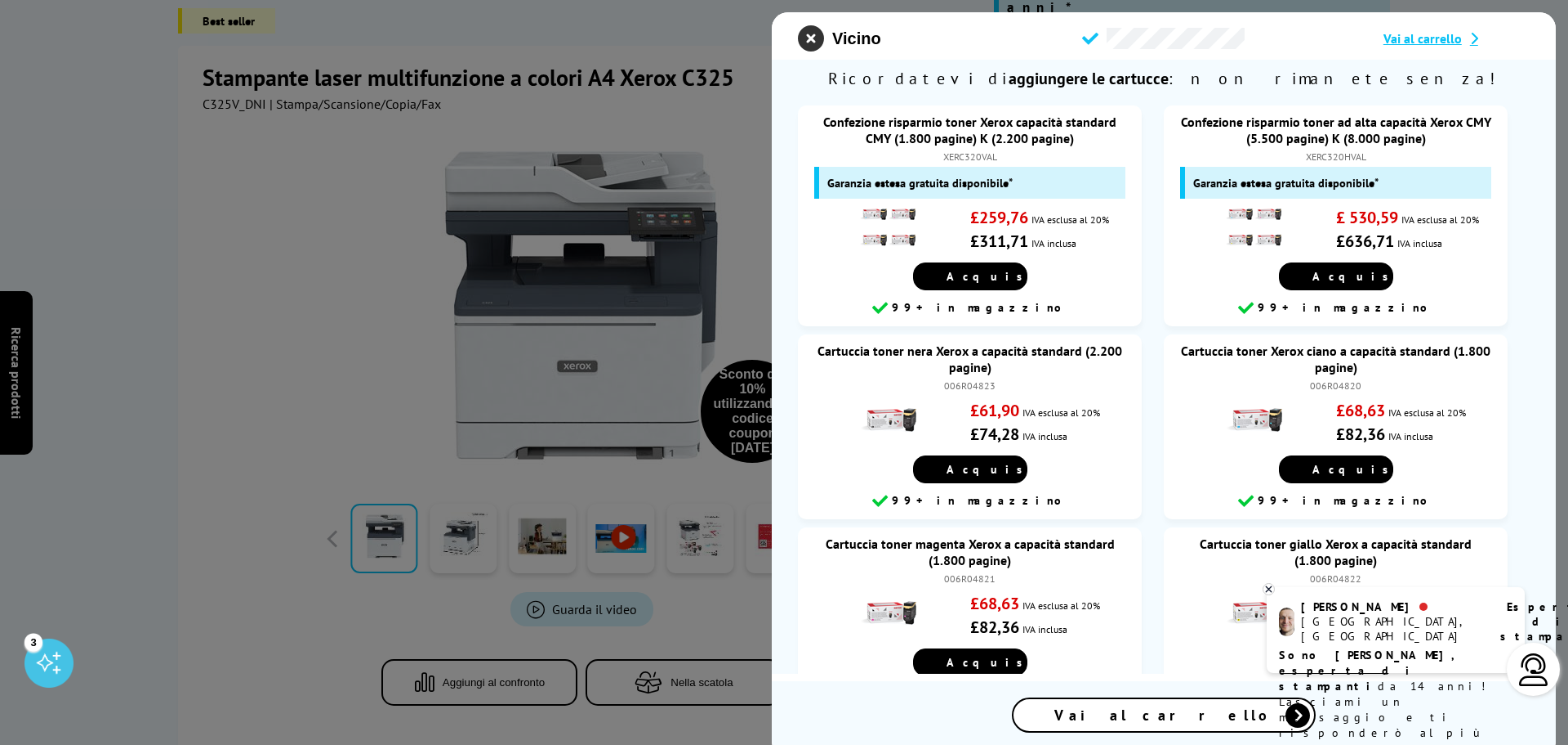
click at [805, 37] on icon "chiudi modale" at bounding box center [811, 38] width 26 height 26
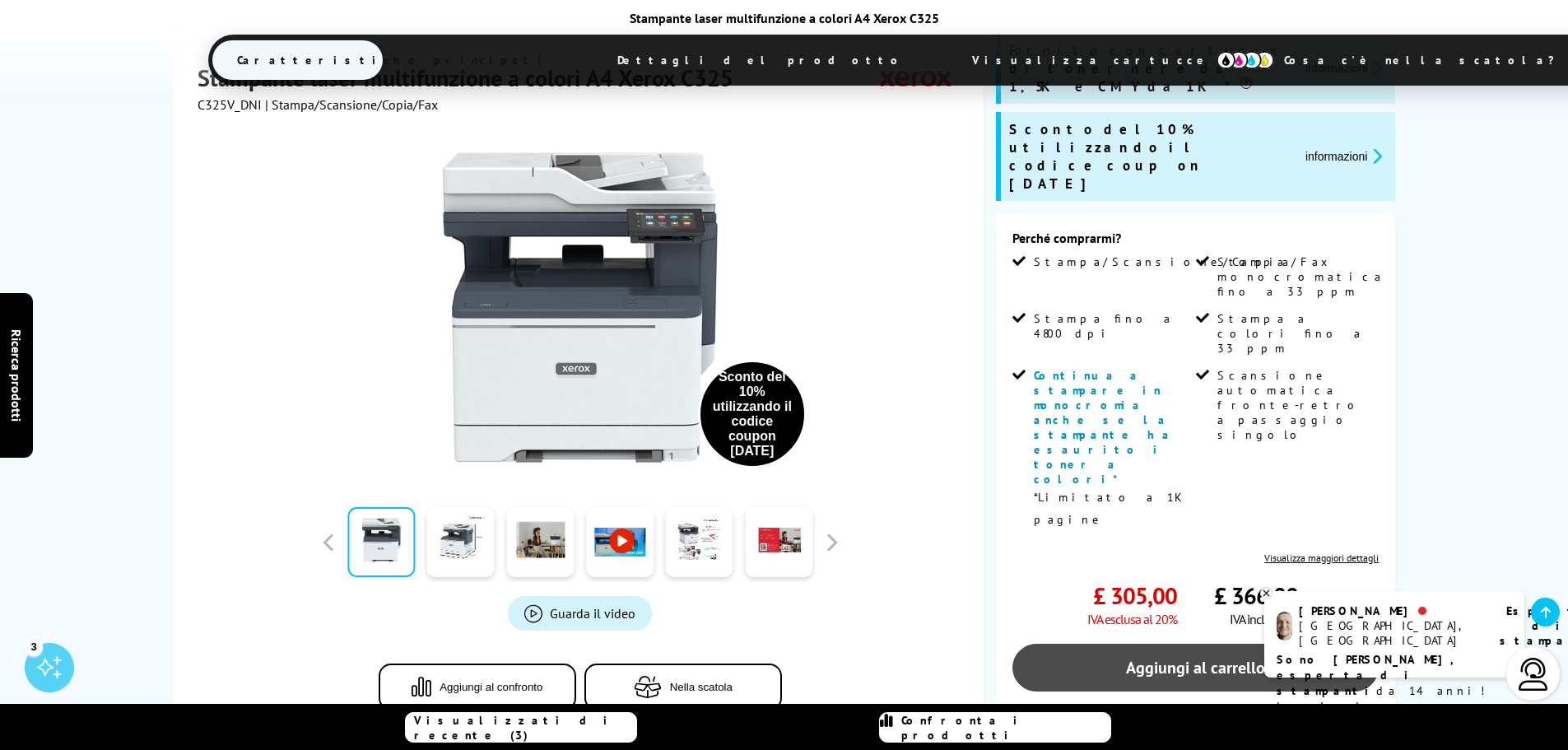
click at [1187, 657] on font "Aggiungi al carrello" at bounding box center [1196, 668] width 139 height 22
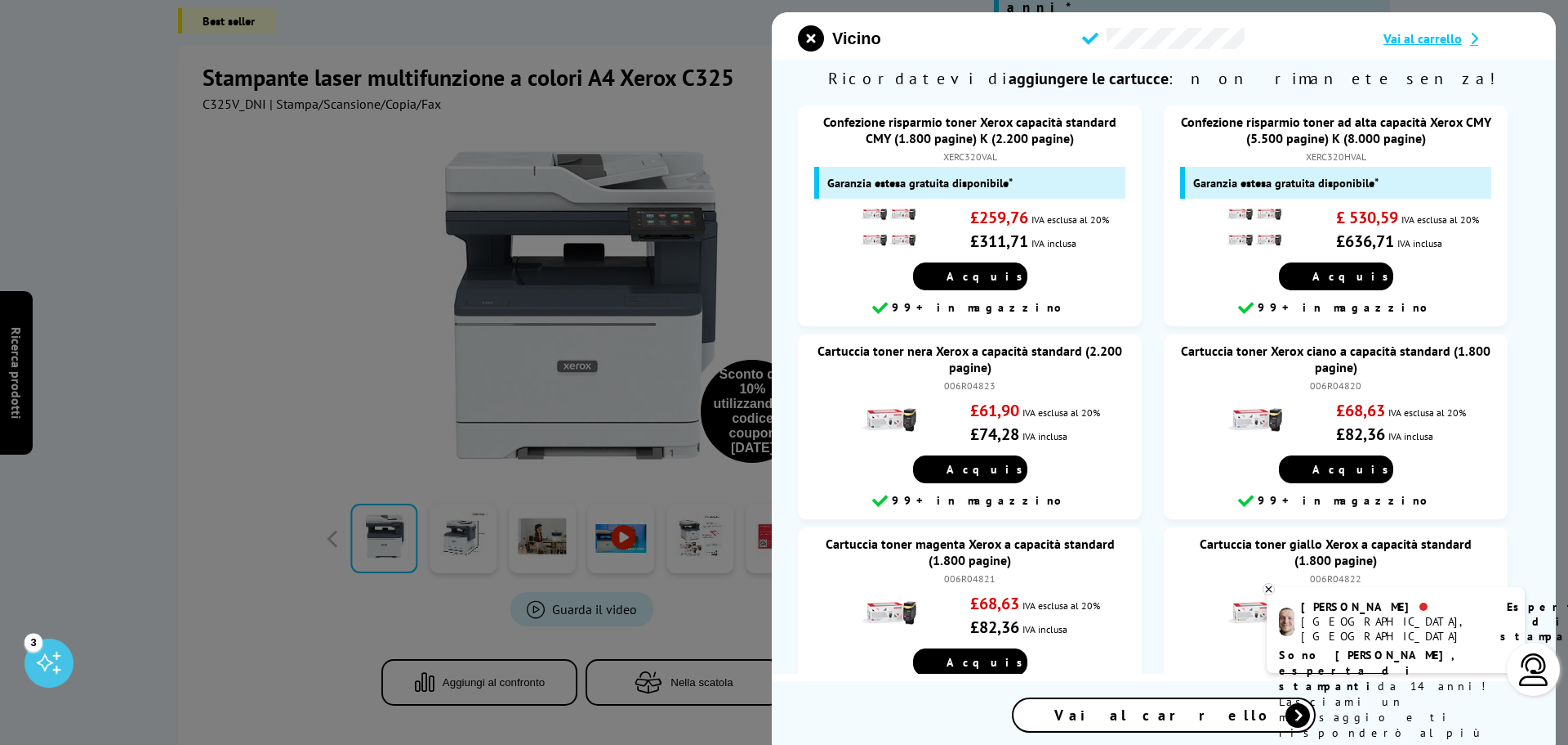
click at [811, 35] on icon "chiudi modale" at bounding box center [811, 38] width 26 height 26
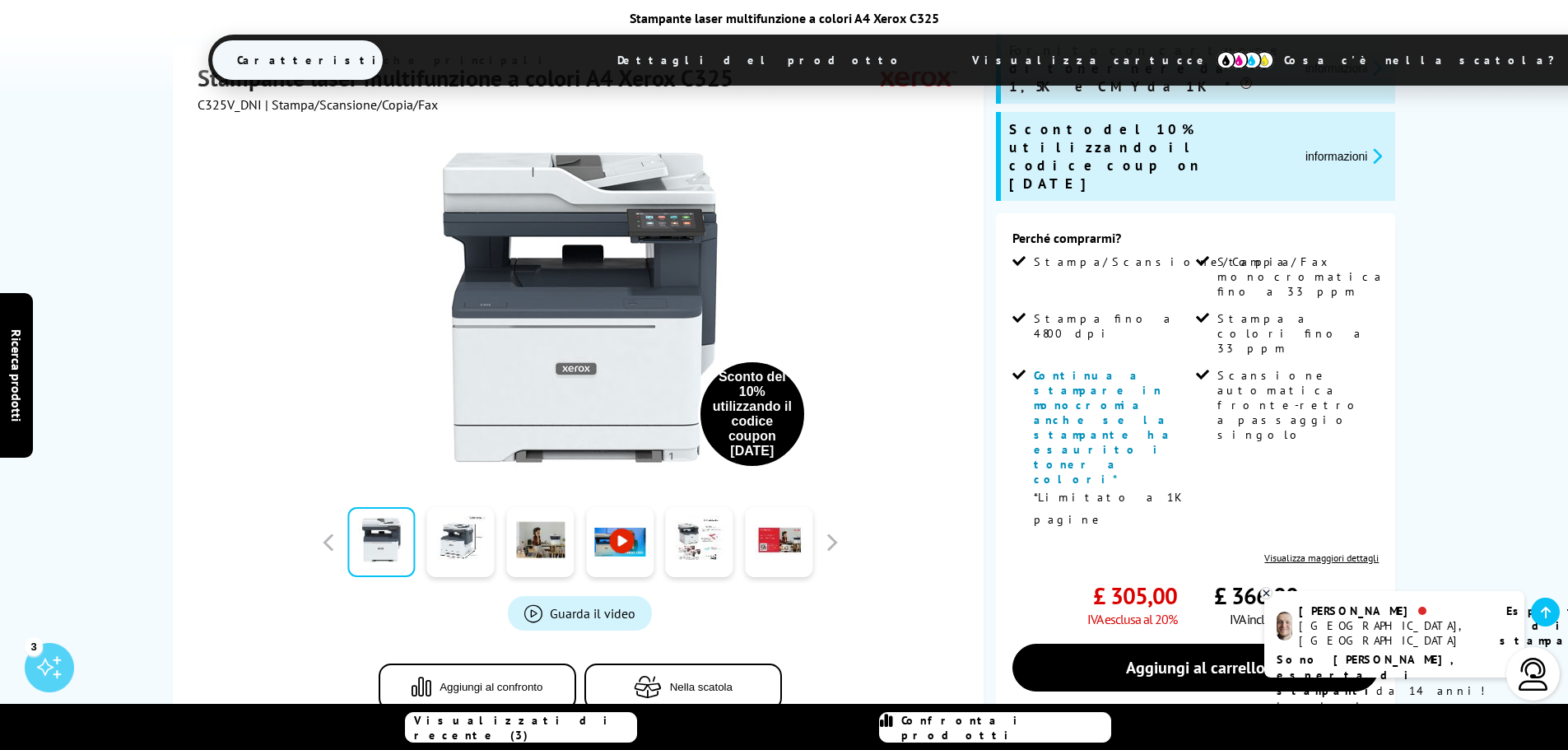
scroll to position [0, 0]
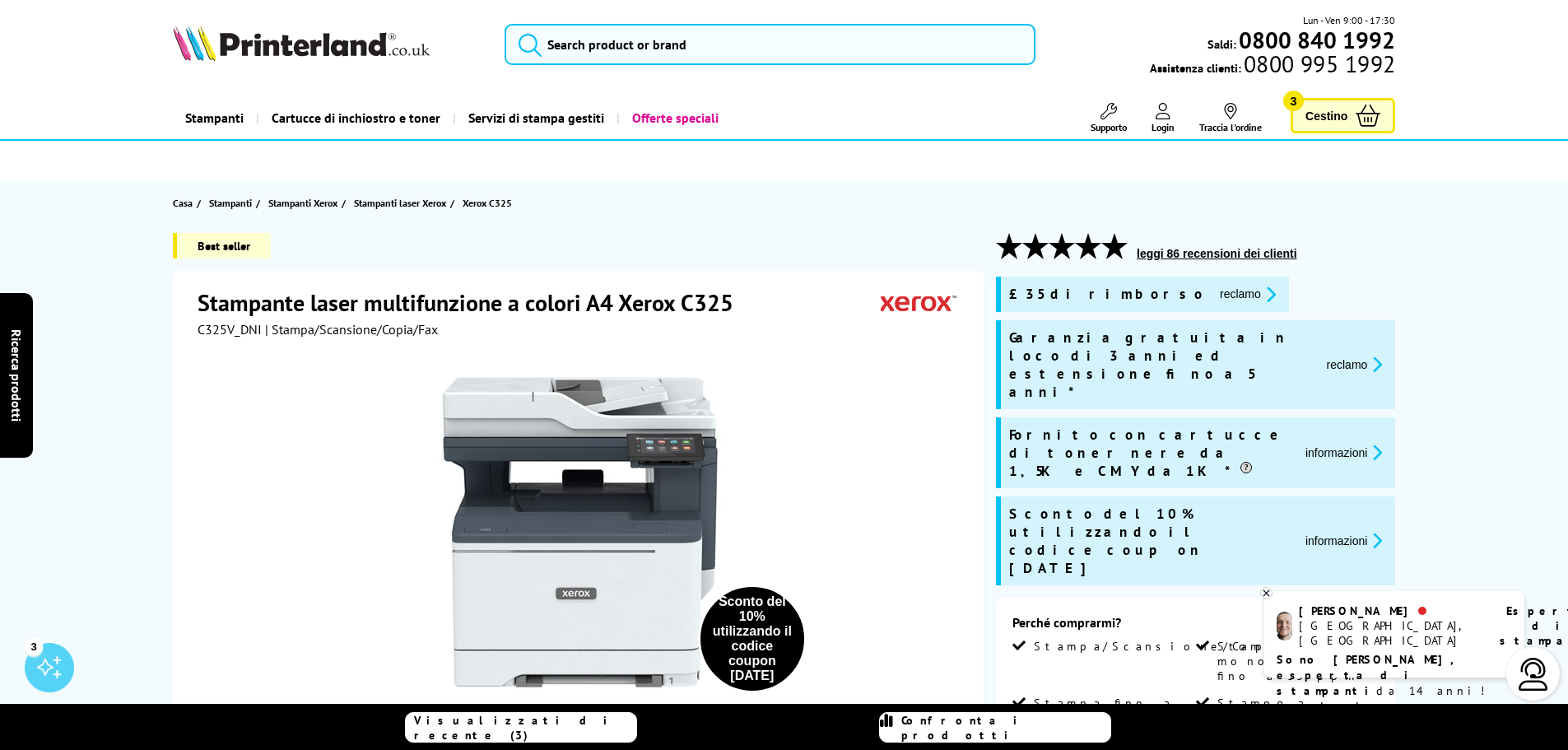
click at [1326, 124] on span "Cestino" at bounding box center [1325, 115] width 42 height 23
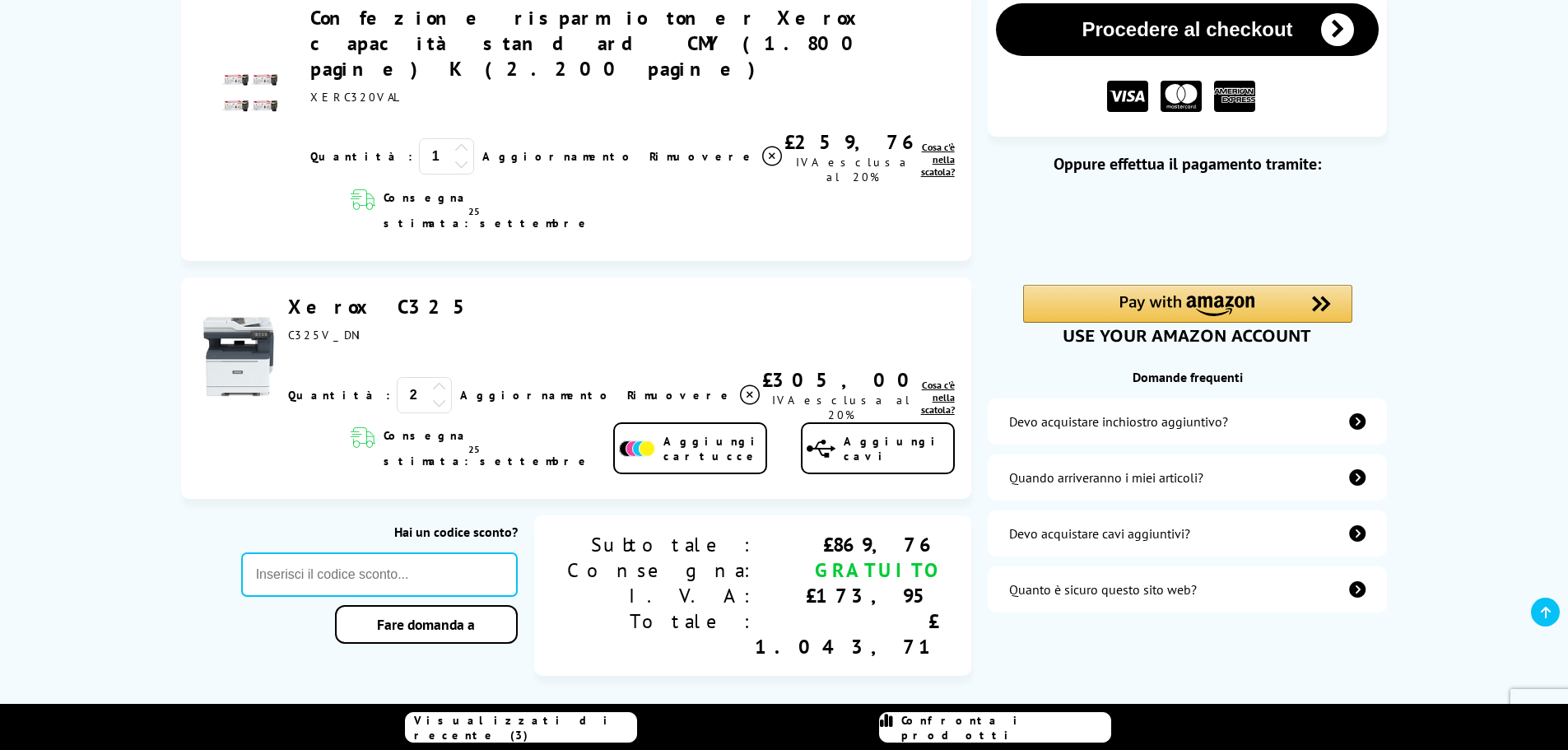
scroll to position [274, 0]
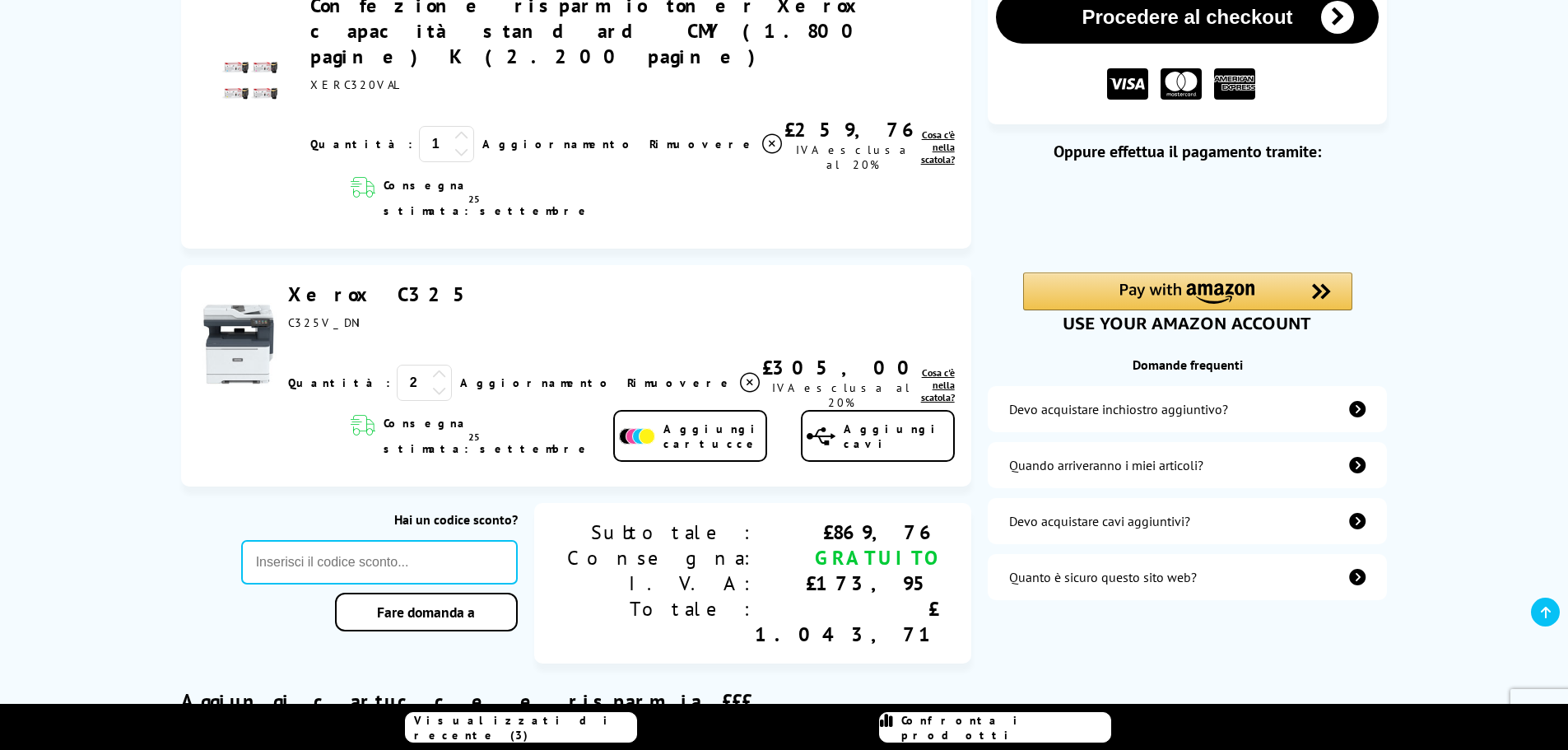
click at [444, 367] on icon at bounding box center [439, 374] width 15 height 15
click at [445, 383] on icon at bounding box center [439, 390] width 15 height 15
click at [517, 540] on input "text" at bounding box center [380, 562] width 277 height 44
type input "[DATE]"
